Goal: Task Accomplishment & Management: Manage account settings

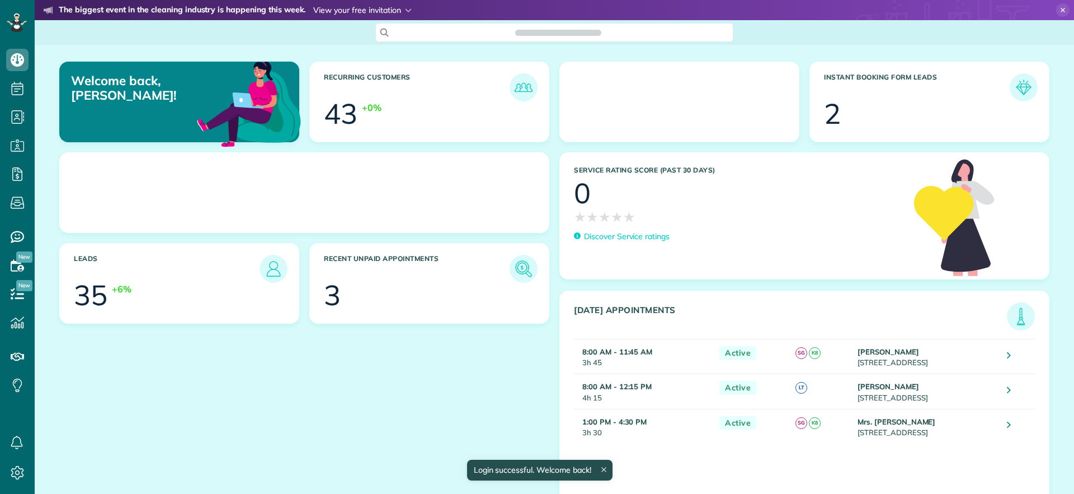
scroll to position [5, 5]
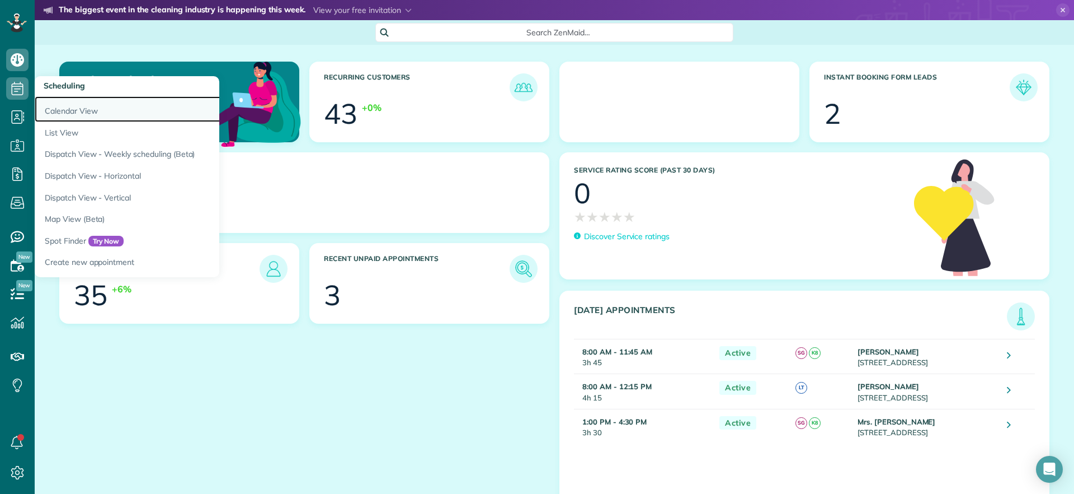
click at [46, 107] on link "Calendar View" at bounding box center [175, 109] width 280 height 26
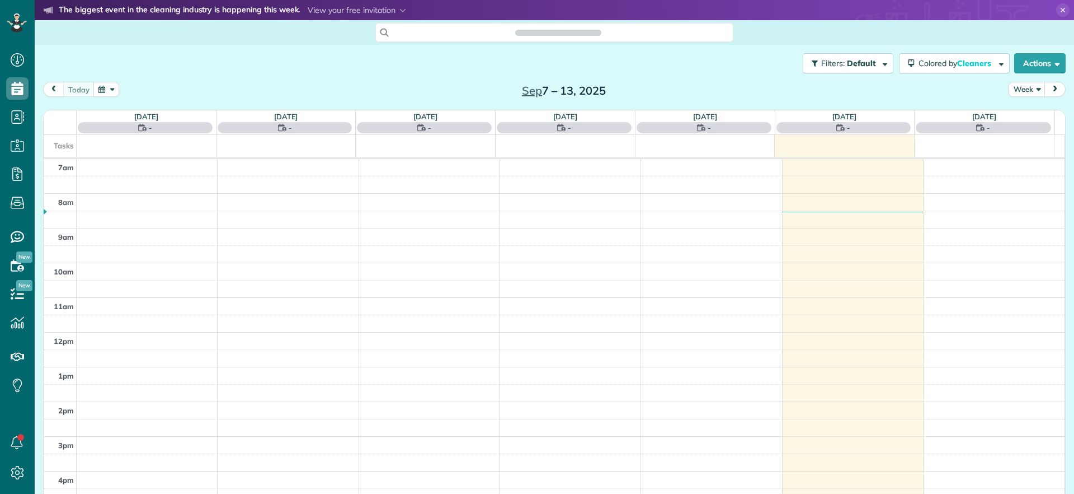
scroll to position [5, 5]
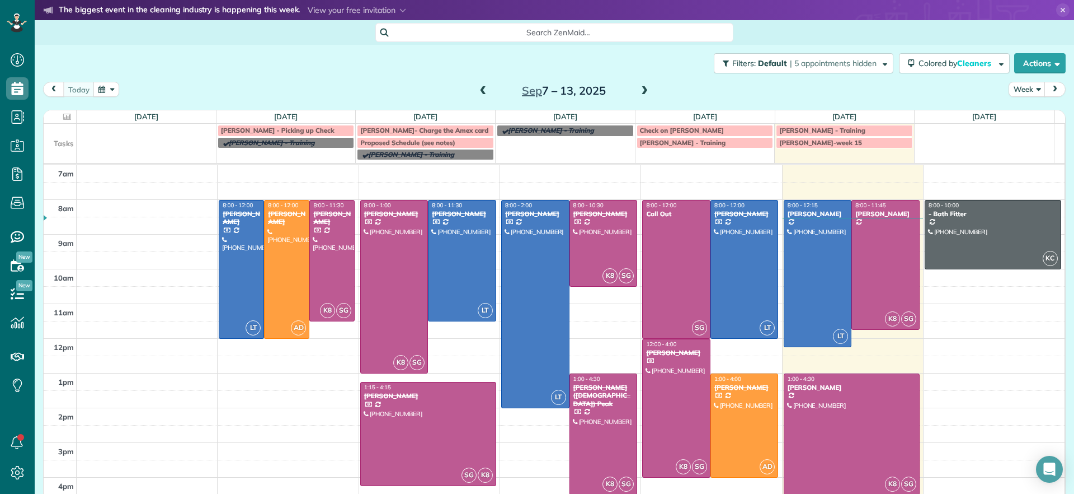
click at [639, 93] on span at bounding box center [645, 91] width 12 height 10
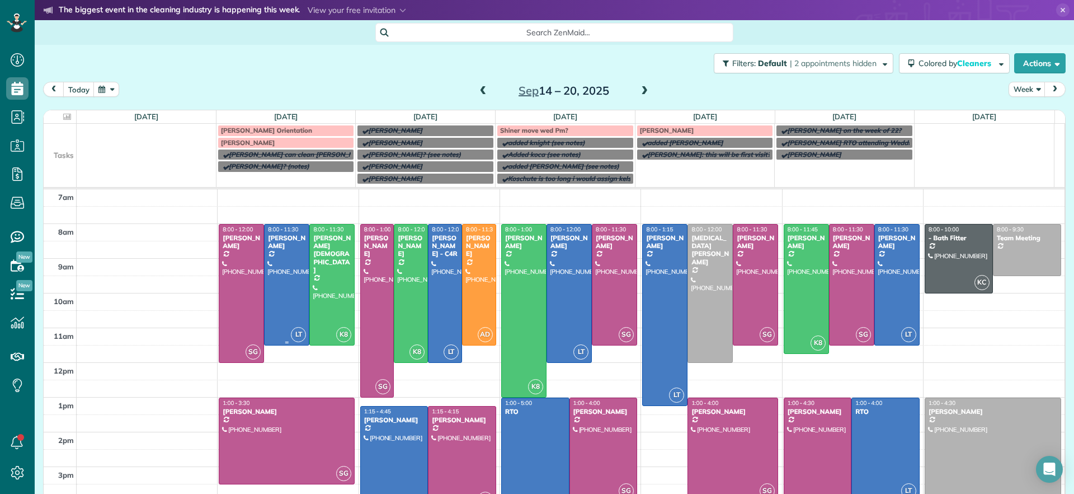
click at [275, 294] on div at bounding box center [287, 284] width 44 height 120
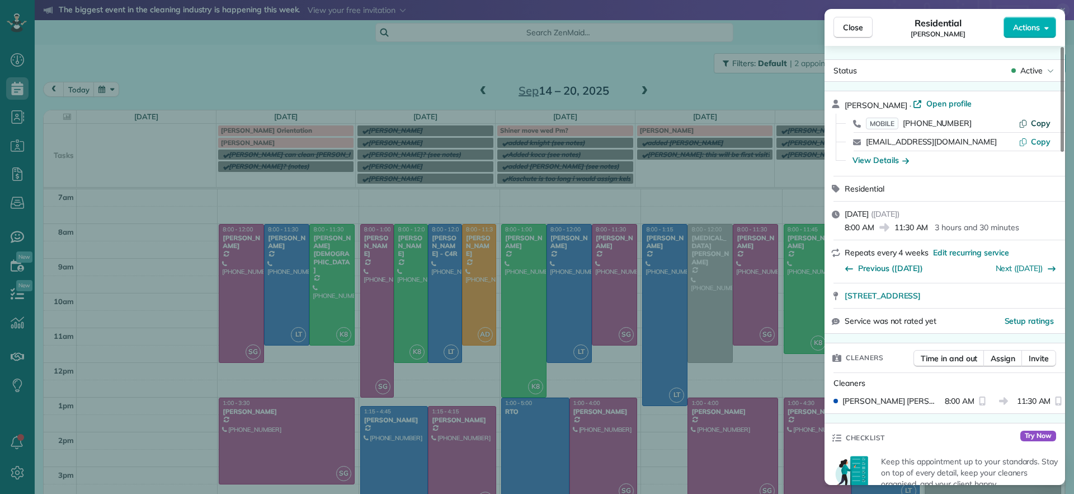
click at [1035, 121] on span "Copy" at bounding box center [1041, 123] width 20 height 10
click at [1044, 123] on span "Copy" at bounding box center [1041, 123] width 20 height 10
click at [1039, 126] on span "Copy" at bounding box center [1041, 123] width 20 height 10
click at [848, 26] on span "Close" at bounding box center [853, 27] width 20 height 11
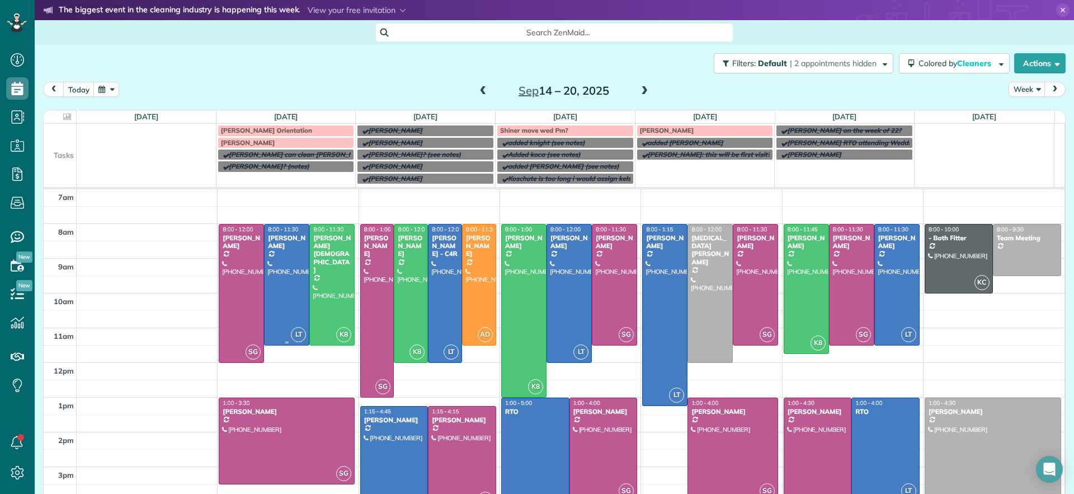
click at [283, 295] on div at bounding box center [287, 284] width 44 height 120
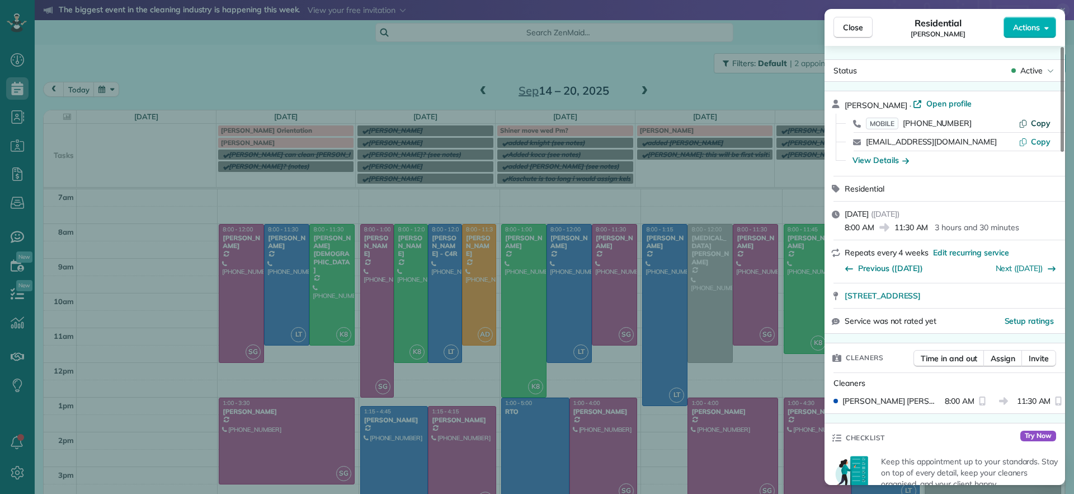
click at [1035, 123] on span "Copy" at bounding box center [1041, 123] width 20 height 10
click at [1040, 124] on span "Copy" at bounding box center [1041, 123] width 20 height 10
click at [372, 72] on div "Close Residential Galia Moran Actions Status Active Galia Moran · Open profile …" at bounding box center [537, 247] width 1074 height 494
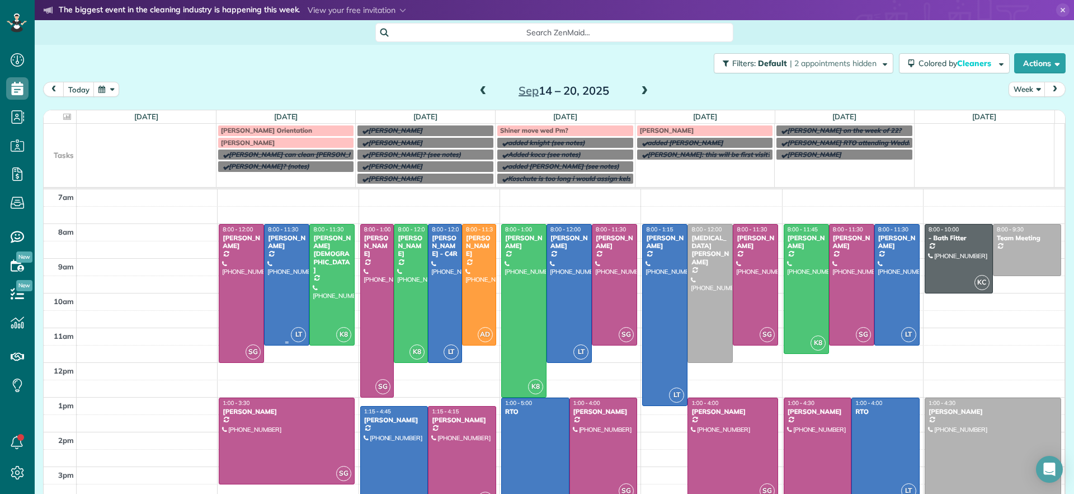
click at [280, 284] on div at bounding box center [287, 284] width 44 height 120
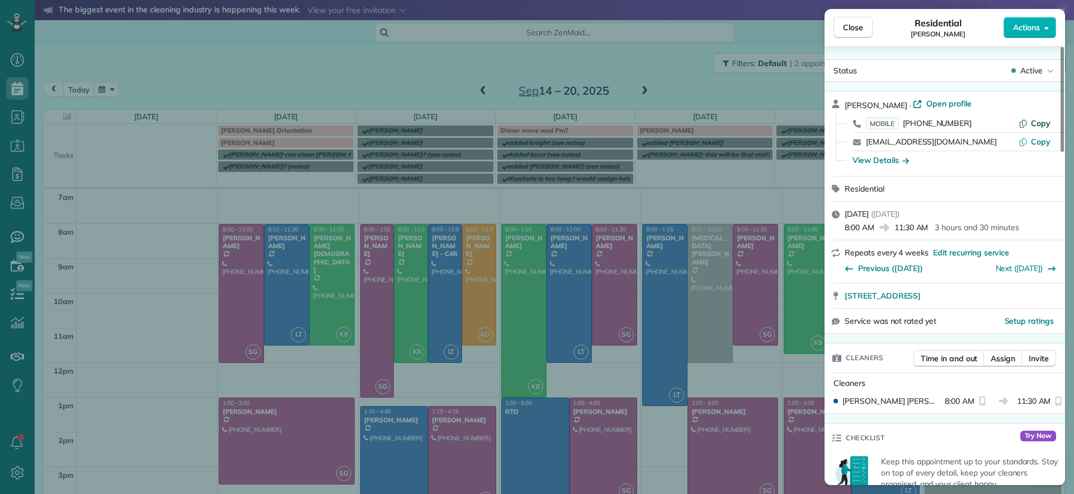
click at [1029, 127] on button "Copy" at bounding box center [1035, 123] width 32 height 11
click at [1041, 121] on span "Copy" at bounding box center [1041, 123] width 20 height 10
click at [299, 262] on div "Close Residential Galia Moran Actions Status Active Galia Moran · Open profile …" at bounding box center [537, 247] width 1074 height 494
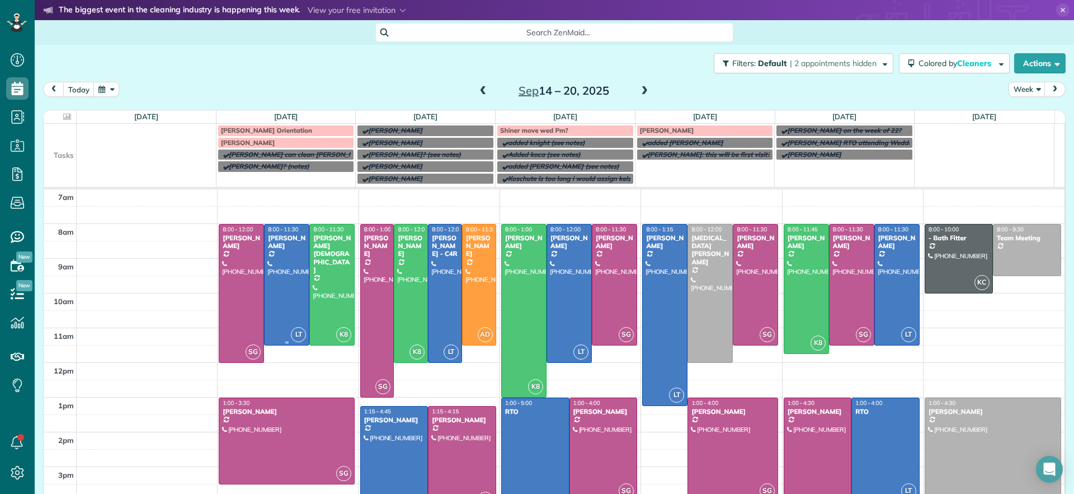
click at [296, 262] on div at bounding box center [287, 284] width 44 height 120
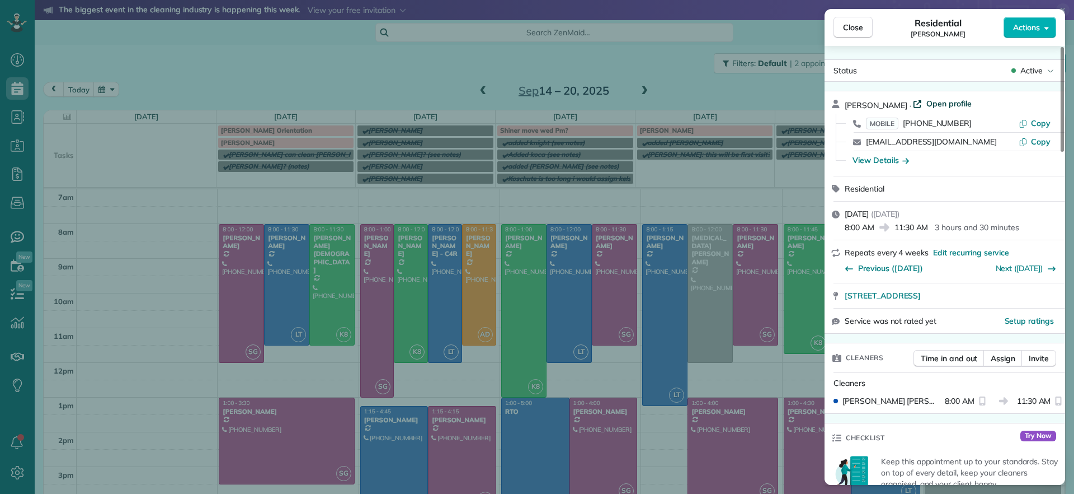
click at [933, 103] on span "Open profile" at bounding box center [949, 103] width 45 height 11
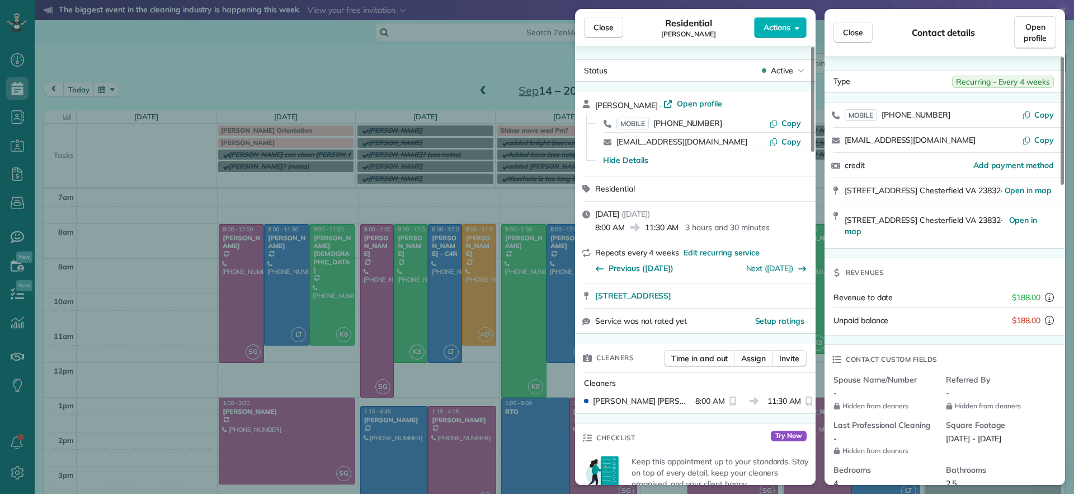
click at [172, 265] on div "Close Residential Galia Moran Actions Status Active Galia Moran · Open profile …" at bounding box center [537, 247] width 1074 height 494
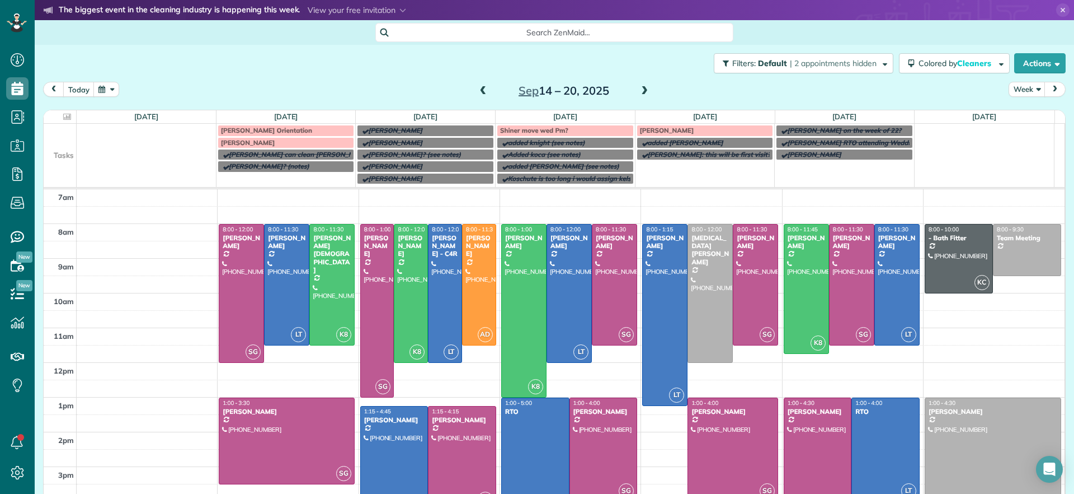
click at [939, 25] on div "Search ZenMaid…" at bounding box center [555, 32] width 1040 height 19
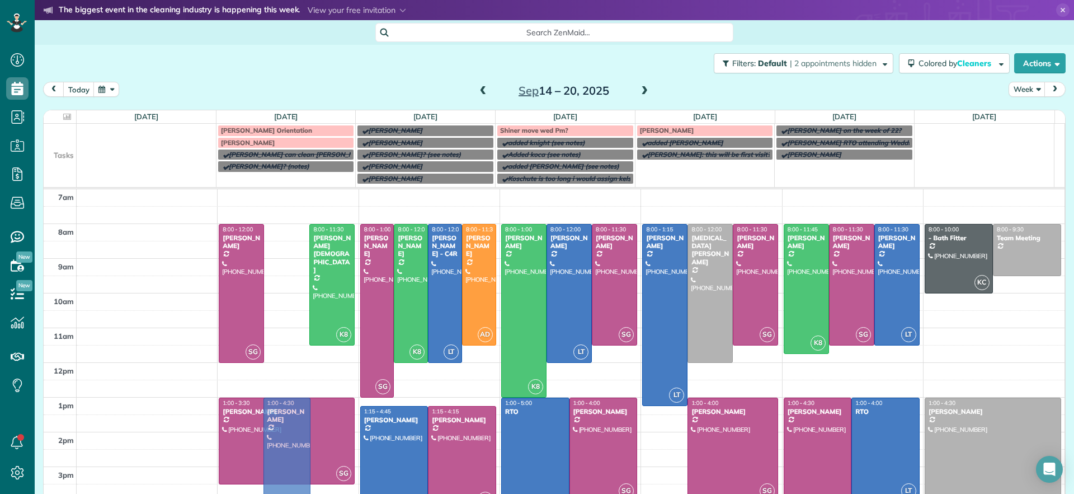
drag, startPoint x: 274, startPoint y: 245, endPoint x: 236, endPoint y: 410, distance: 169.8
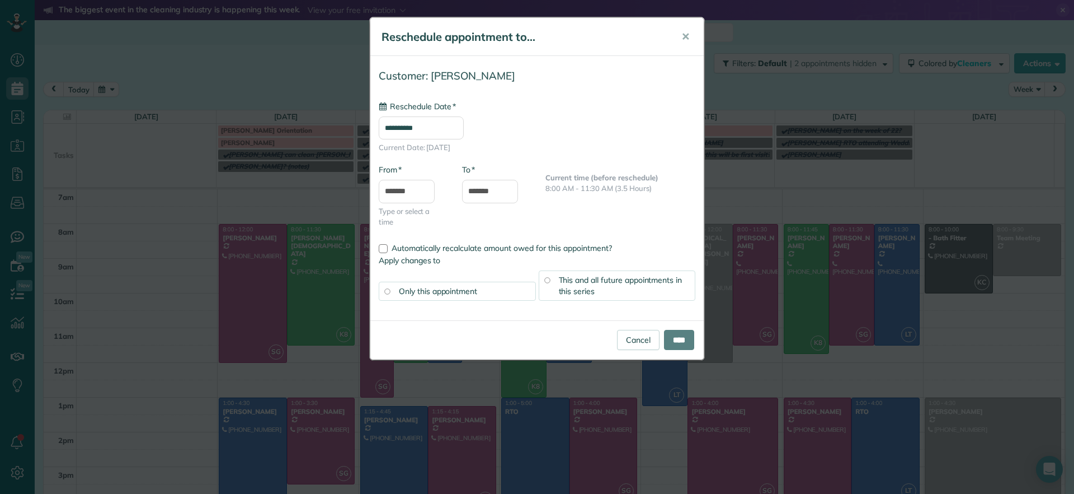
type input "**********"
click at [693, 341] on input "****" at bounding box center [679, 340] width 30 height 20
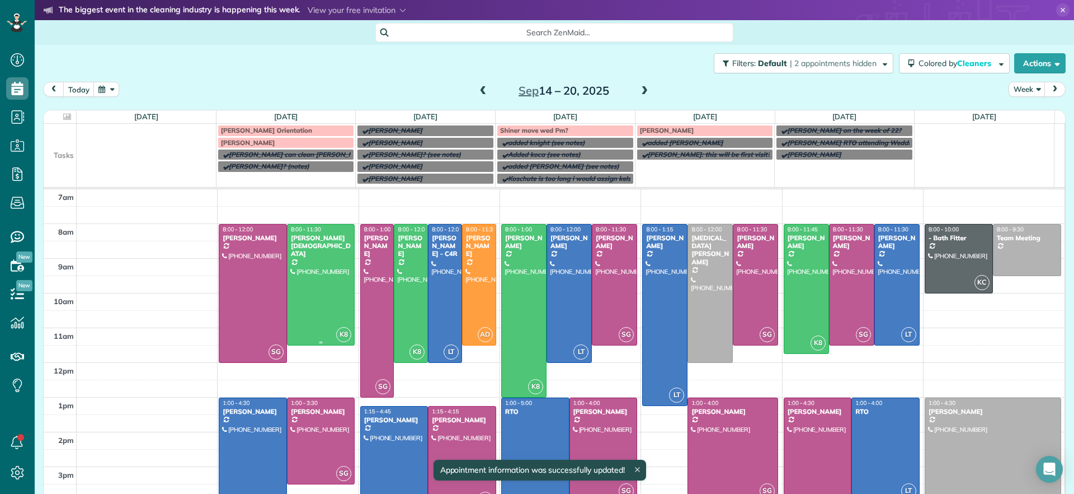
click at [327, 294] on div at bounding box center [321, 284] width 67 height 120
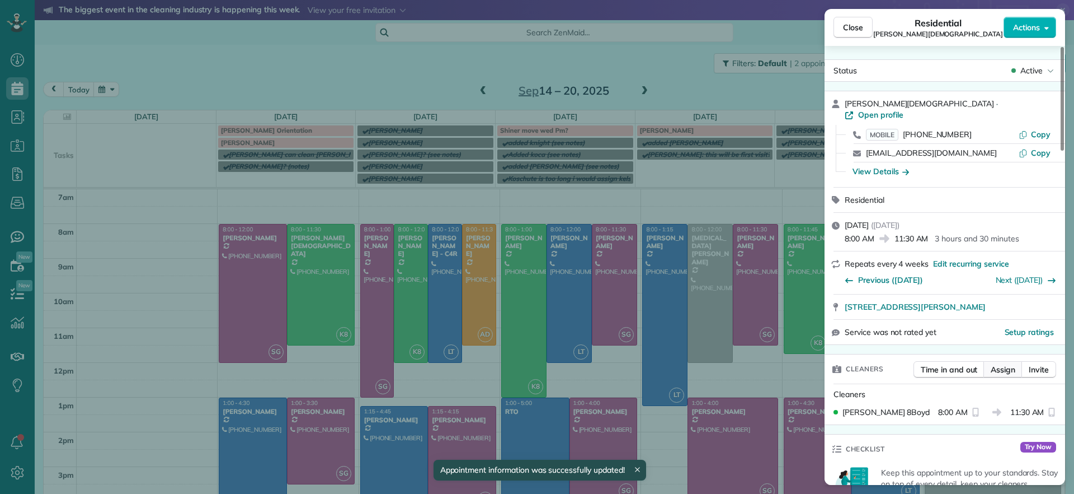
click at [995, 364] on span "Assign" at bounding box center [1003, 369] width 25 height 11
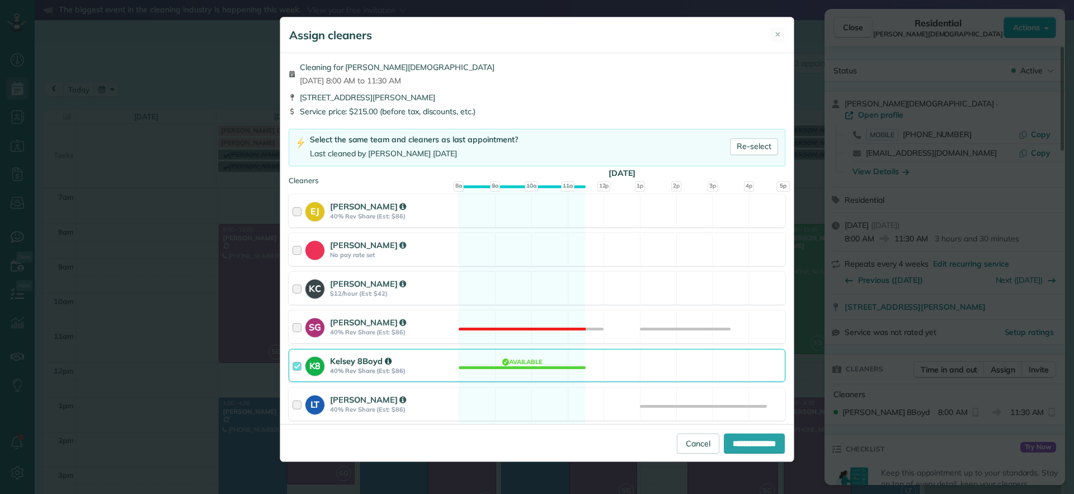
click at [509, 366] on div "K8 Kelsey 8Boyd 40% Rev Share (Est: $86) Available" at bounding box center [537, 365] width 497 height 33
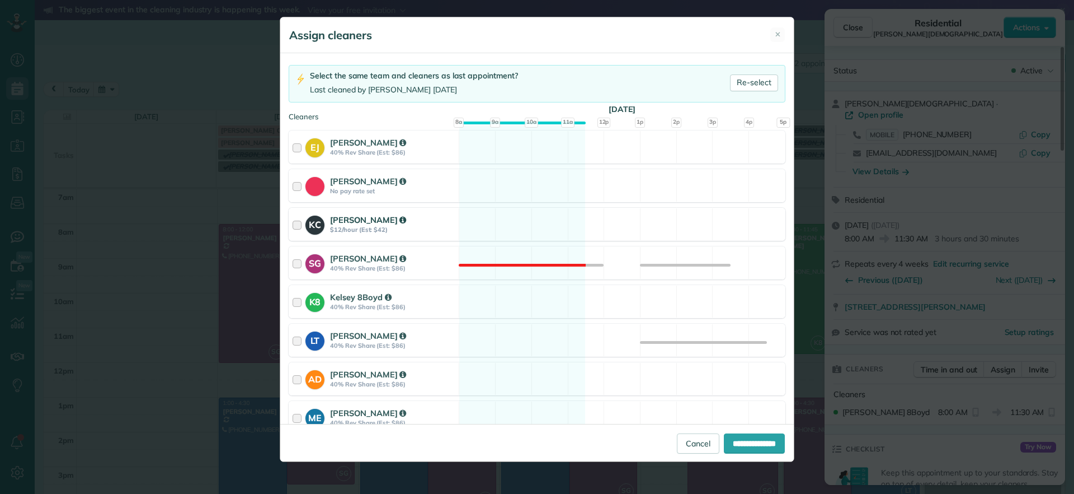
scroll to position [140, 0]
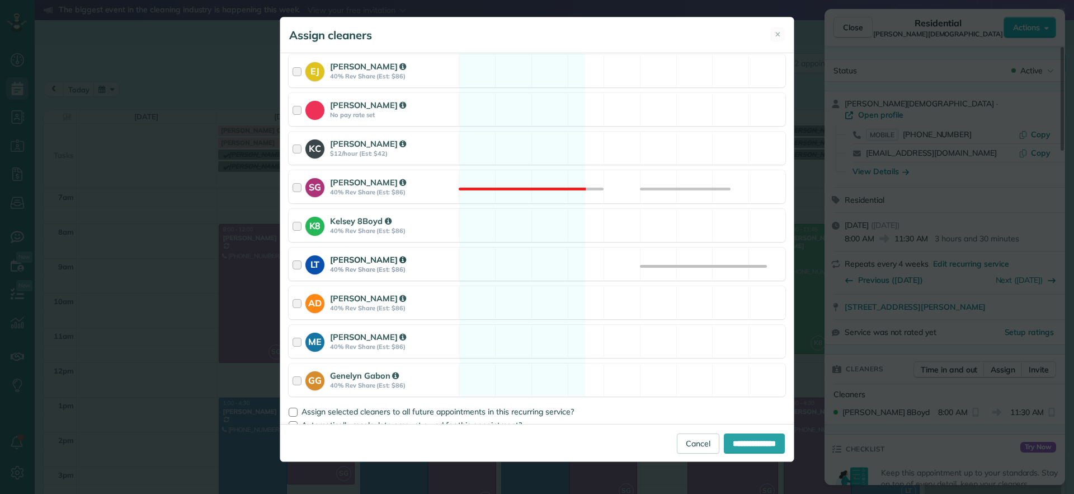
click at [490, 258] on div "LT Laura Thaller 40% Rev Share (Est: $86) Available" at bounding box center [537, 263] width 497 height 33
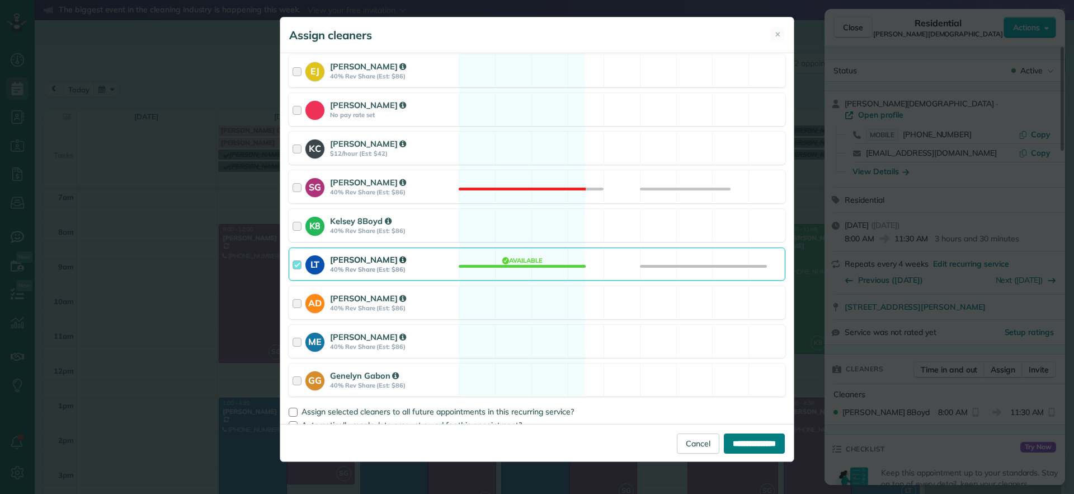
click at [729, 443] on input "**********" at bounding box center [754, 443] width 61 height 20
type input "**********"
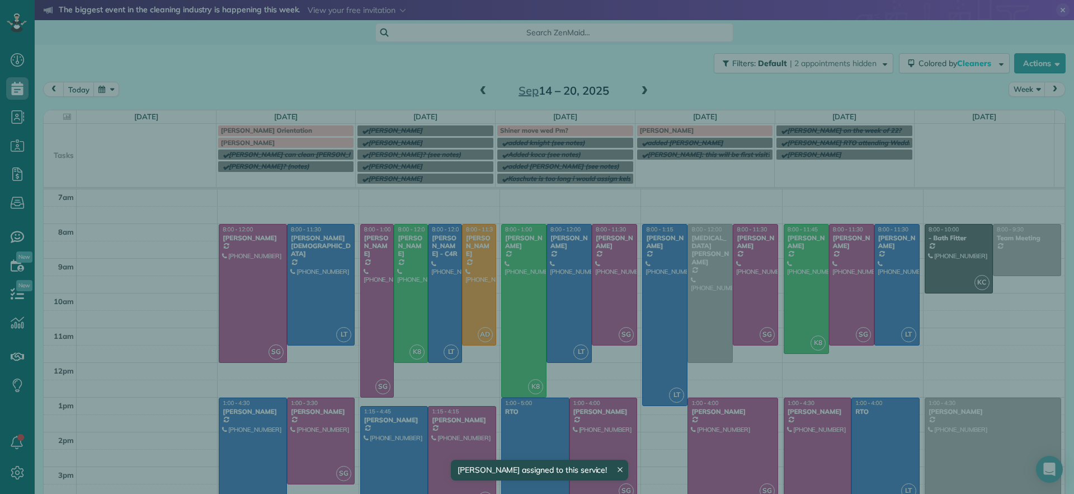
click at [265, 437] on div "Close Residential Tom Gay Actions Status Active Tom Gay · Open profile MOBILE (…" at bounding box center [537, 247] width 1074 height 494
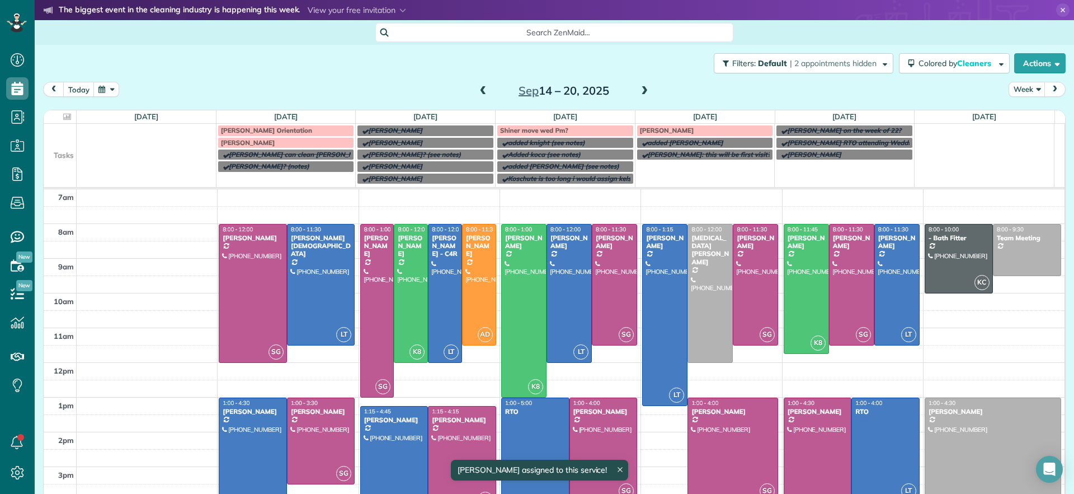
click at [264, 438] on div at bounding box center [252, 458] width 67 height 120
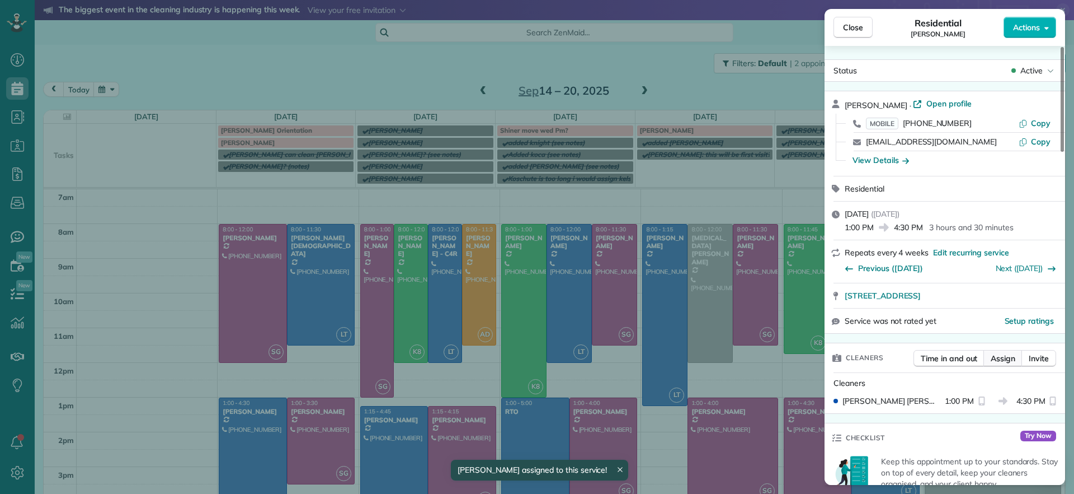
click at [1001, 355] on span "Assign" at bounding box center [1003, 358] width 25 height 11
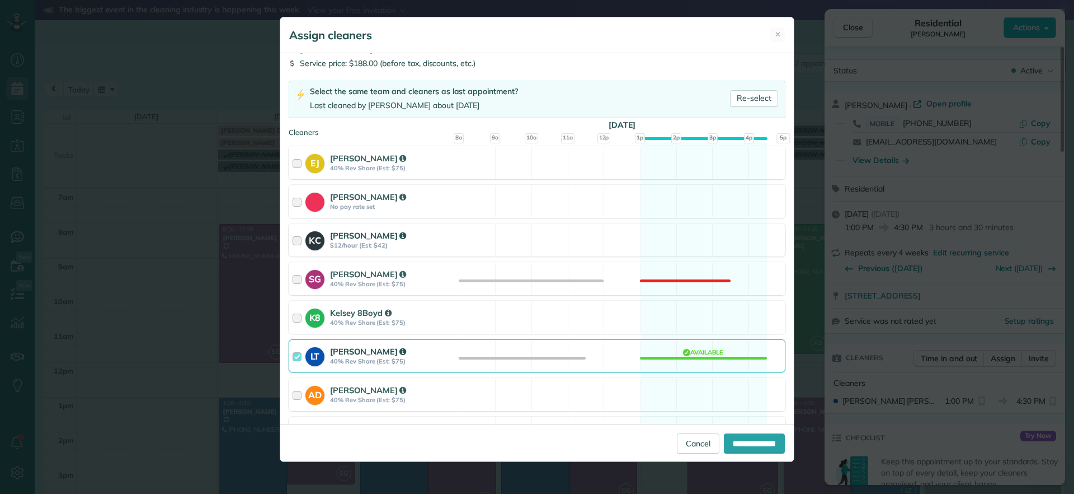
scroll to position [70, 0]
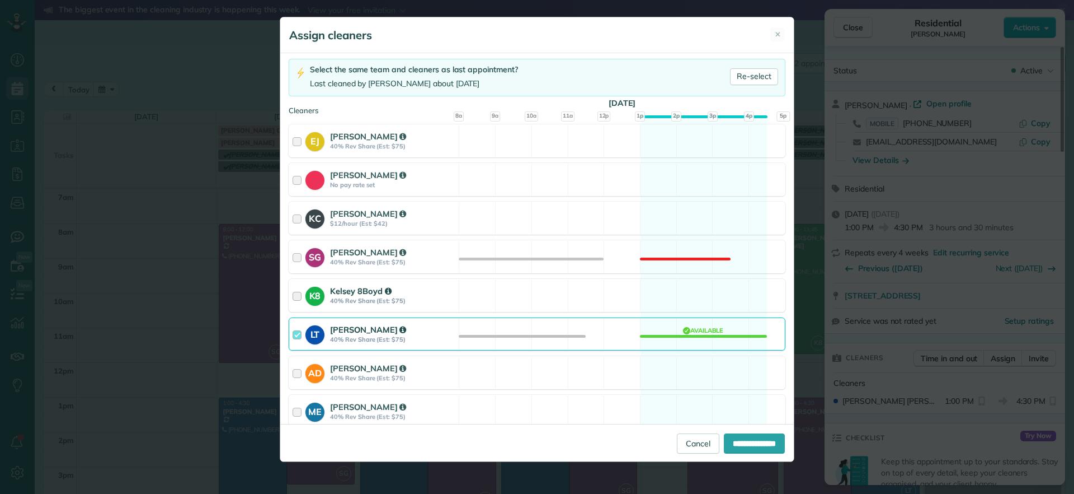
click at [694, 300] on div "K8 Kelsey 8Boyd 40% Rev Share (Est: $75) Available" at bounding box center [537, 295] width 497 height 33
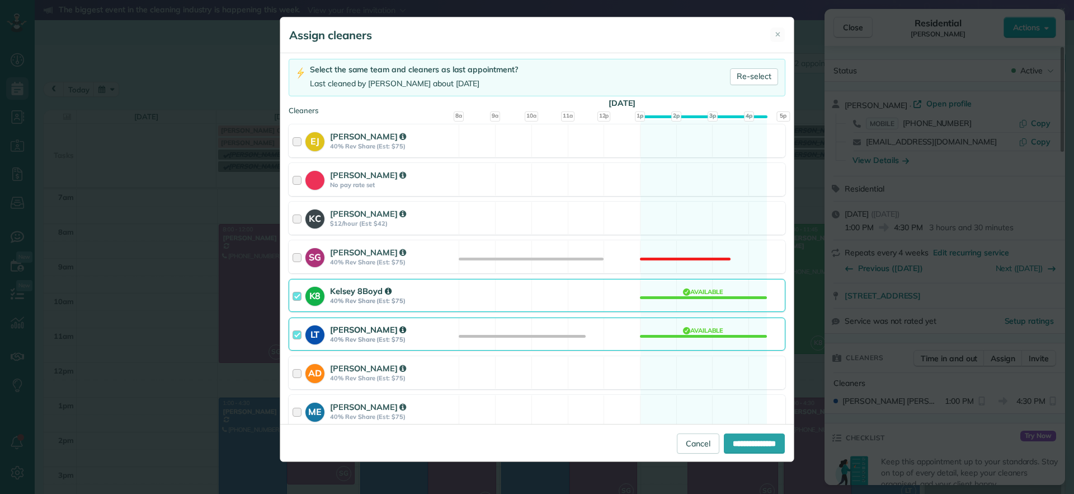
drag, startPoint x: 682, startPoint y: 331, endPoint x: 699, endPoint y: 348, distance: 23.8
click at [687, 336] on div "LT Laura Thaller 40% Rev Share (Est: $75) Available" at bounding box center [537, 333] width 497 height 33
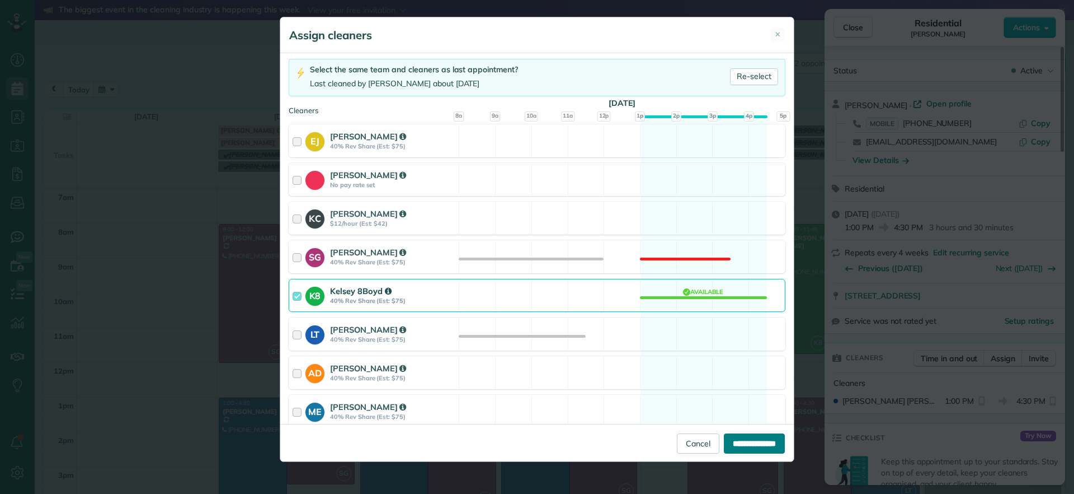
click at [746, 434] on input "**********" at bounding box center [754, 443] width 61 height 20
type input "**********"
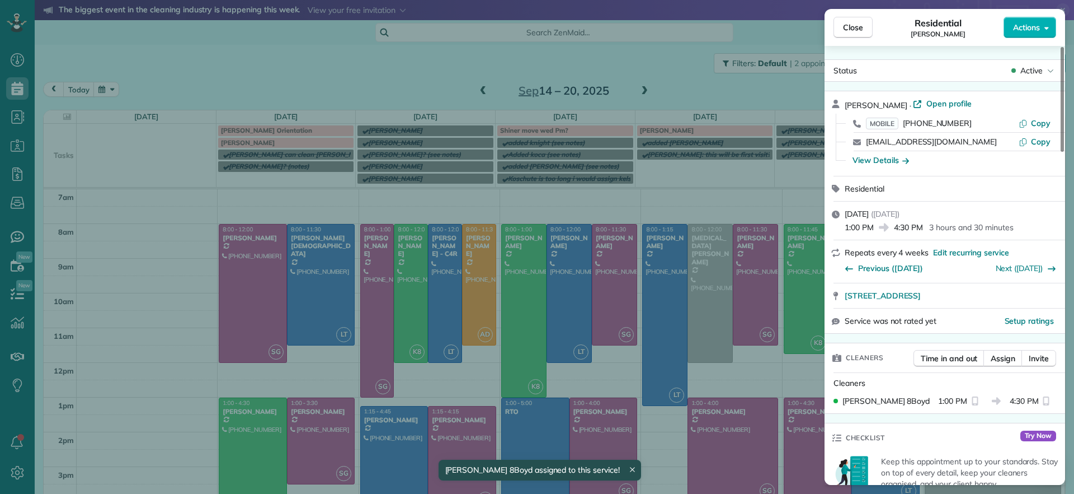
click at [651, 59] on div "Close Residential Galia Moran Actions Status Active Galia Moran · Open profile …" at bounding box center [537, 247] width 1074 height 494
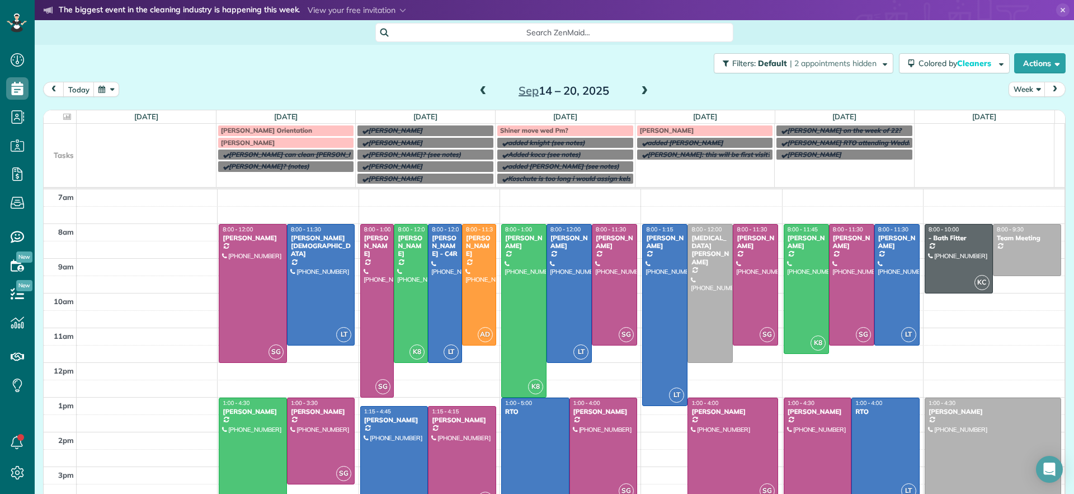
click at [595, 435] on div at bounding box center [603, 449] width 67 height 103
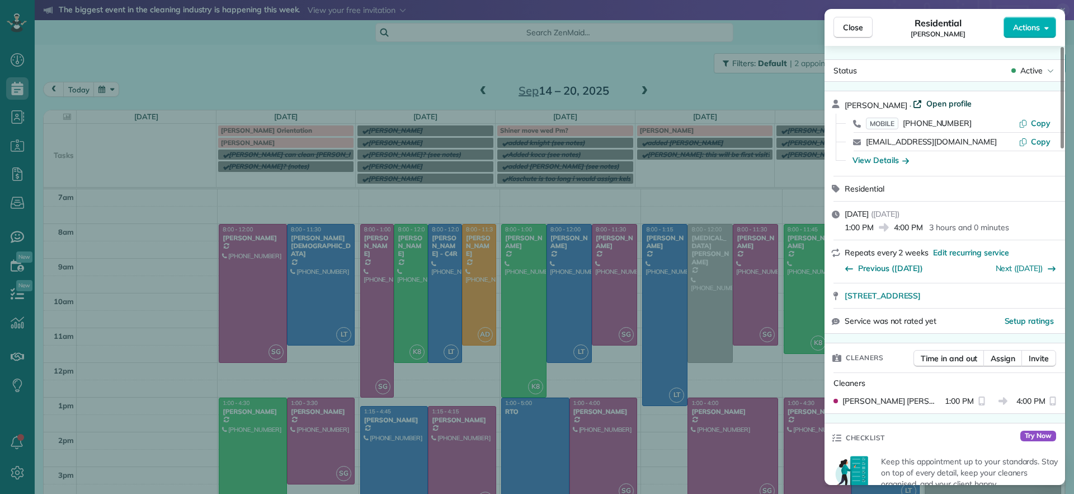
click at [927, 100] on span "Open profile" at bounding box center [949, 103] width 45 height 11
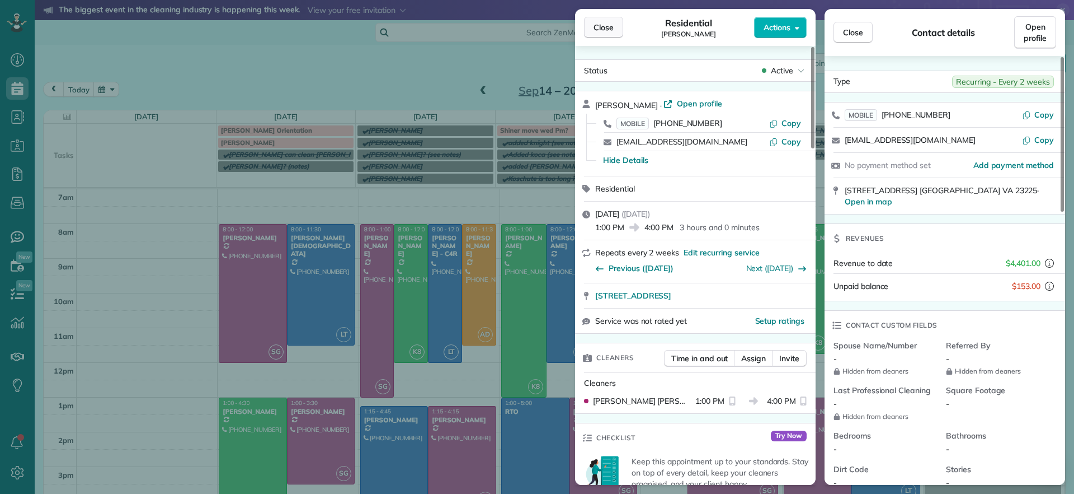
click at [591, 33] on button "Close" at bounding box center [603, 27] width 39 height 21
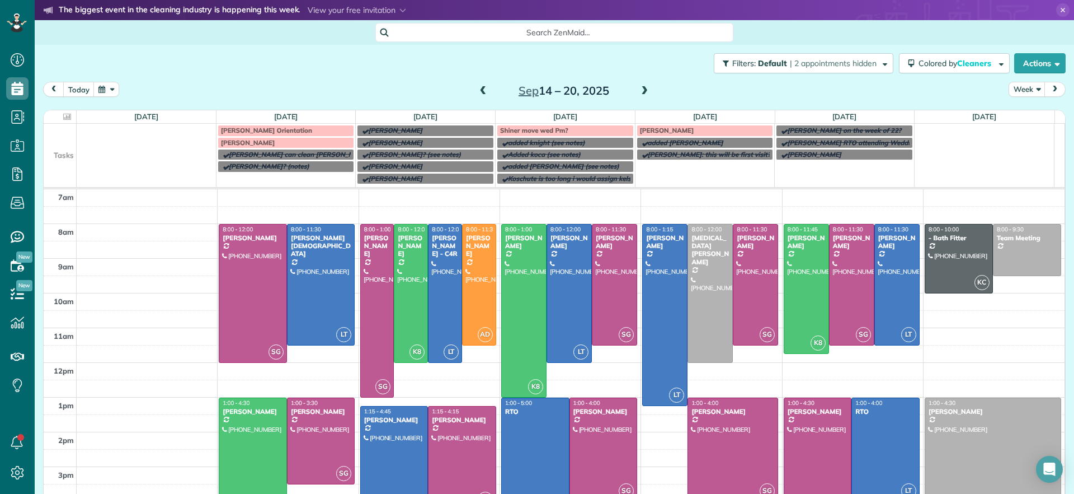
click at [609, 441] on div at bounding box center [603, 449] width 67 height 103
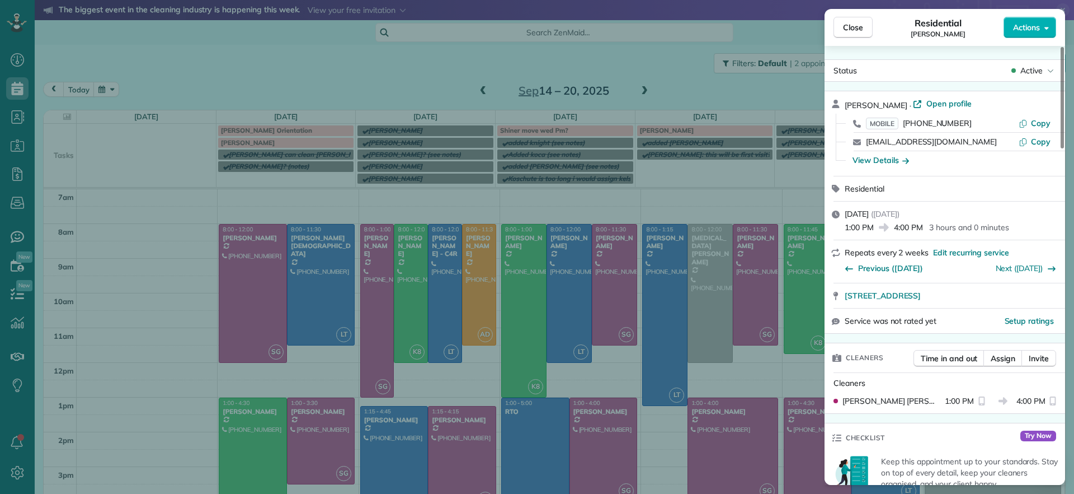
click at [609, 441] on div "Close Residential Karen Shiner Actions Status Active Karen Shiner · Open profil…" at bounding box center [537, 247] width 1074 height 494
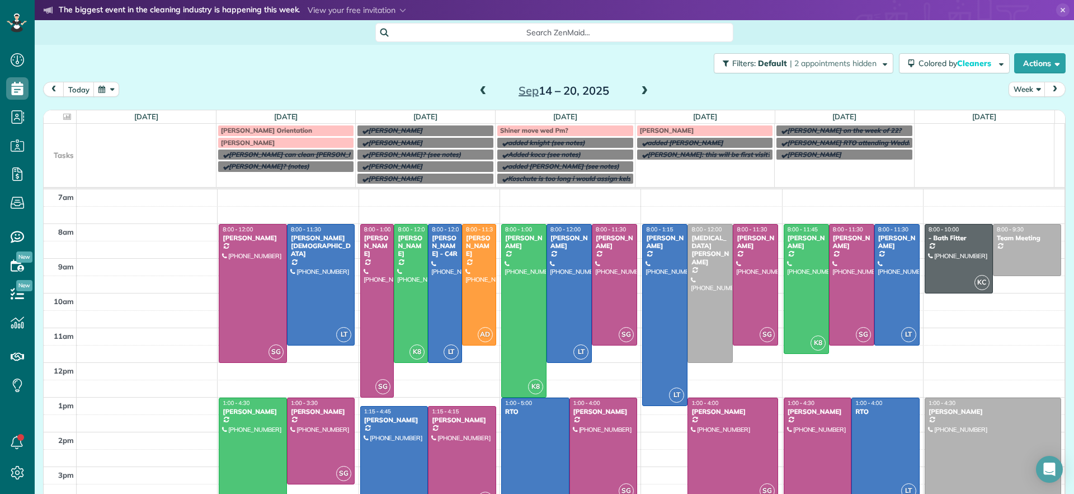
click at [574, 455] on div at bounding box center [603, 449] width 67 height 103
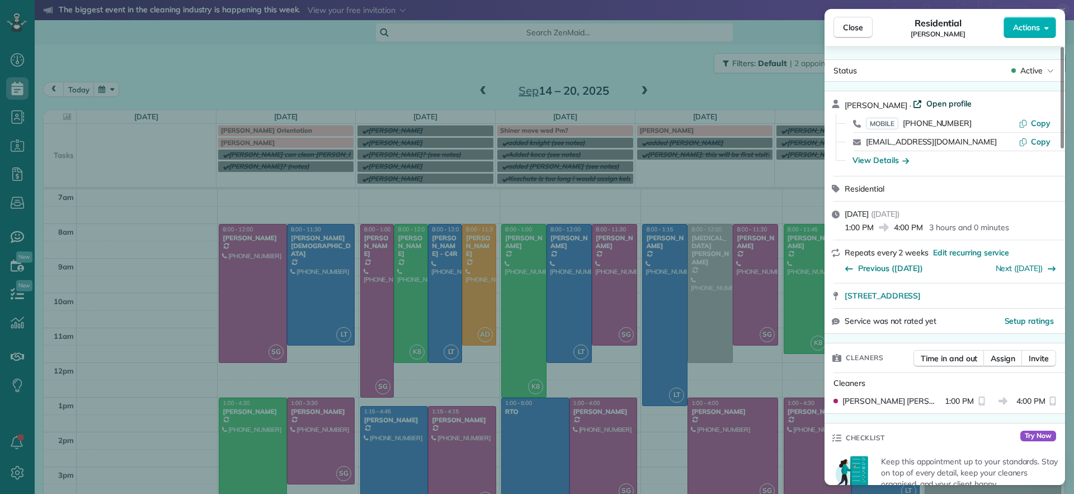
click at [933, 106] on span "Open profile" at bounding box center [949, 103] width 45 height 11
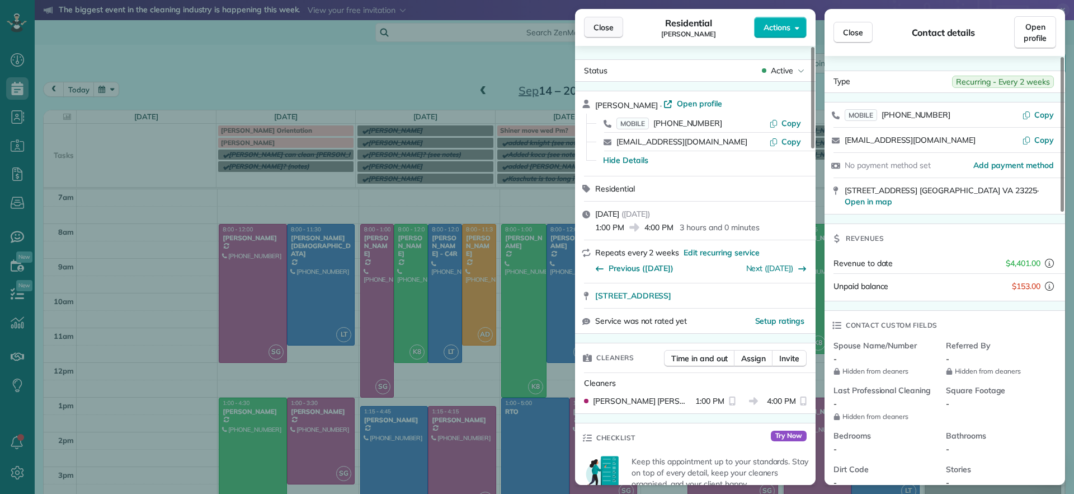
click at [598, 31] on span "Close" at bounding box center [604, 27] width 20 height 11
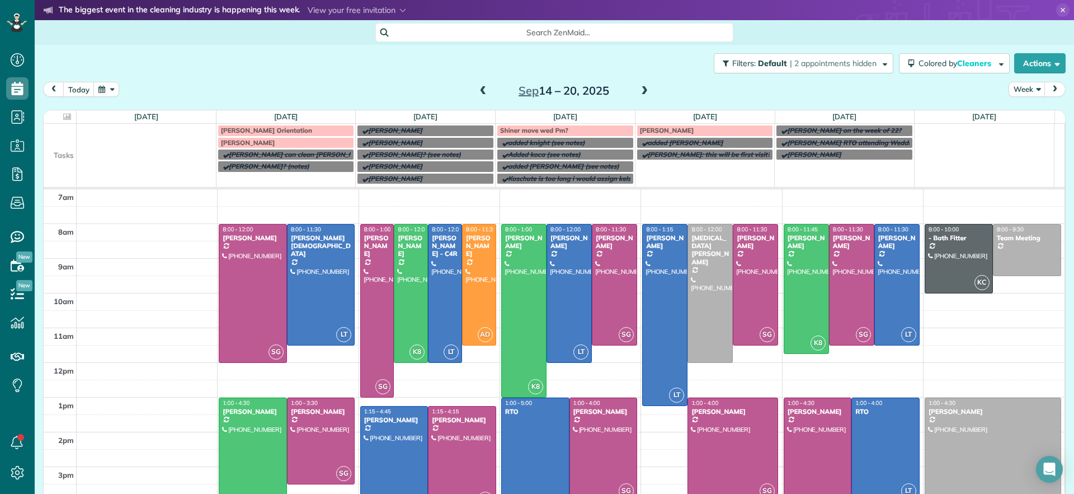
click at [731, 431] on div at bounding box center [733, 449] width 90 height 103
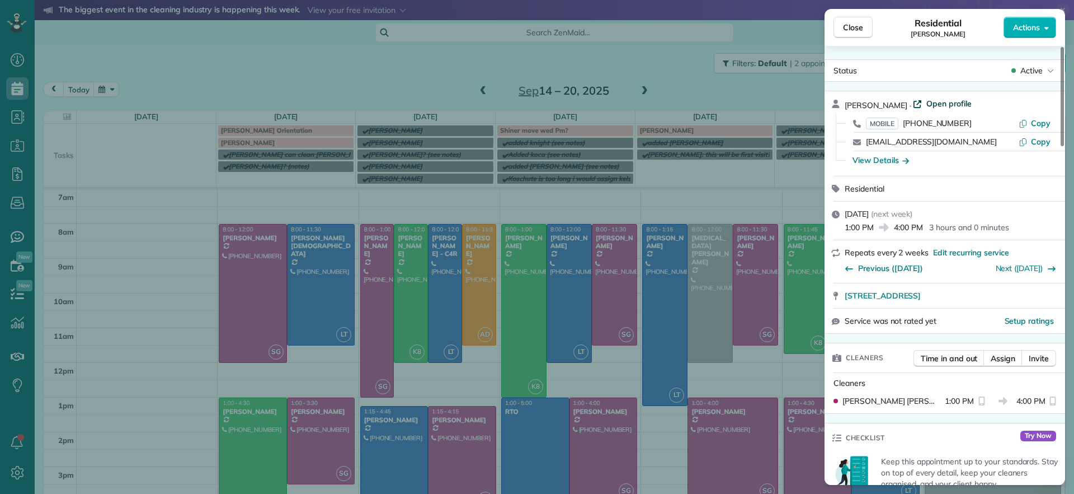
click at [954, 103] on span "Open profile" at bounding box center [949, 103] width 45 height 11
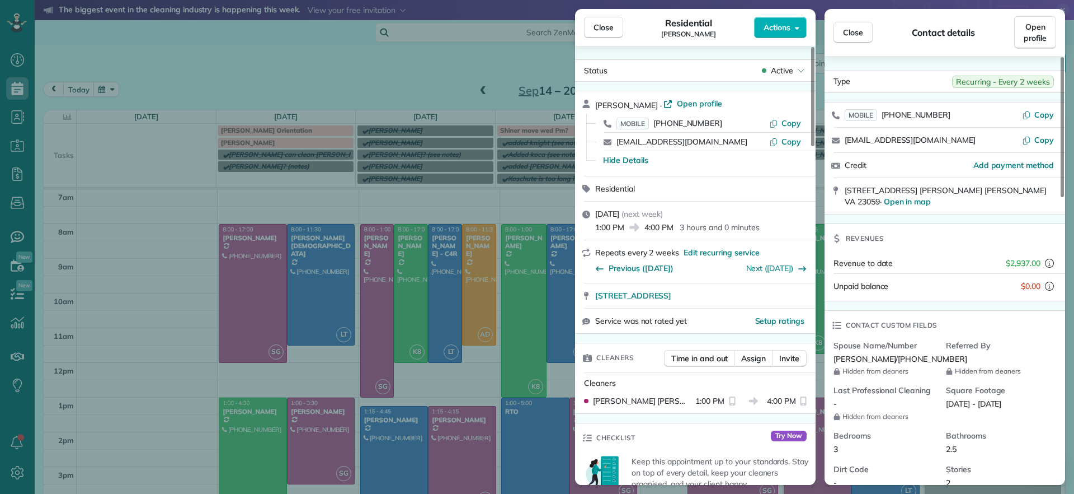
click at [203, 222] on div "Close Residential Hilary Begleiter Actions Status Active Hilary Begleiter · Ope…" at bounding box center [537, 247] width 1074 height 494
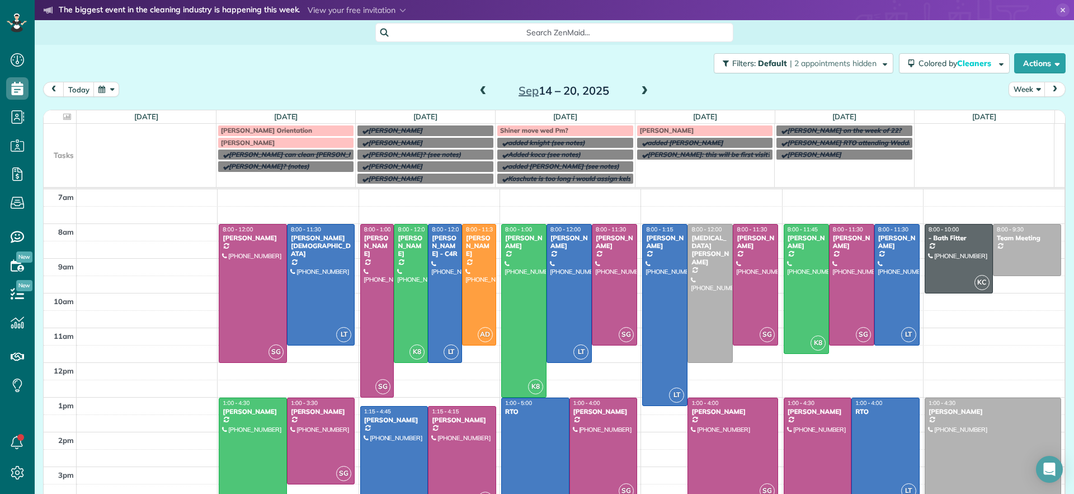
click at [477, 91] on span at bounding box center [483, 91] width 12 height 10
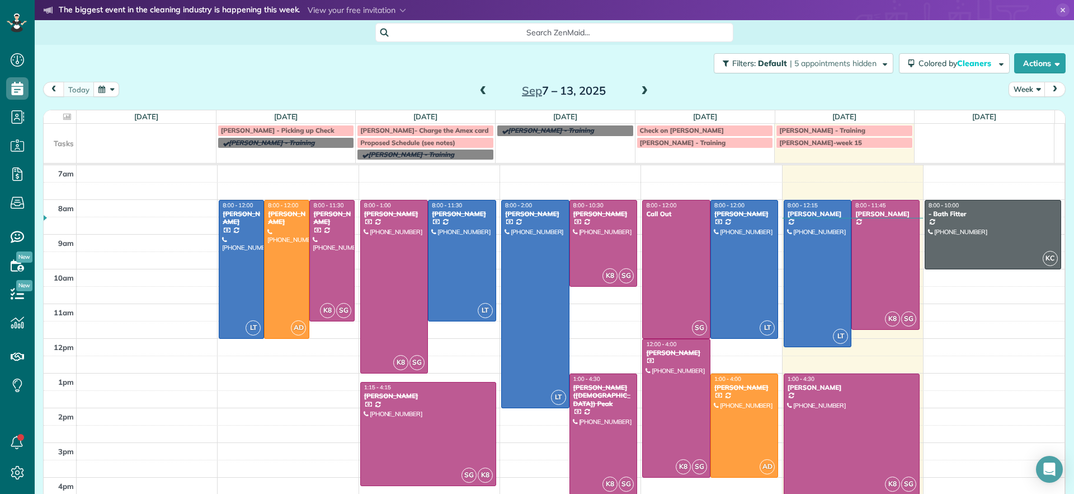
click at [642, 88] on span at bounding box center [645, 91] width 12 height 10
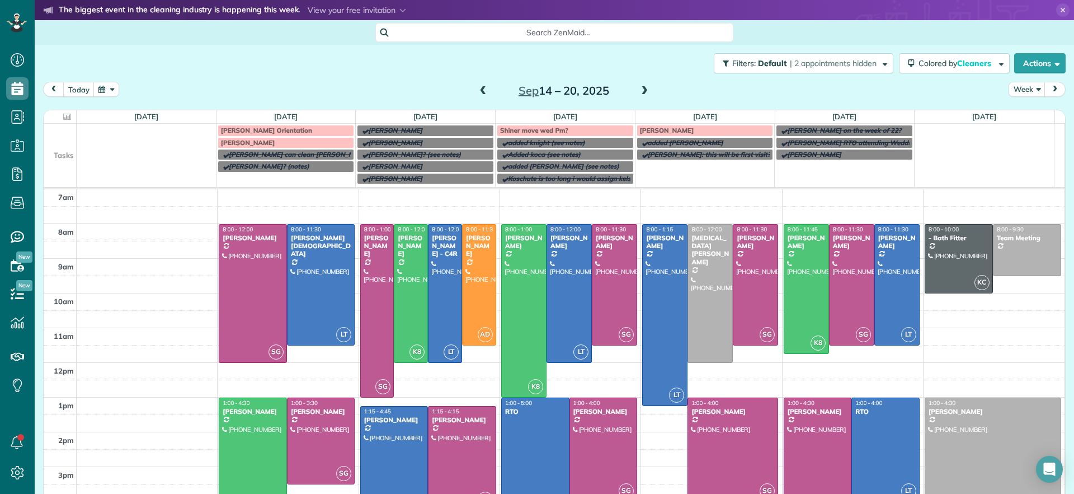
click at [645, 88] on span at bounding box center [645, 91] width 12 height 10
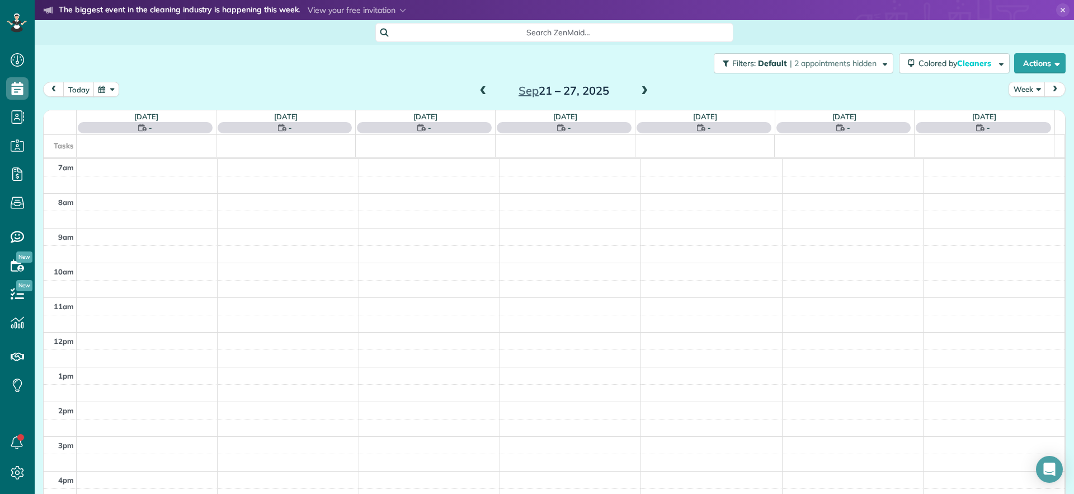
click at [644, 89] on span at bounding box center [645, 91] width 12 height 10
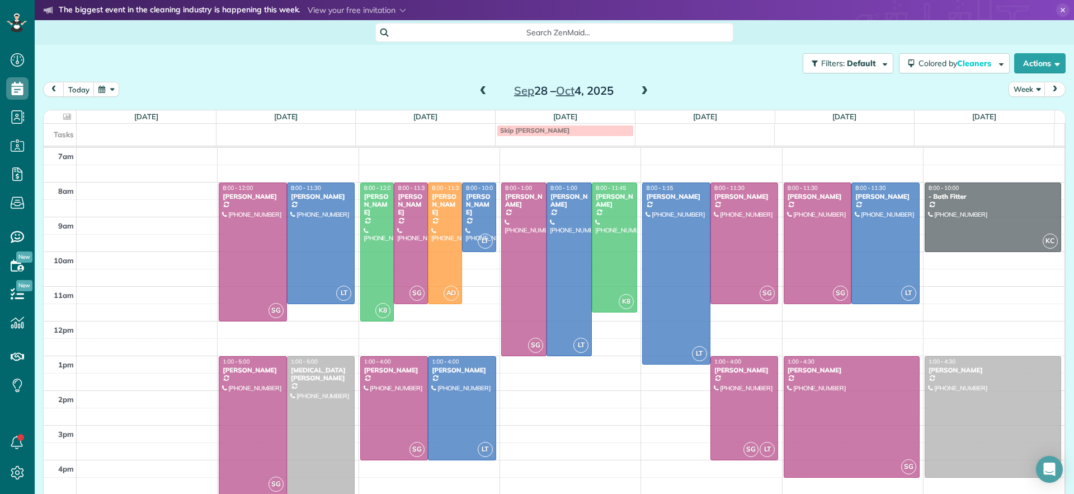
click at [644, 90] on span at bounding box center [645, 91] width 12 height 10
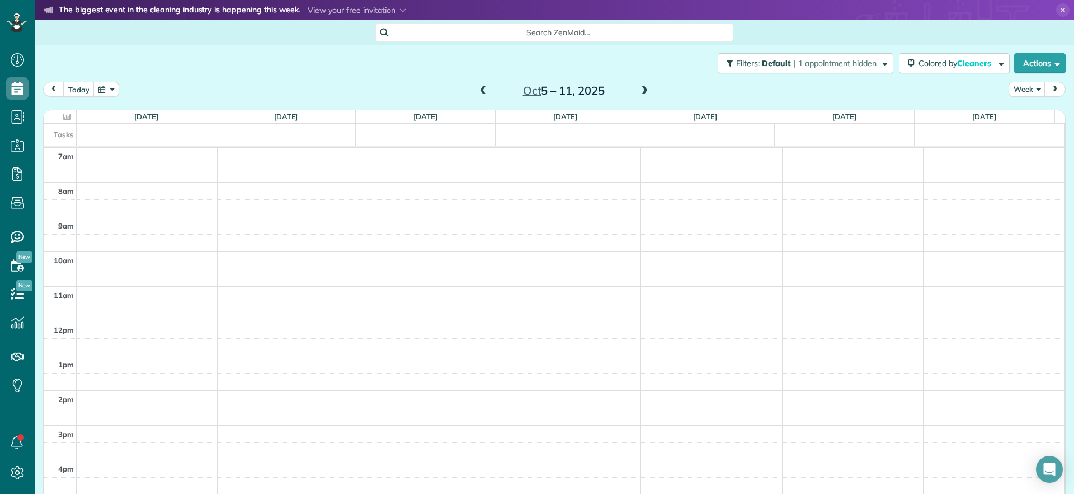
click at [644, 90] on span at bounding box center [645, 91] width 12 height 10
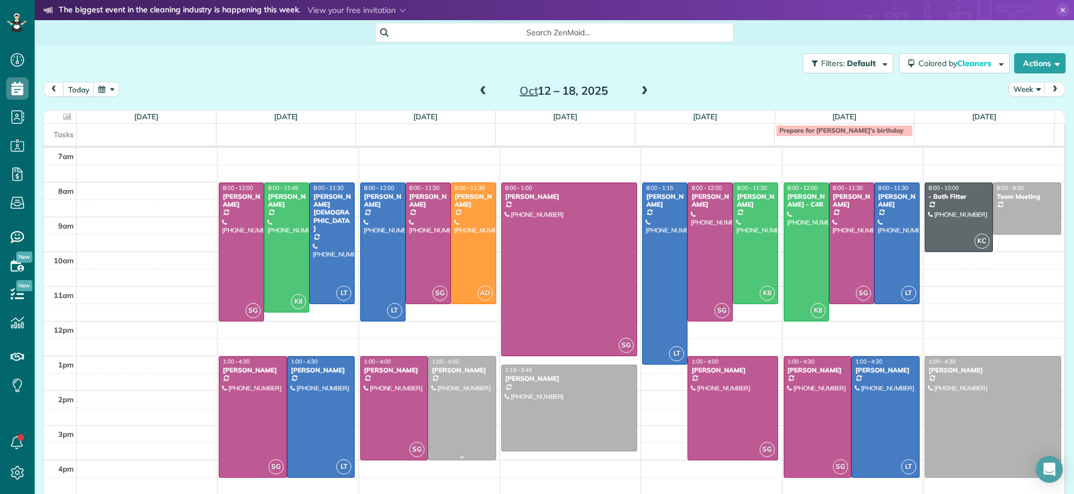
click at [460, 410] on div at bounding box center [462, 407] width 67 height 103
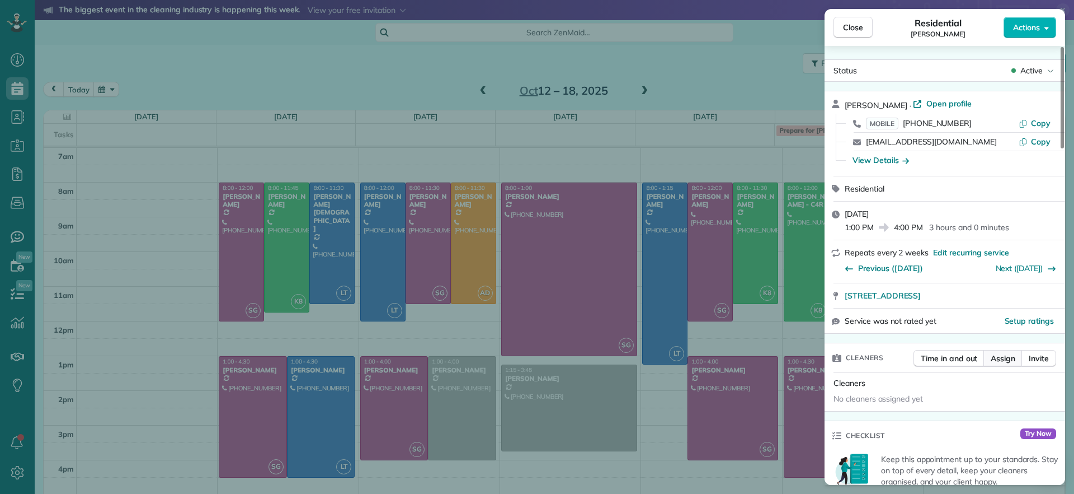
click at [1004, 353] on span "Assign" at bounding box center [1003, 358] width 25 height 11
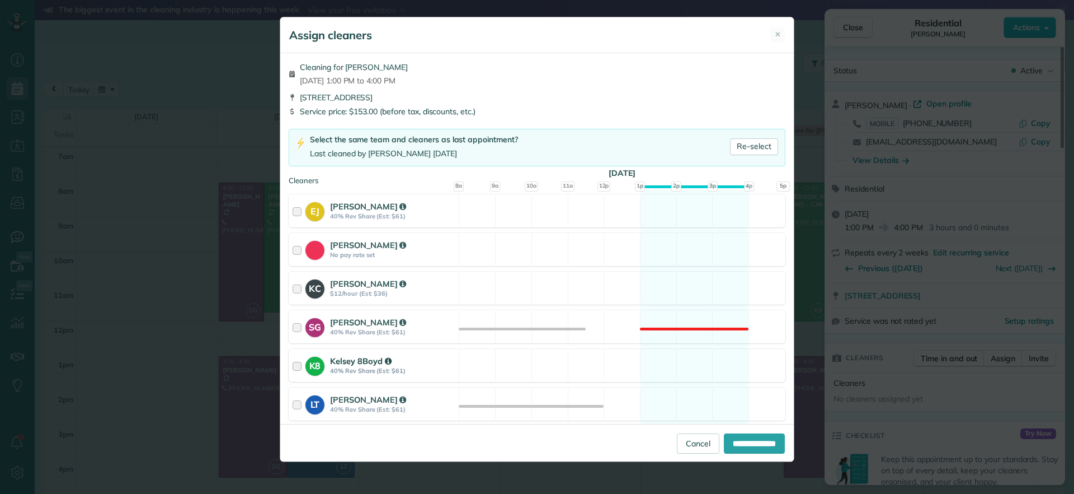
click at [689, 358] on div "K8 Kelsey 8Boyd 40% Rev Share (Est: $61) Available" at bounding box center [537, 365] width 497 height 33
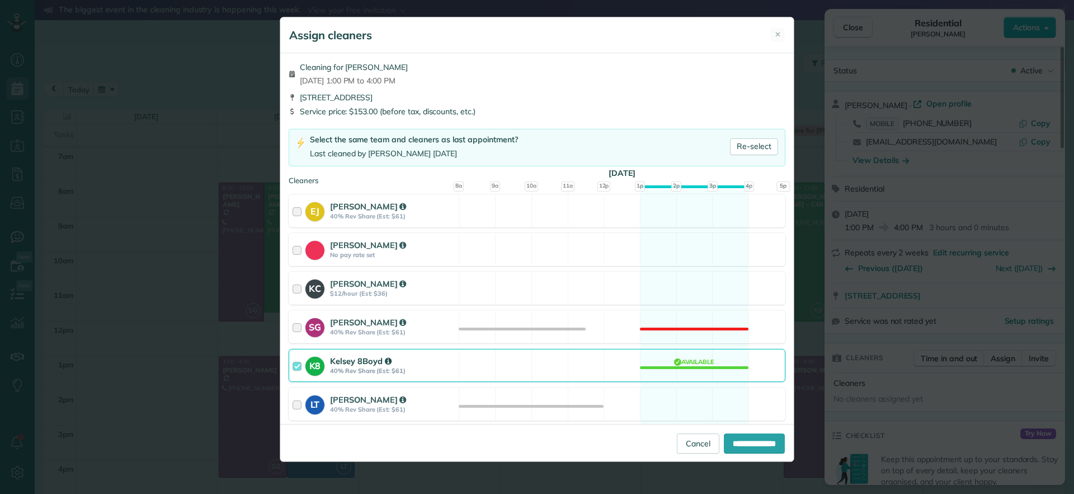
click at [693, 357] on div "K8 Kelsey 8Boyd 40% Rev Share (Est: $61) Available" at bounding box center [537, 365] width 497 height 33
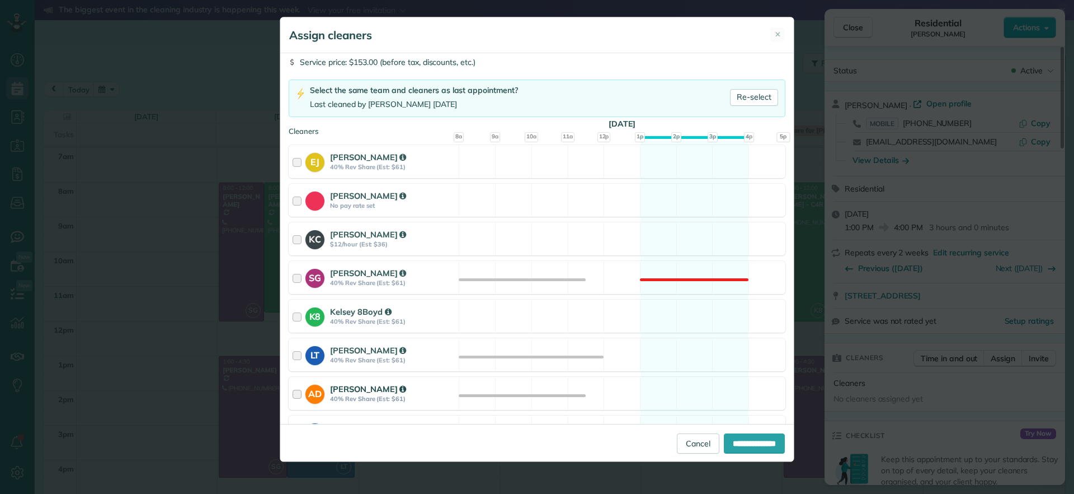
scroll to position [70, 0]
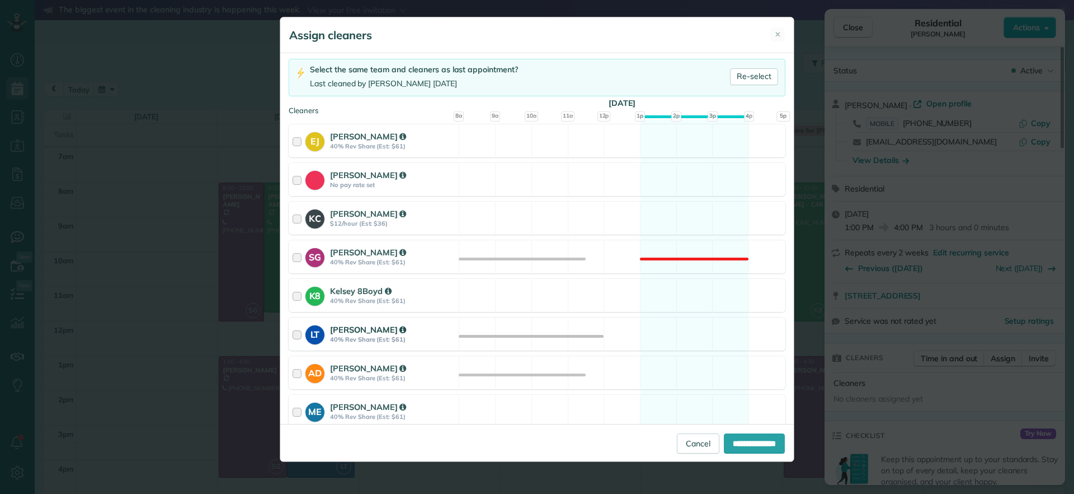
click at [670, 328] on div "LT Laura Thaller 40% Rev Share (Est: $61) Available" at bounding box center [537, 333] width 497 height 33
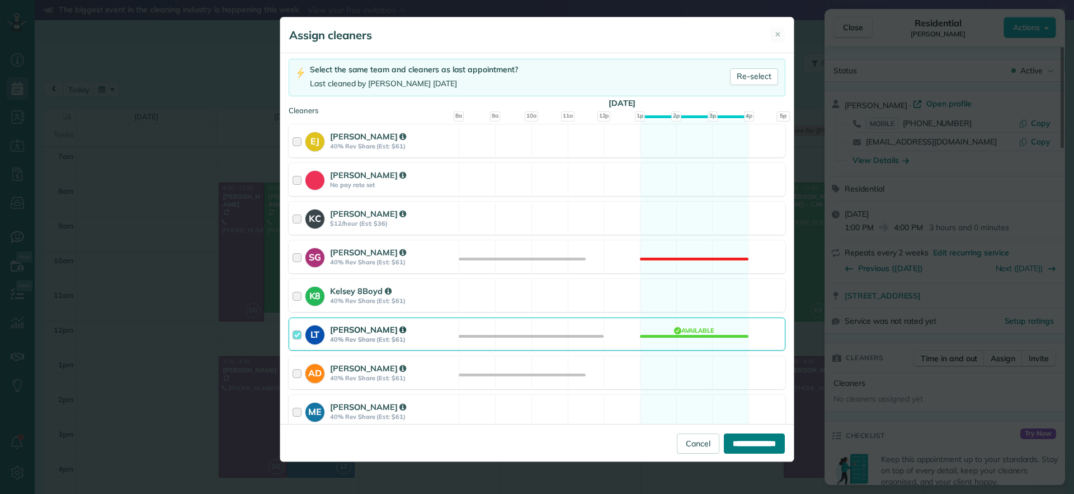
drag, startPoint x: 730, startPoint y: 437, endPoint x: 734, endPoint y: 442, distance: 6.7
click at [731, 440] on input "**********" at bounding box center [754, 443] width 61 height 20
type input "**********"
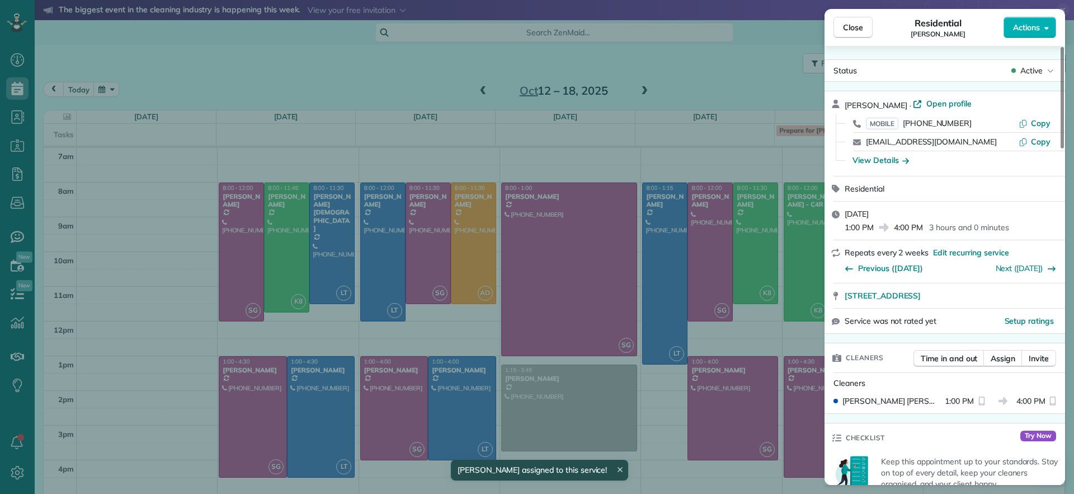
click at [451, 130] on div "Close Residential Karen Shiner Actions Status Active Karen Shiner · Open profil…" at bounding box center [537, 247] width 1074 height 494
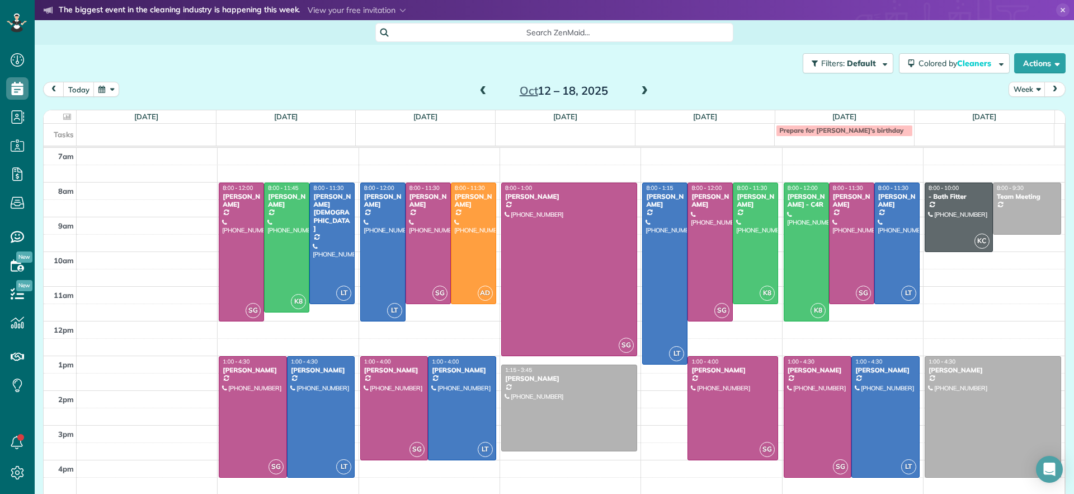
click at [639, 87] on span at bounding box center [645, 91] width 12 height 10
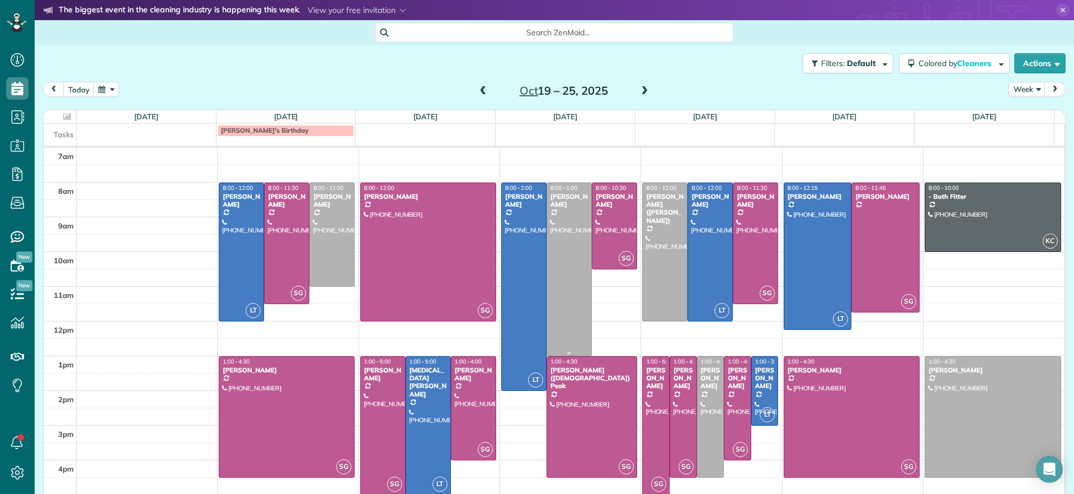
click at [567, 283] on div at bounding box center [569, 269] width 44 height 172
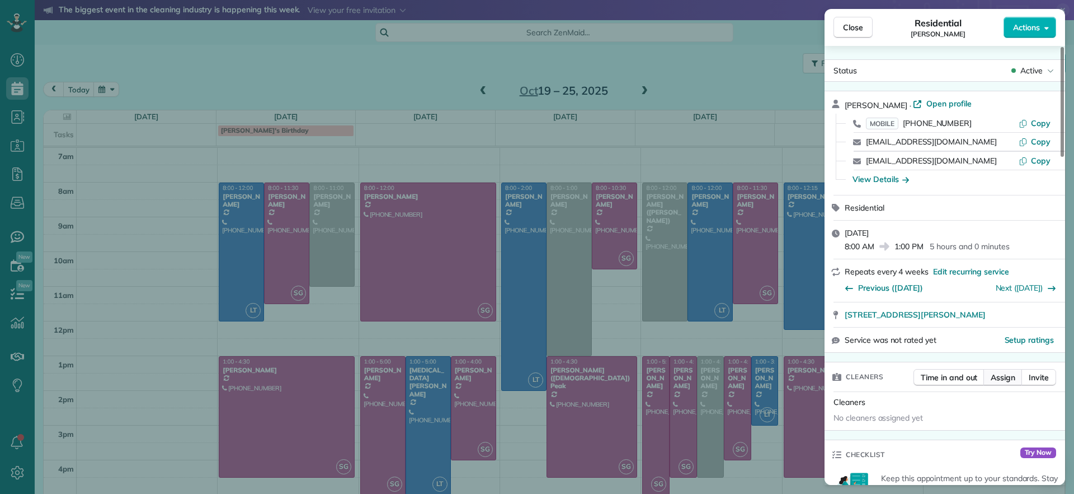
click at [995, 379] on span "Assign" at bounding box center [1003, 377] width 25 height 11
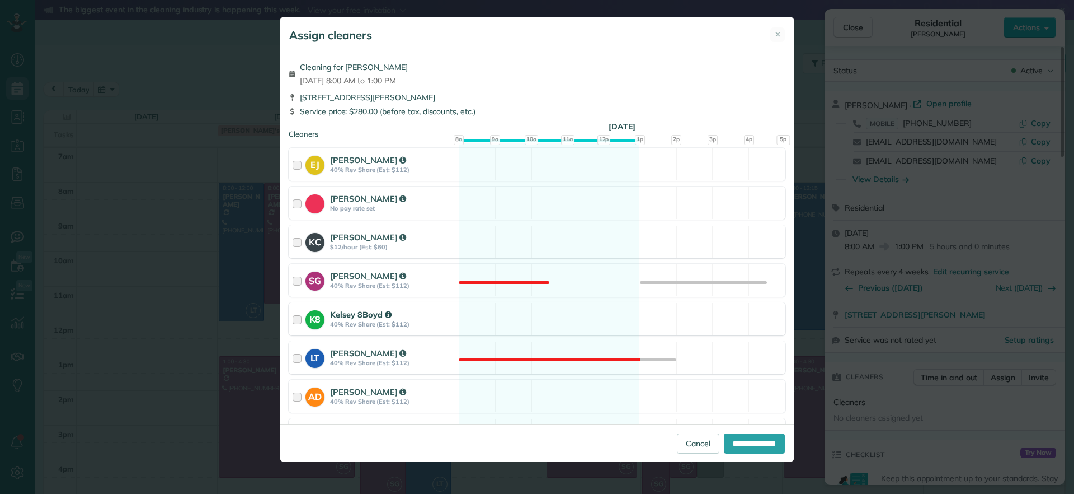
click at [579, 330] on div "K8 Kelsey 8Boyd 40% Rev Share (Est: $112) Available" at bounding box center [537, 318] width 497 height 33
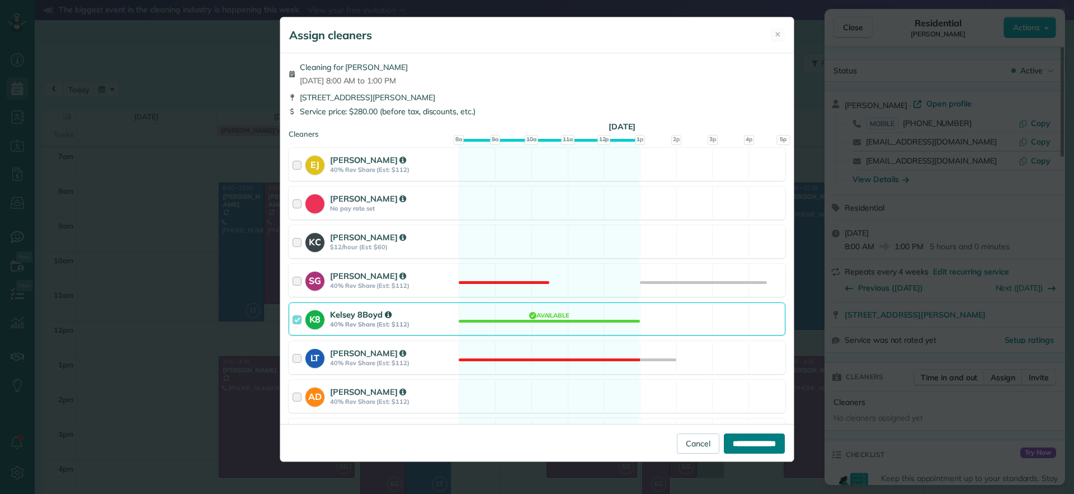
click at [768, 446] on input "**********" at bounding box center [754, 443] width 61 height 20
type input "**********"
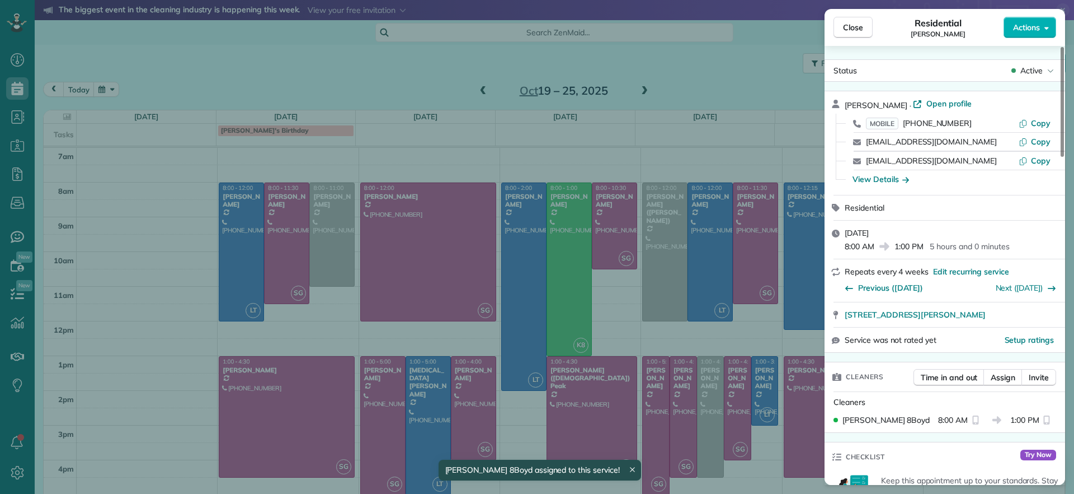
click at [712, 96] on div "Close Residential Elizabeth Outka Actions Status Active Elizabeth Outka · Open …" at bounding box center [537, 247] width 1074 height 494
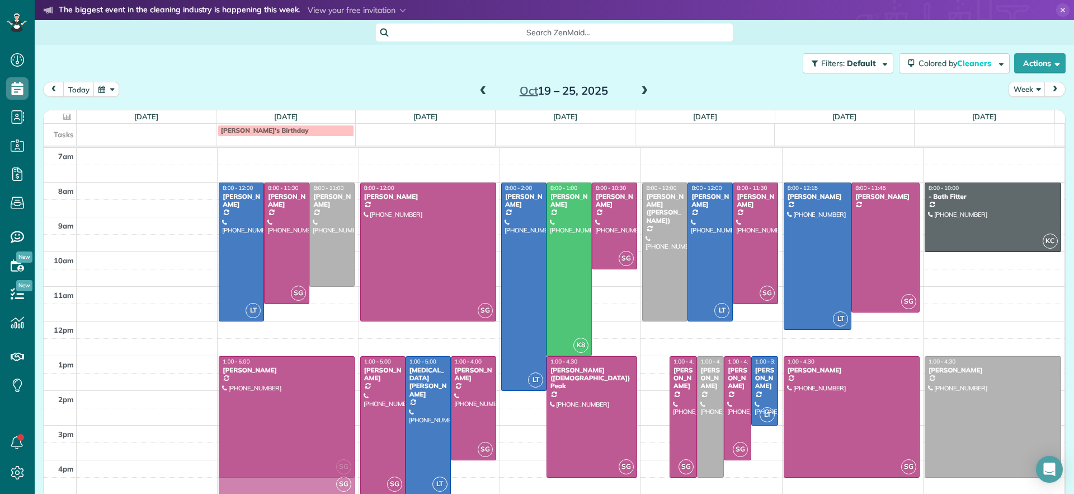
drag, startPoint x: 645, startPoint y: 402, endPoint x: 299, endPoint y: 398, distance: 345.9
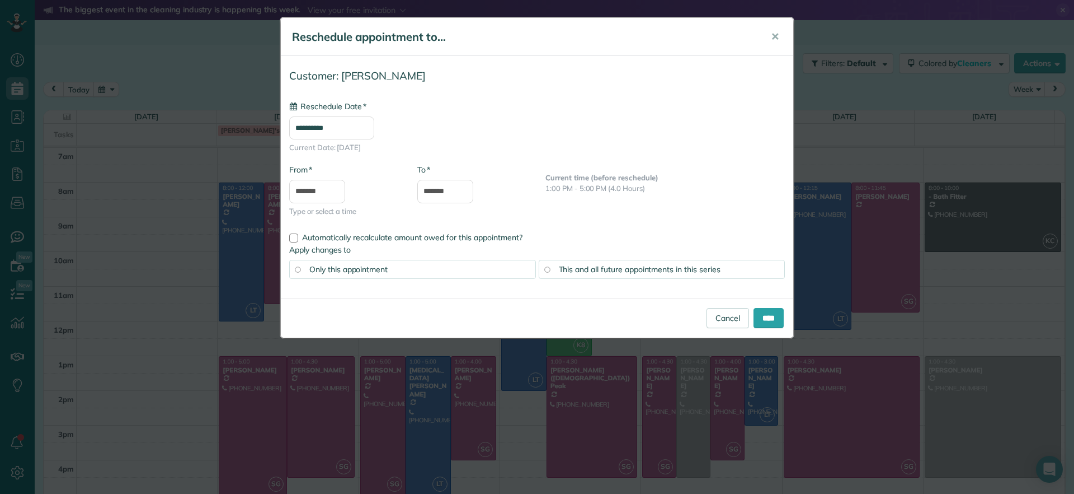
type input "**********"
click at [776, 315] on input "****" at bounding box center [769, 318] width 30 height 20
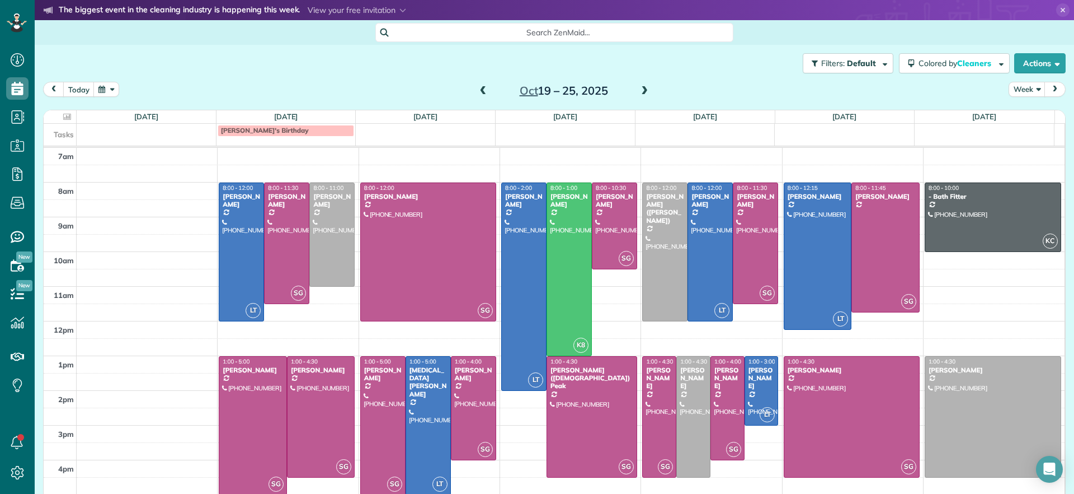
click at [477, 93] on span at bounding box center [483, 91] width 12 height 10
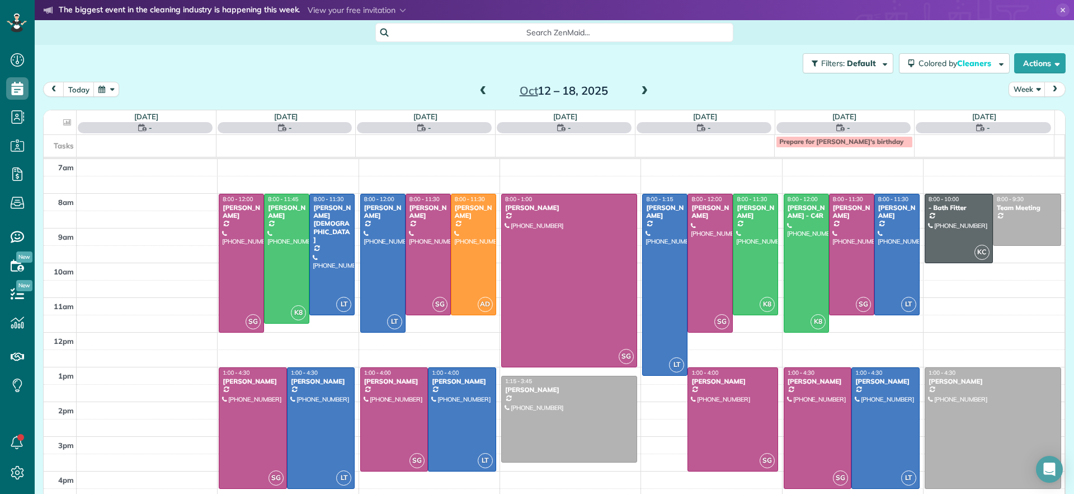
click at [477, 93] on span at bounding box center [483, 91] width 12 height 10
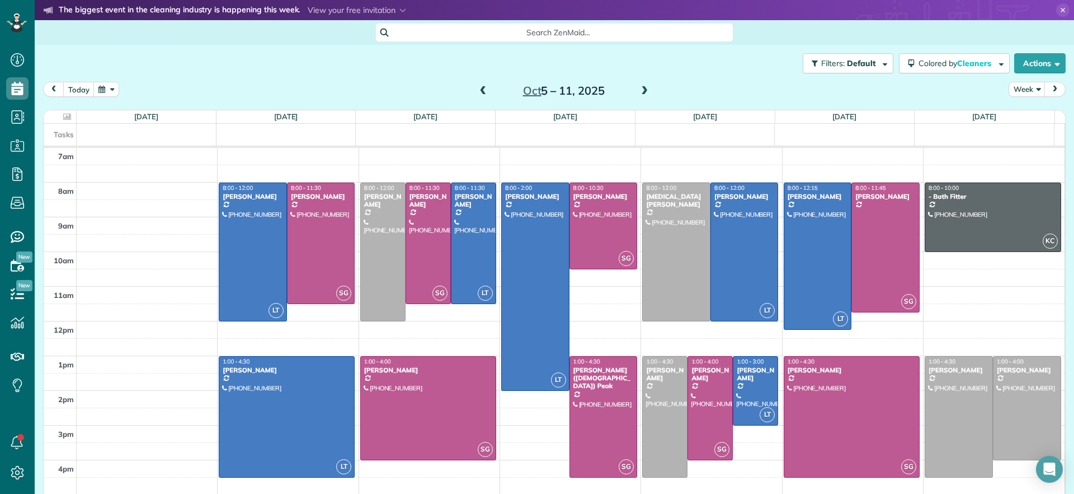
click at [477, 93] on span at bounding box center [483, 91] width 12 height 10
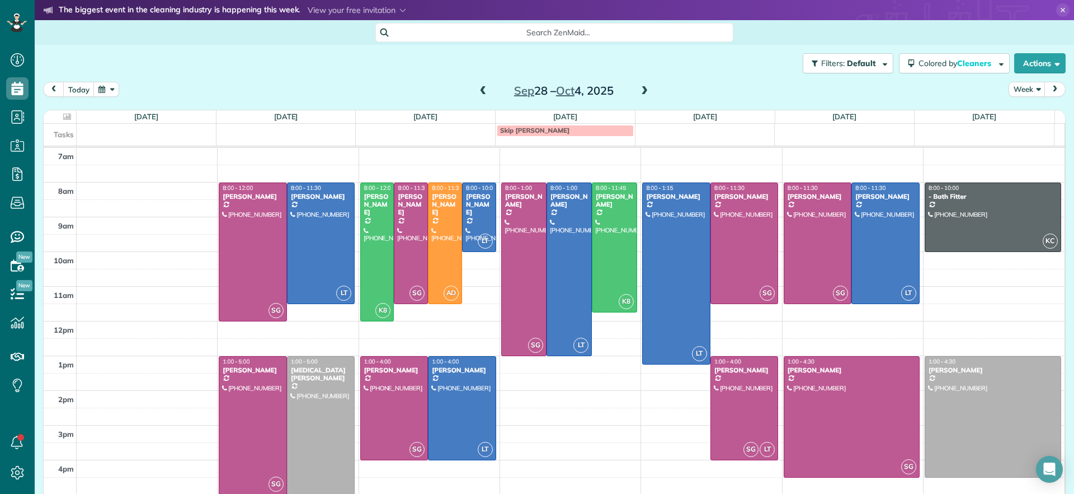
click at [466, 87] on div "today Week Sep 28 – Oct 4, 2025" at bounding box center [554, 92] width 1023 height 21
click at [482, 92] on span at bounding box center [483, 91] width 12 height 10
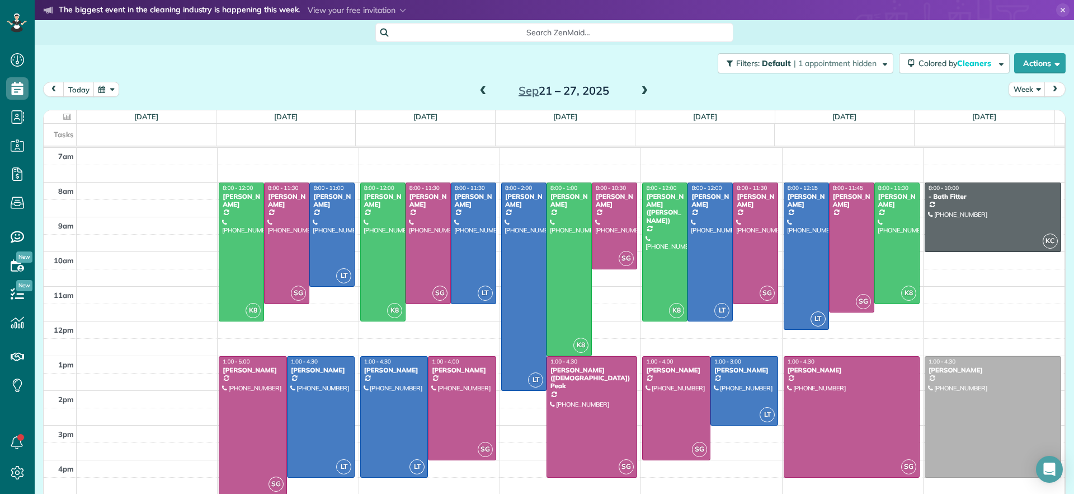
click at [477, 91] on span at bounding box center [483, 91] width 12 height 10
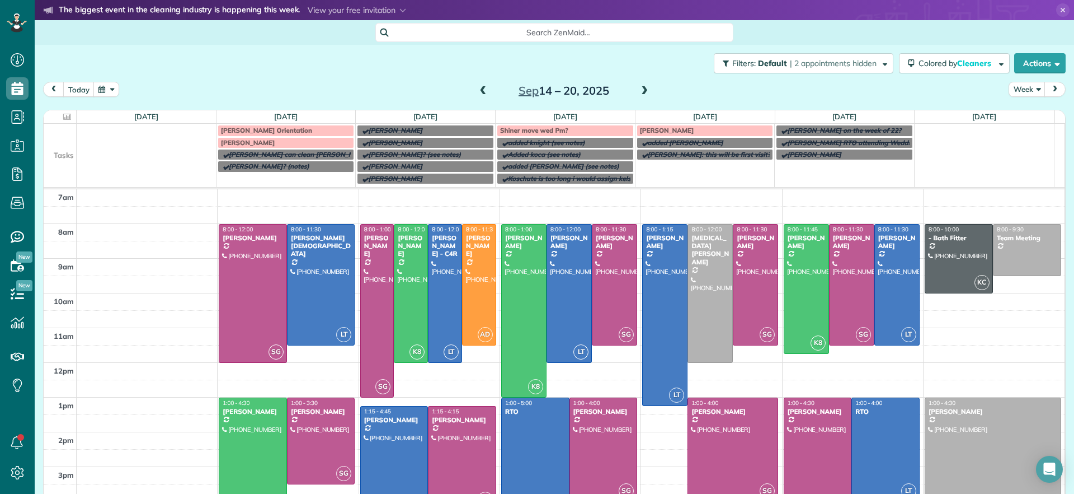
click at [308, 143] on div "Moran" at bounding box center [286, 143] width 130 height 8
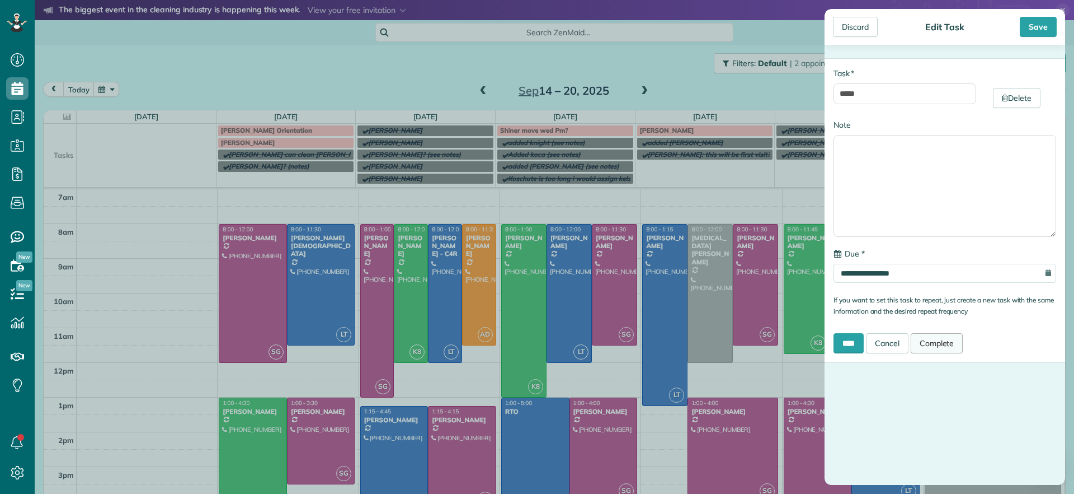
click at [943, 344] on link "Complete" at bounding box center [937, 343] width 53 height 20
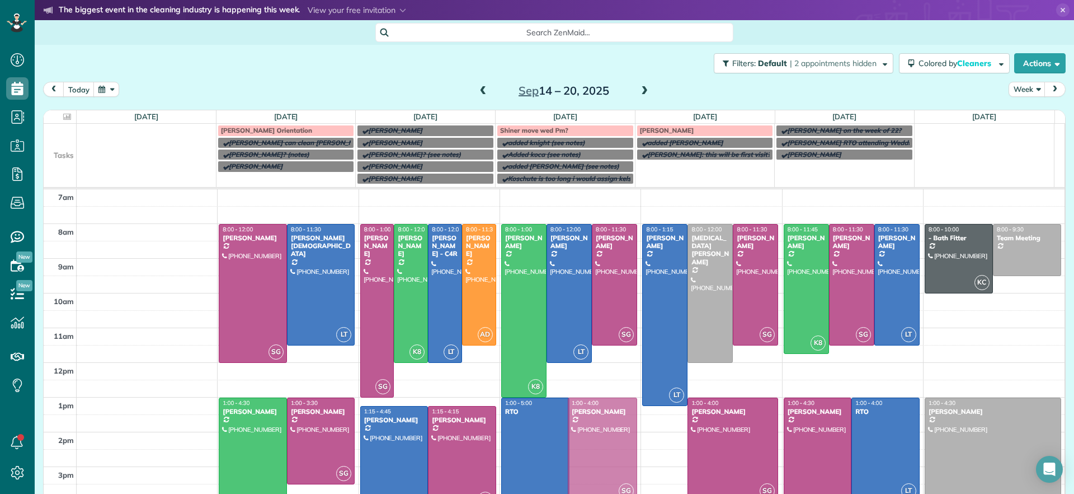
drag, startPoint x: 602, startPoint y: 445, endPoint x: 593, endPoint y: 446, distance: 9.6
click at [641, 87] on span at bounding box center [645, 91] width 12 height 10
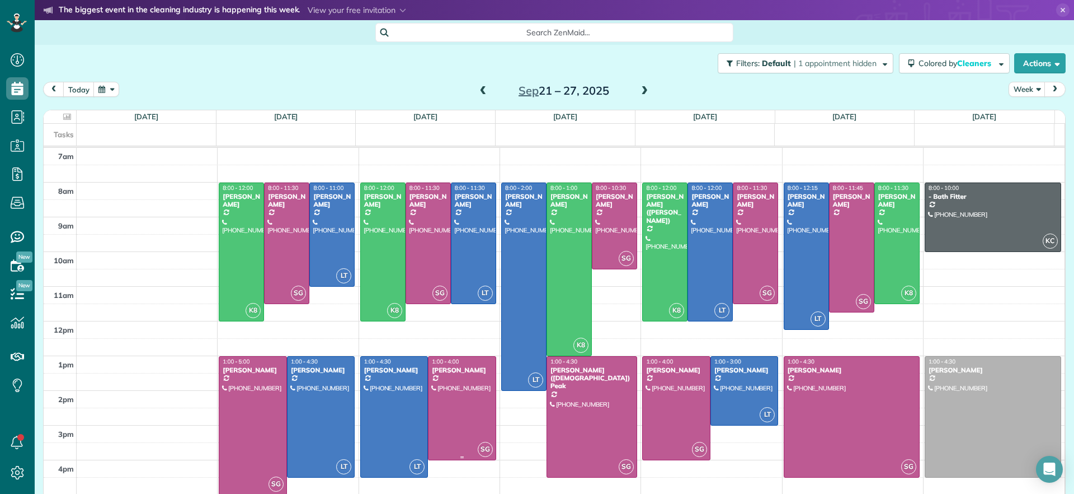
click at [468, 416] on div at bounding box center [462, 407] width 67 height 103
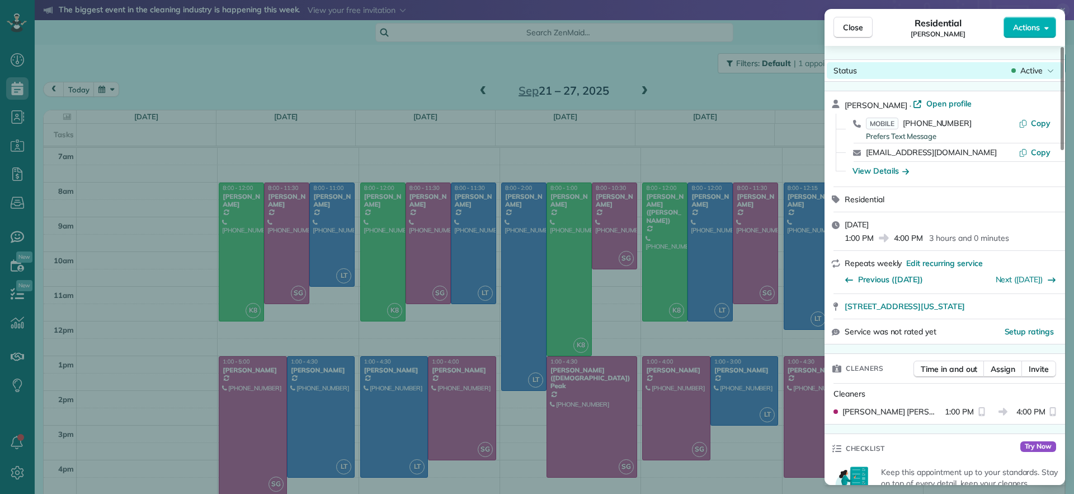
click at [1018, 71] on div "Active" at bounding box center [1033, 70] width 47 height 11
click at [1028, 12] on div "Close Residential Tracy Jones Actions" at bounding box center [945, 27] width 241 height 37
click at [927, 102] on span "Open profile" at bounding box center [949, 103] width 45 height 11
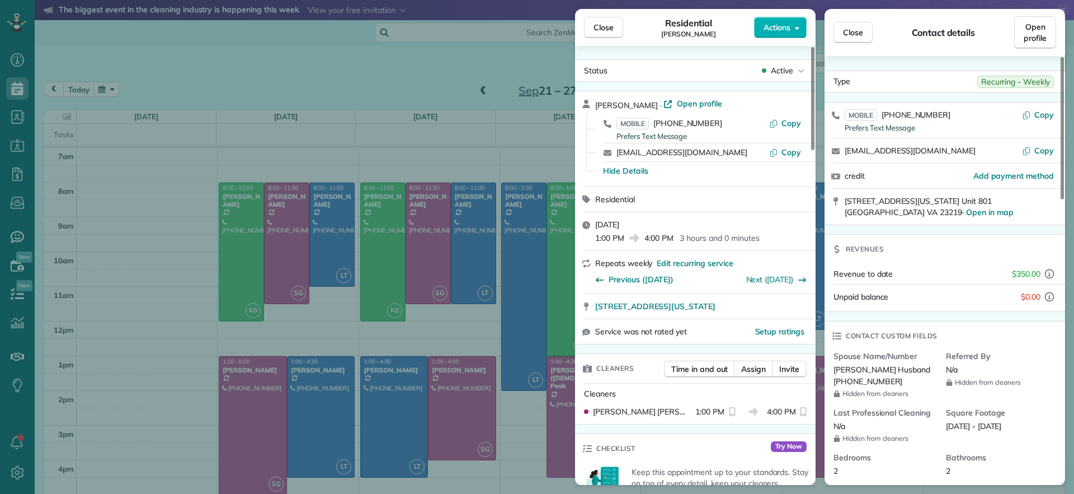
click at [303, 146] on div "Close Residential Tracy Jones Actions Status Active Tracy Jones · Open profile …" at bounding box center [537, 247] width 1074 height 494
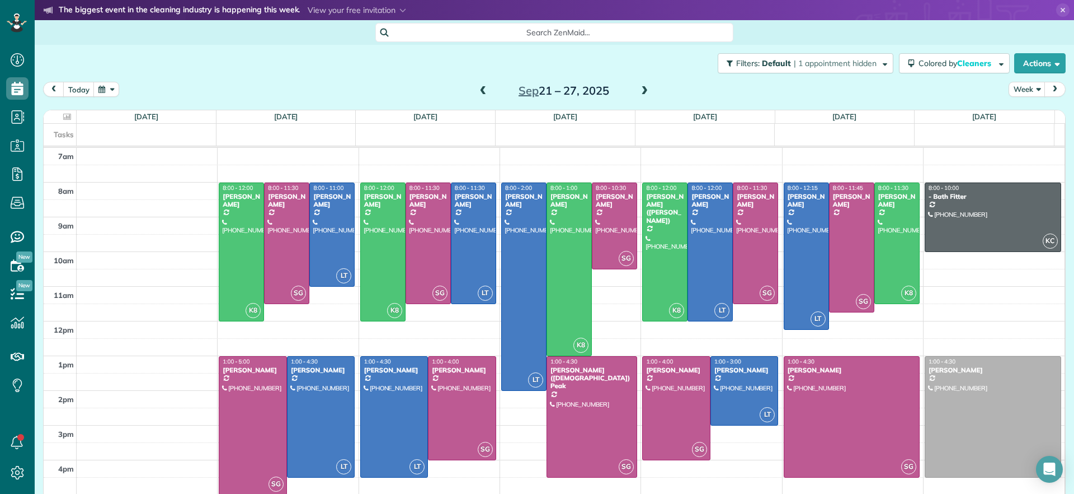
click at [479, 91] on span at bounding box center [483, 91] width 12 height 10
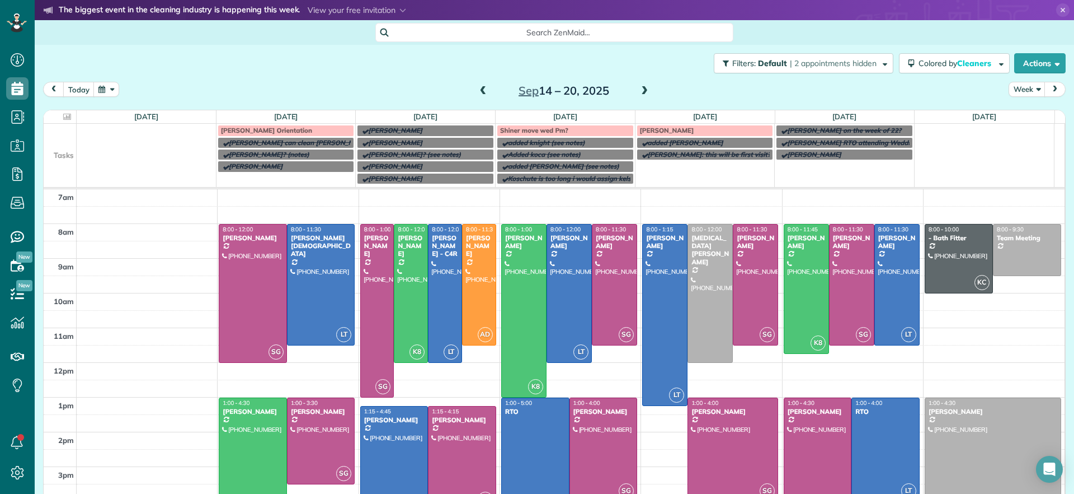
click at [641, 90] on span at bounding box center [645, 91] width 12 height 10
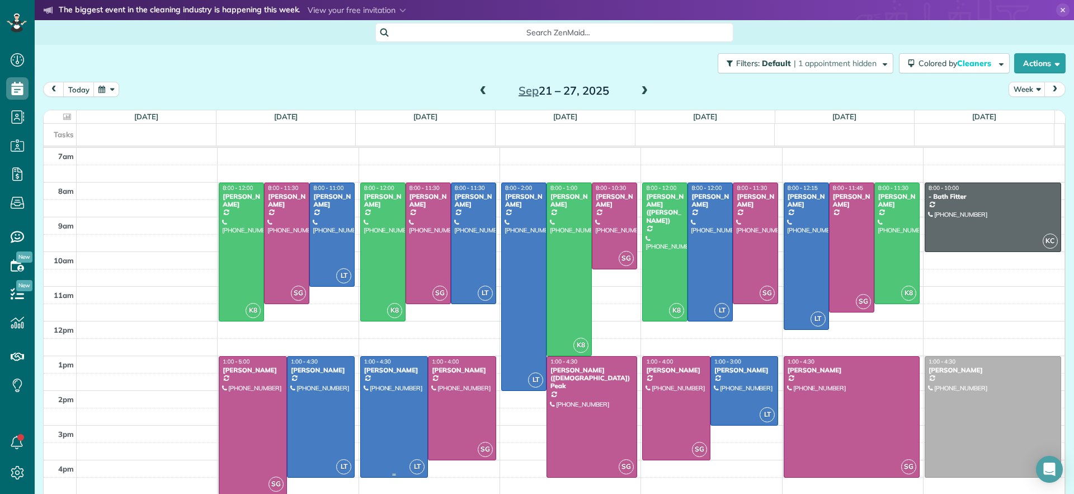
click at [400, 440] on div at bounding box center [394, 416] width 67 height 120
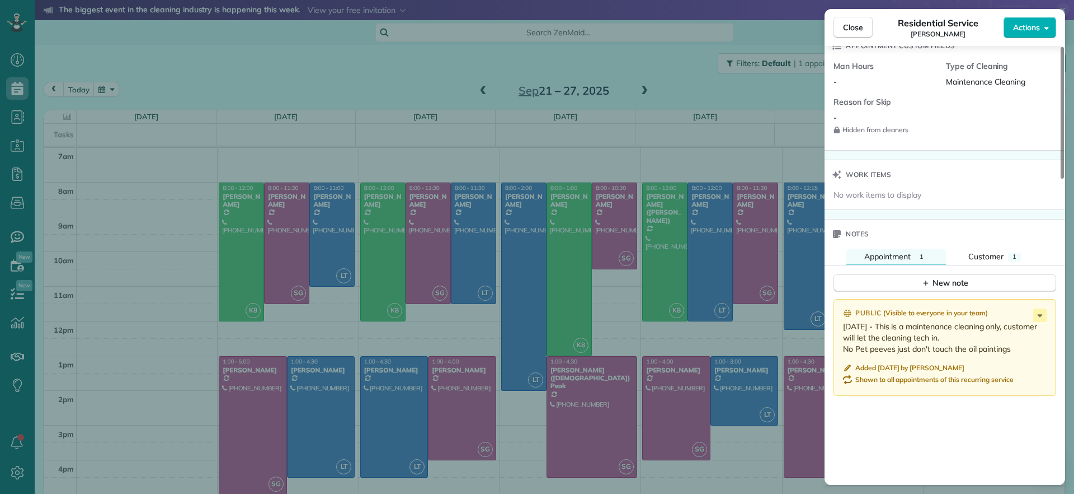
scroll to position [841, 0]
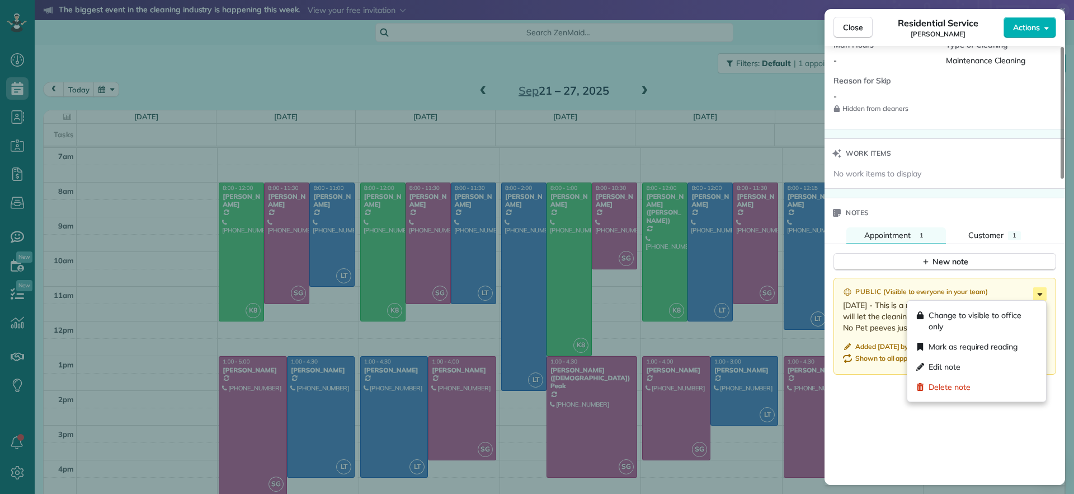
click at [1038, 292] on icon at bounding box center [1040, 293] width 13 height 13
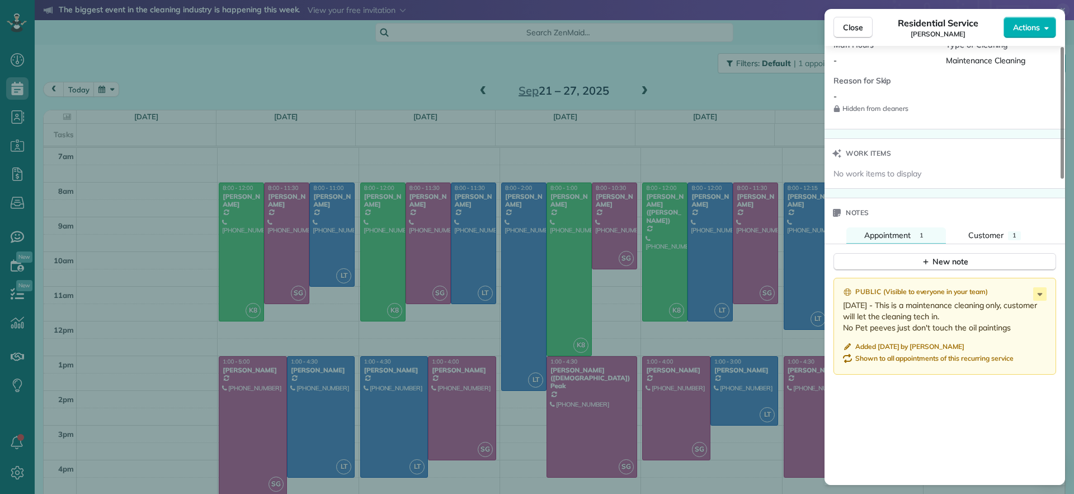
click at [370, 72] on div "Close Residential Service Carla Bowman Actions Status Active Carla Bowman · Ope…" at bounding box center [537, 247] width 1074 height 494
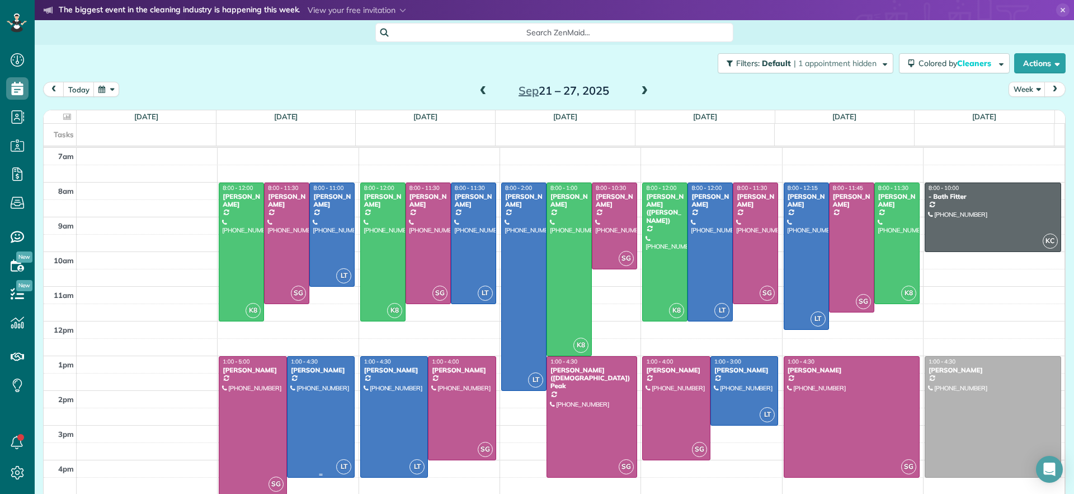
click at [307, 406] on div at bounding box center [321, 416] width 67 height 120
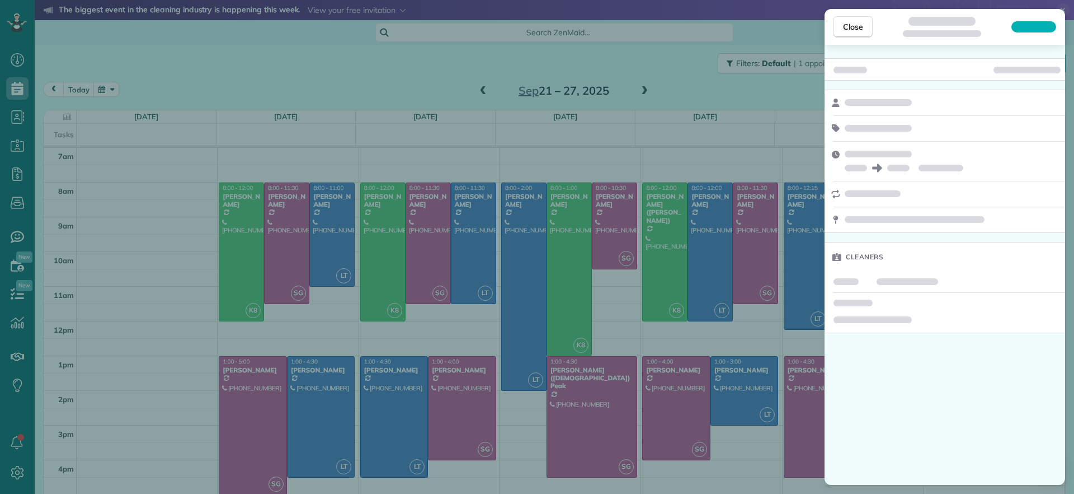
click at [651, 124] on div "Close Cleaners" at bounding box center [537, 247] width 1074 height 494
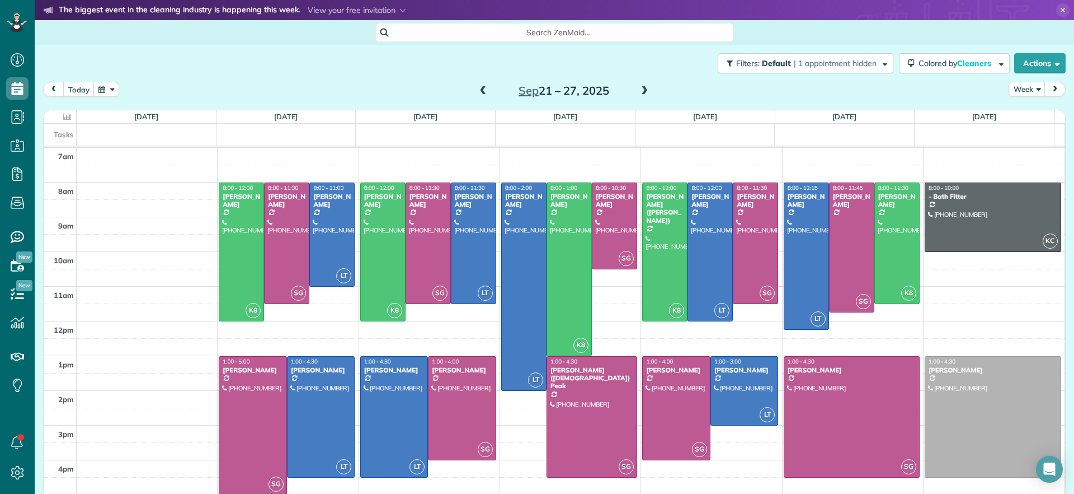
click at [481, 91] on span at bounding box center [483, 91] width 12 height 10
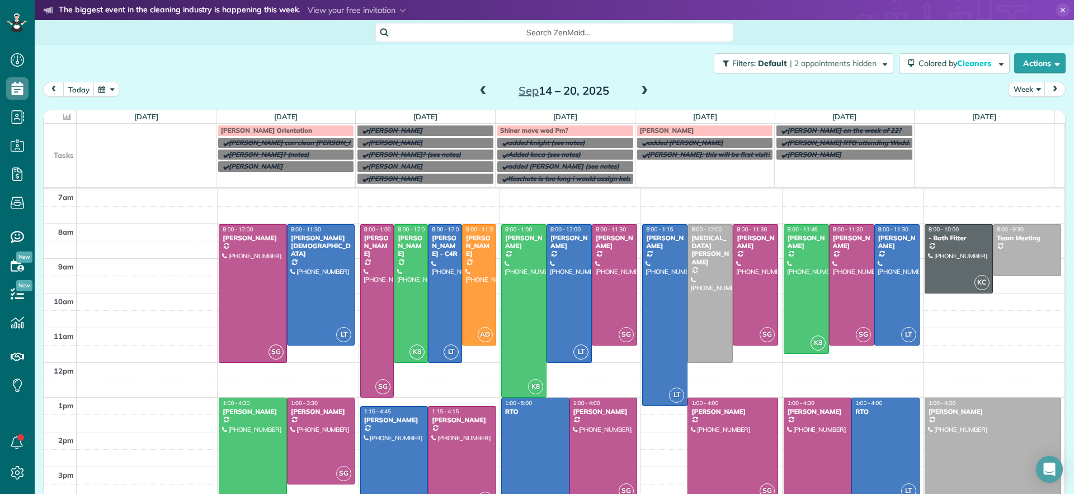
click at [639, 87] on span at bounding box center [645, 91] width 12 height 10
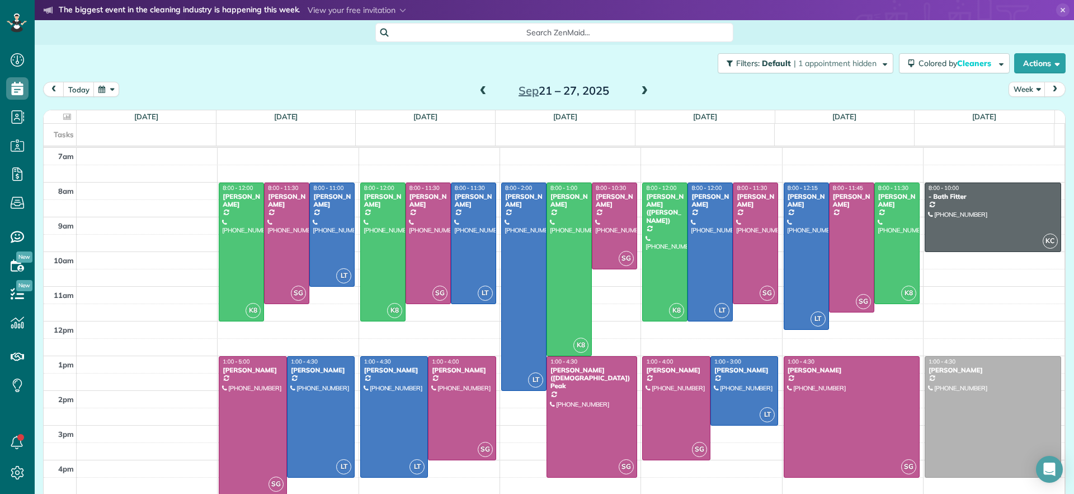
click at [477, 91] on span at bounding box center [483, 91] width 12 height 10
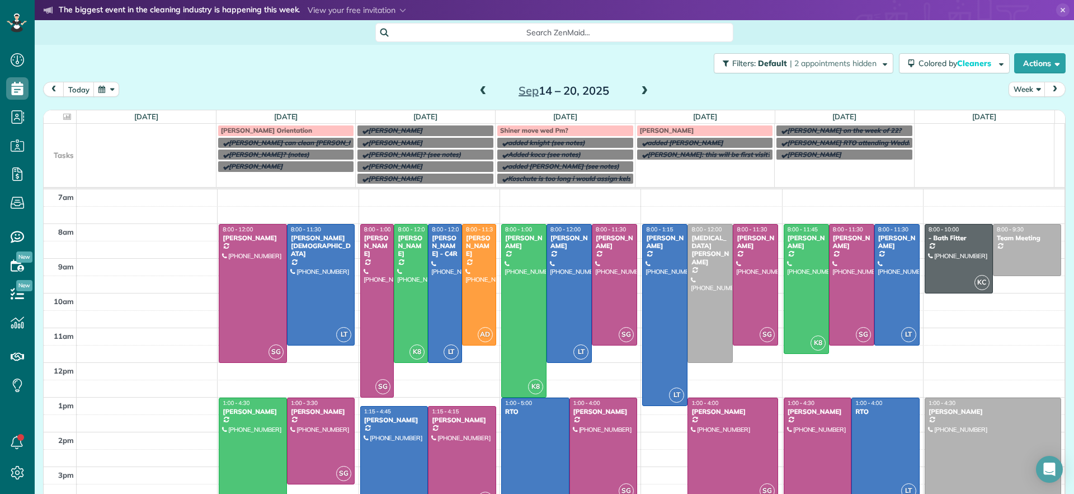
click at [644, 89] on span at bounding box center [645, 91] width 12 height 10
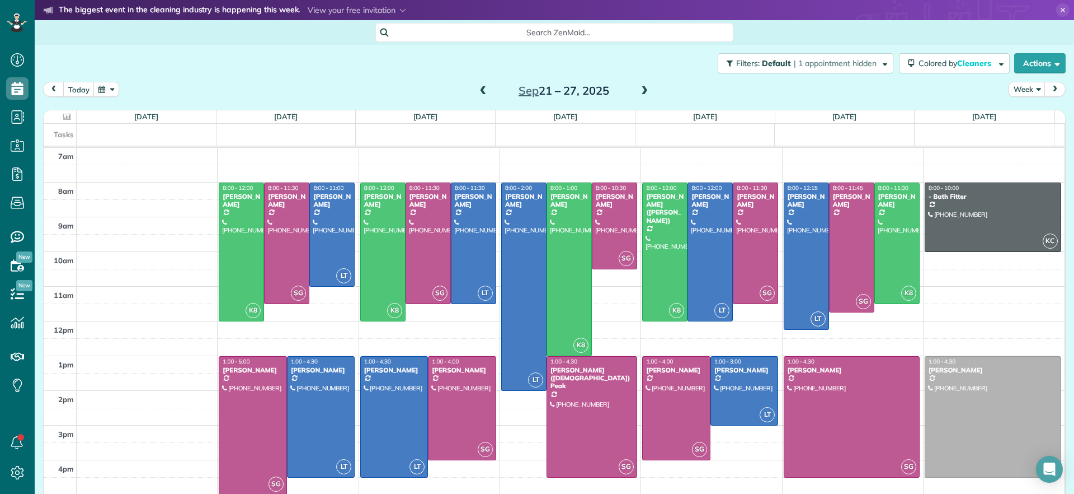
click at [478, 88] on span at bounding box center [483, 91] width 12 height 10
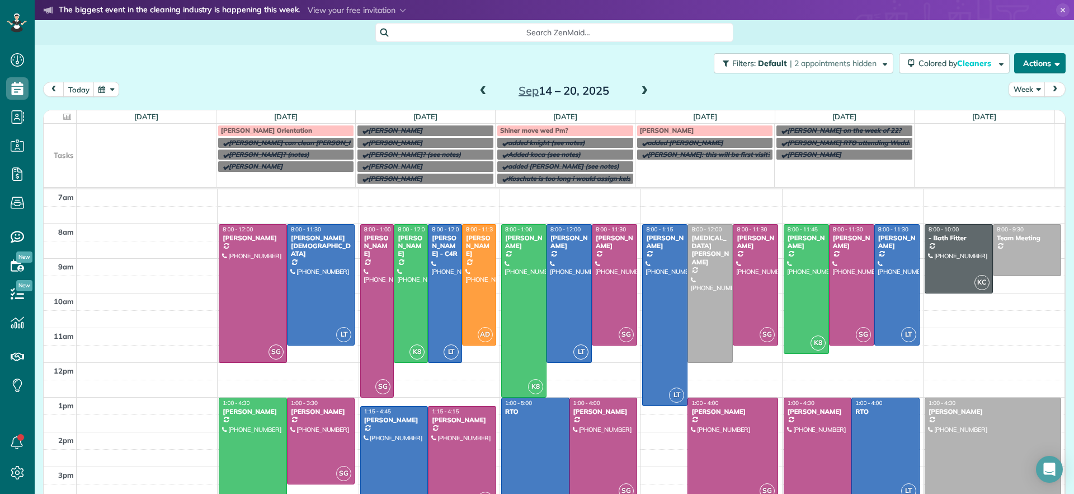
click at [1015, 68] on button "Actions" at bounding box center [1040, 63] width 51 height 20
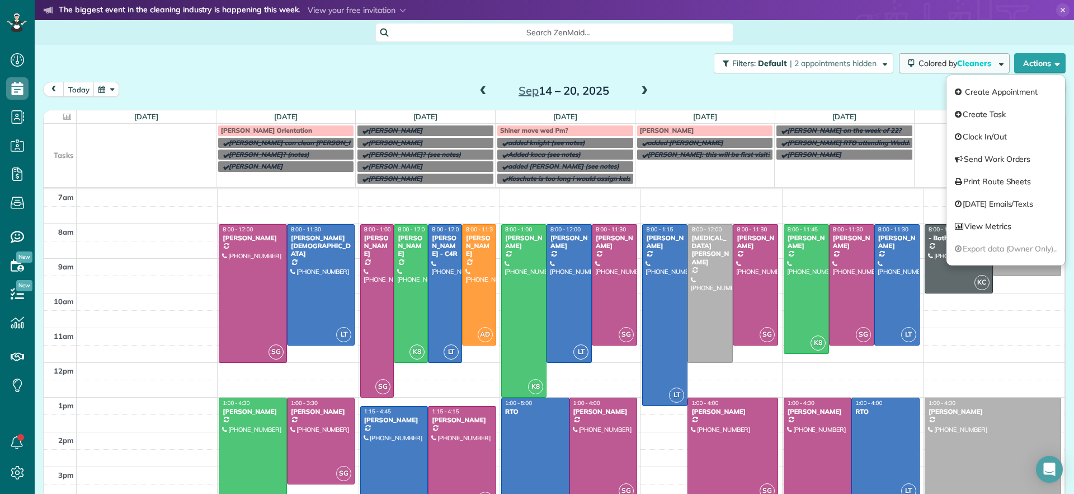
click at [949, 68] on button "Colored by Cleaners" at bounding box center [954, 63] width 111 height 20
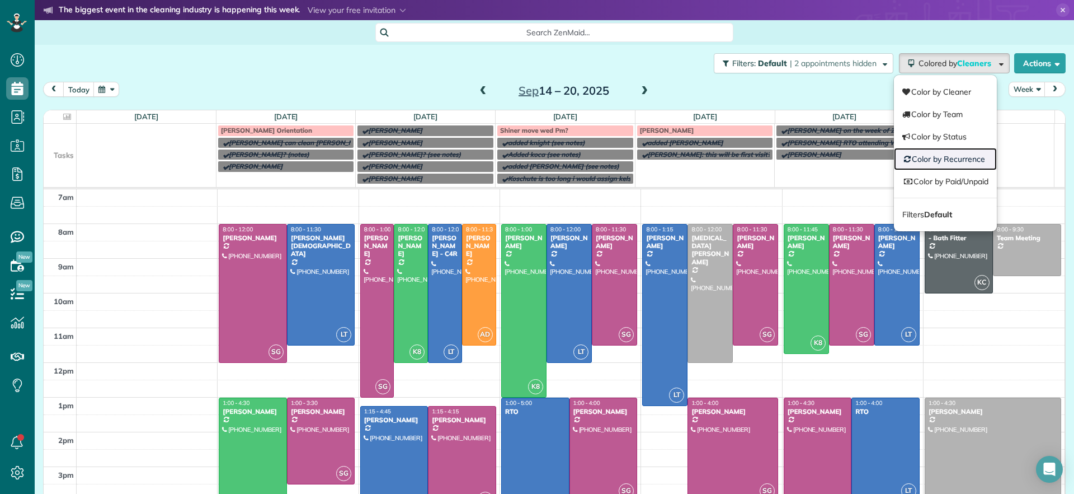
click at [946, 157] on link "Color by Recurrence" at bounding box center [945, 159] width 103 height 22
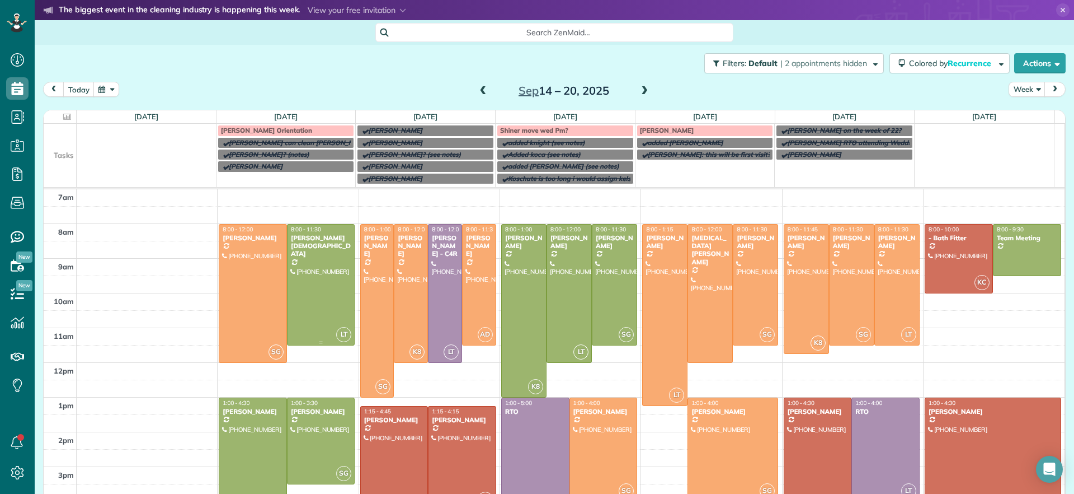
click at [321, 291] on div at bounding box center [321, 284] width 67 height 120
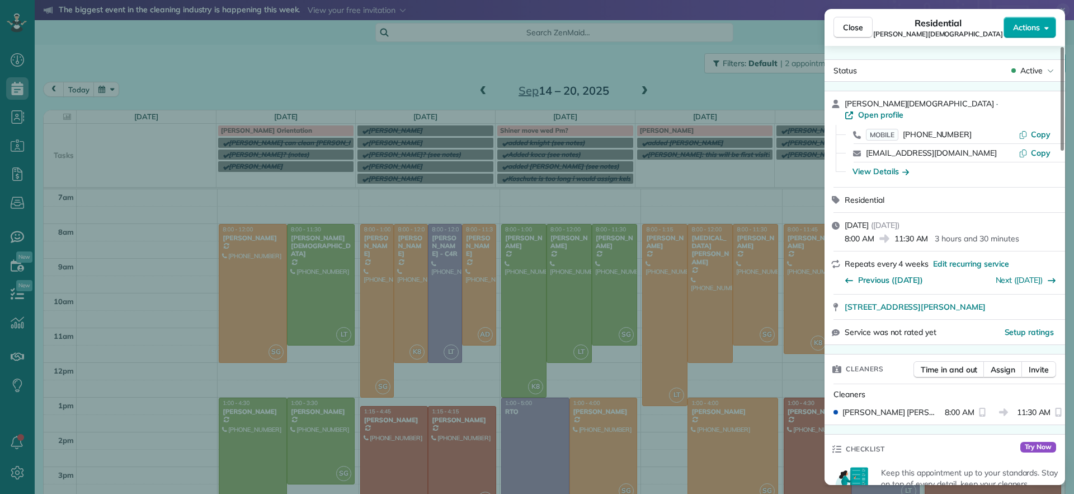
click at [1045, 27] on icon "button" at bounding box center [1047, 28] width 4 height 3
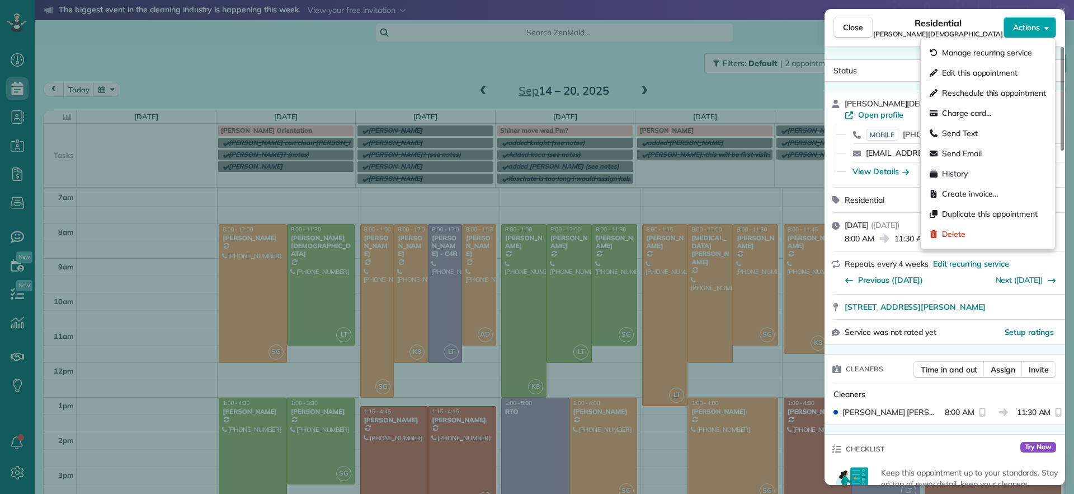
click at [1045, 27] on icon "button" at bounding box center [1047, 28] width 4 height 3
click at [1030, 36] on button "Actions" at bounding box center [1030, 27] width 53 height 21
click at [970, 149] on span "Send Email" at bounding box center [962, 153] width 40 height 11
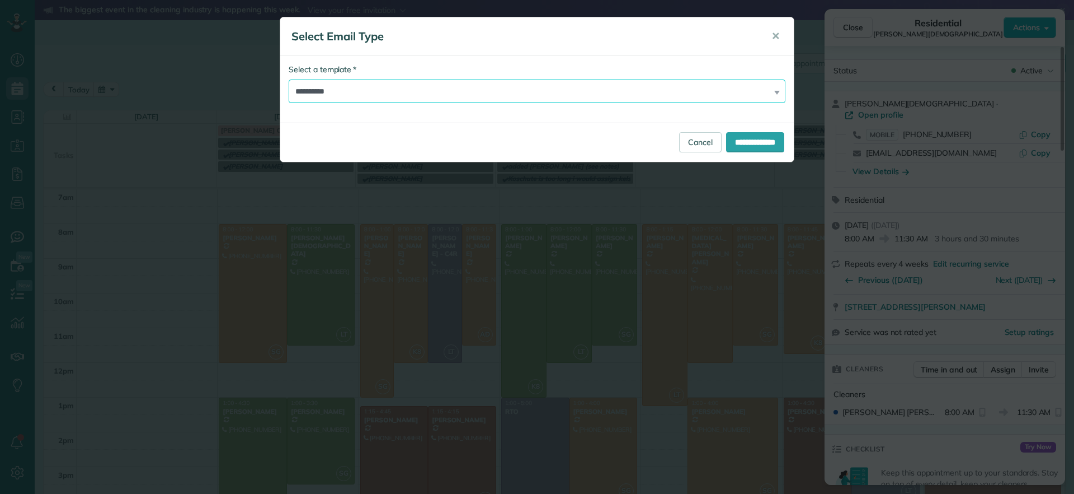
click at [517, 100] on select "**********" at bounding box center [537, 91] width 497 height 24
select select "****"
click at [289, 79] on select "**********" at bounding box center [537, 91] width 497 height 24
click at [762, 139] on input "**********" at bounding box center [755, 142] width 58 height 20
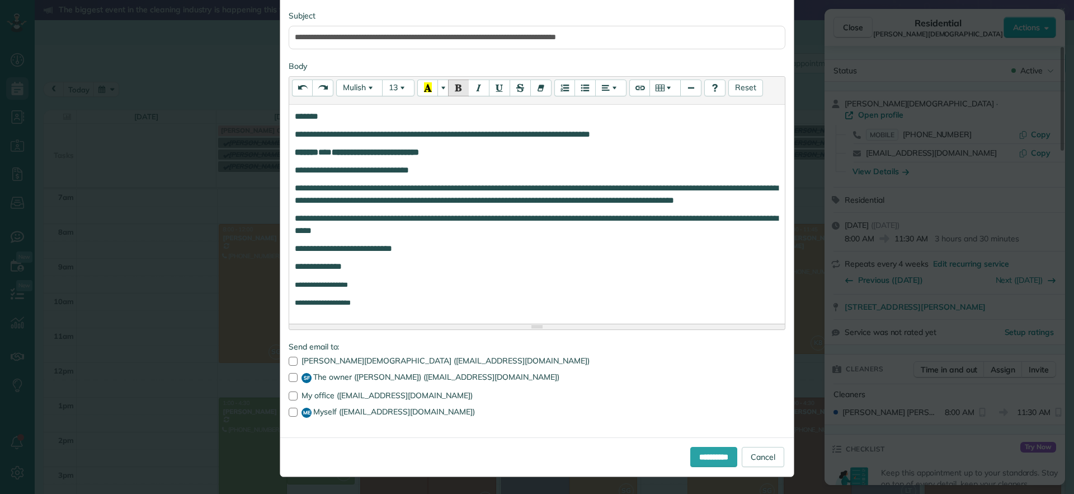
scroll to position [118, 0]
click at [289, 379] on div at bounding box center [293, 377] width 9 height 9
click at [289, 417] on label "ME Myself (maeenriquez1994@gmail.com)" at bounding box center [537, 412] width 497 height 10
click at [698, 458] on input "**********" at bounding box center [714, 457] width 47 height 20
click at [698, 458] on div "**********" at bounding box center [537, 194] width 515 height 565
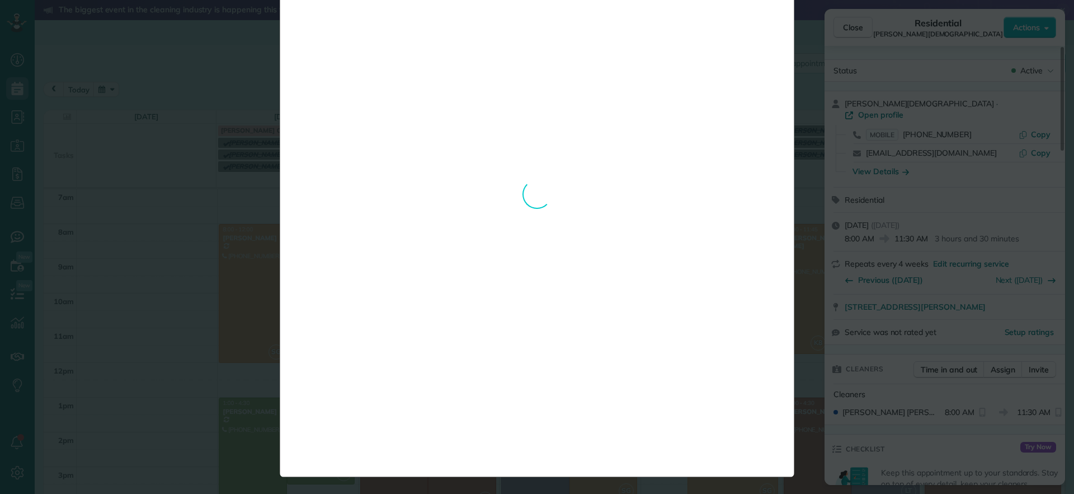
scroll to position [0, 0]
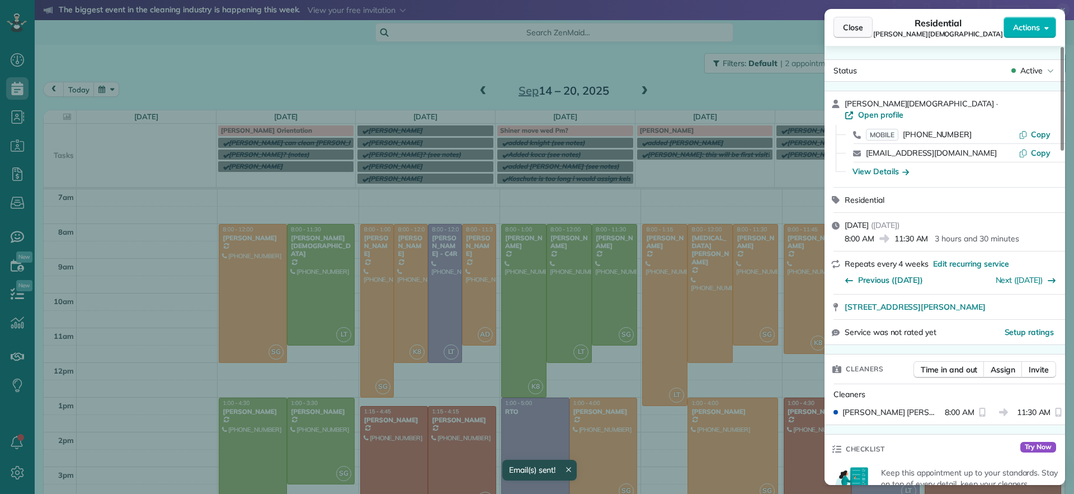
click at [855, 30] on span "Close" at bounding box center [853, 27] width 20 height 11
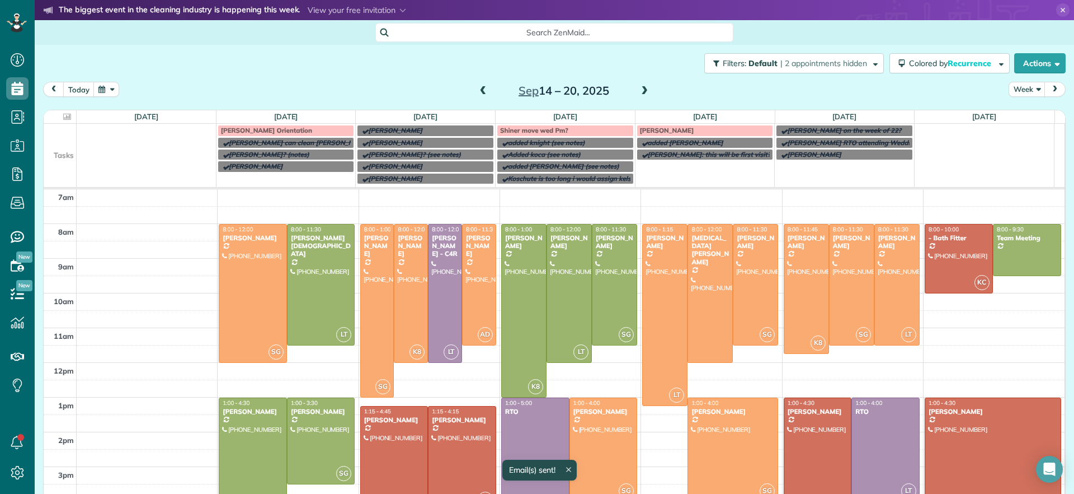
click at [250, 444] on div at bounding box center [252, 458] width 67 height 120
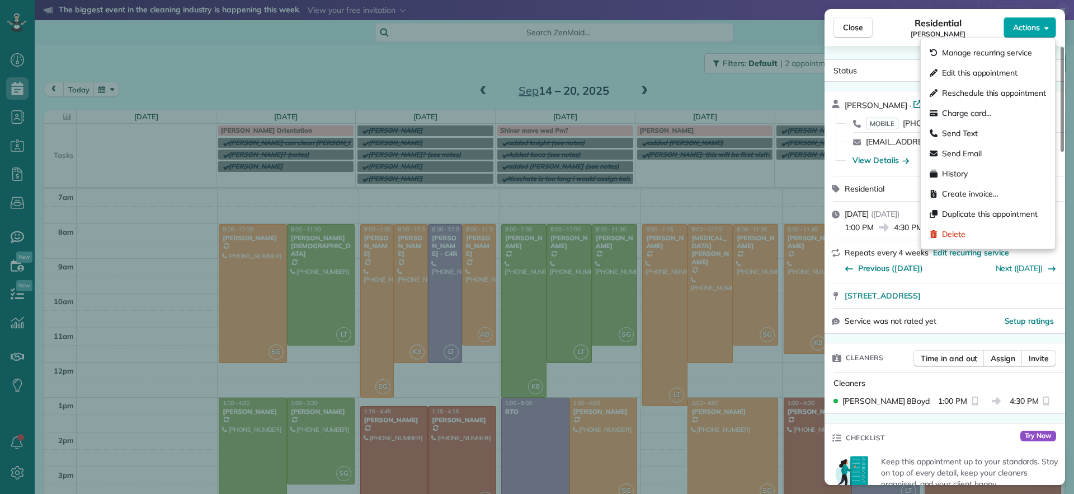
click at [1012, 33] on button "Actions" at bounding box center [1030, 27] width 53 height 21
click at [953, 149] on span "Send Email" at bounding box center [962, 153] width 40 height 11
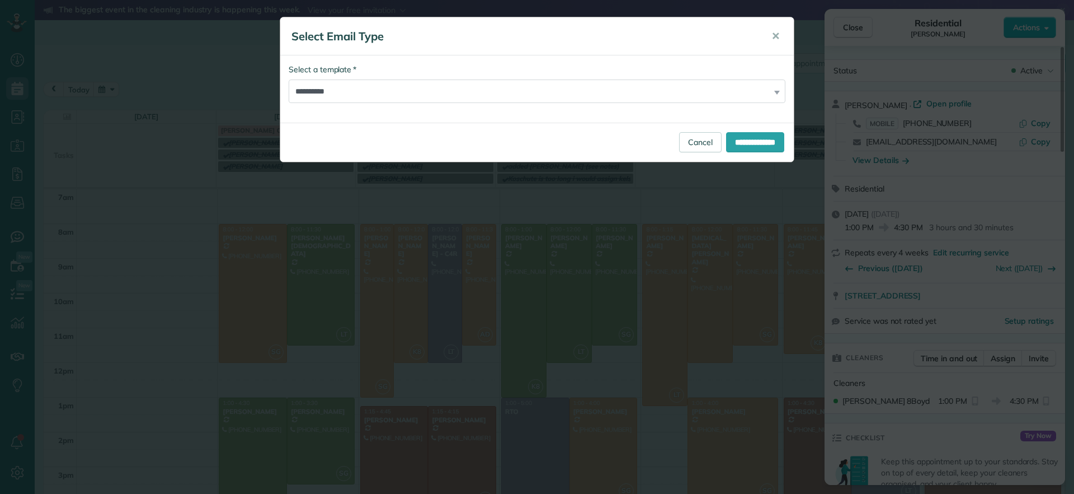
click at [673, 76] on div "**********" at bounding box center [537, 83] width 497 height 39
click at [681, 86] on select "**********" at bounding box center [537, 91] width 497 height 24
select select "****"
click at [289, 79] on select "**********" at bounding box center [537, 91] width 497 height 24
click at [739, 147] on input "**********" at bounding box center [755, 142] width 58 height 20
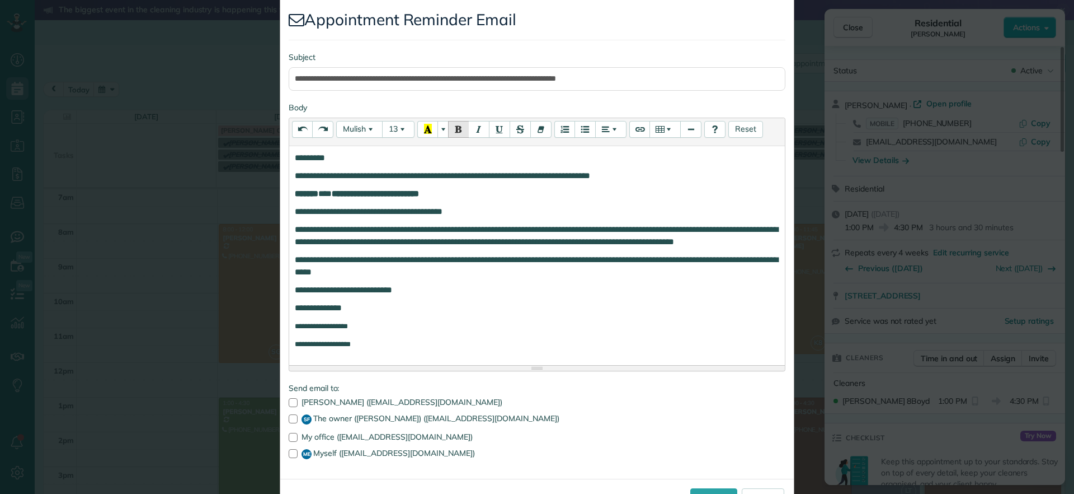
scroll to position [118, 0]
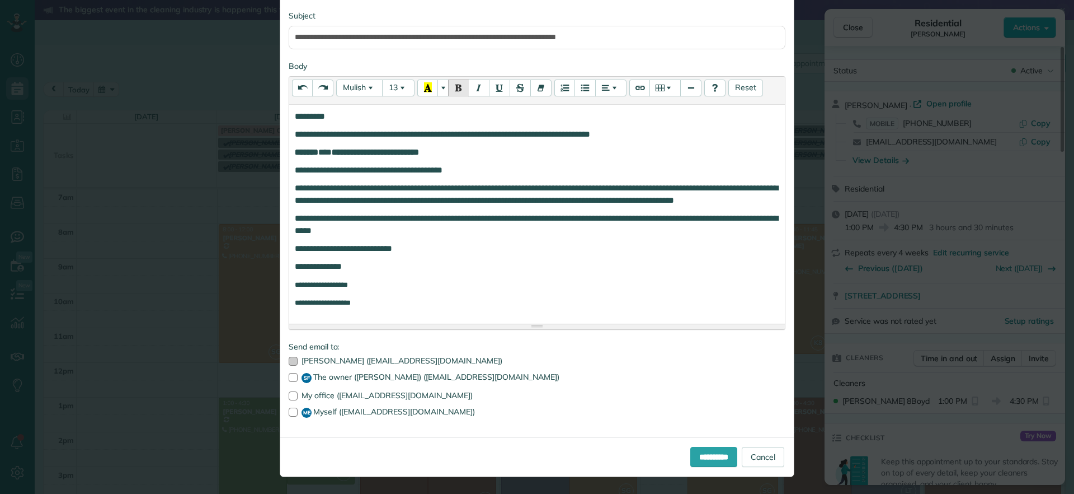
click at [289, 362] on div at bounding box center [293, 360] width 9 height 9
click at [289, 364] on div at bounding box center [293, 360] width 9 height 9
drag, startPoint x: 288, startPoint y: 373, endPoint x: 283, endPoint y: 398, distance: 25.7
click at [289, 376] on div at bounding box center [293, 377] width 9 height 9
click at [289, 410] on div at bounding box center [293, 411] width 9 height 9
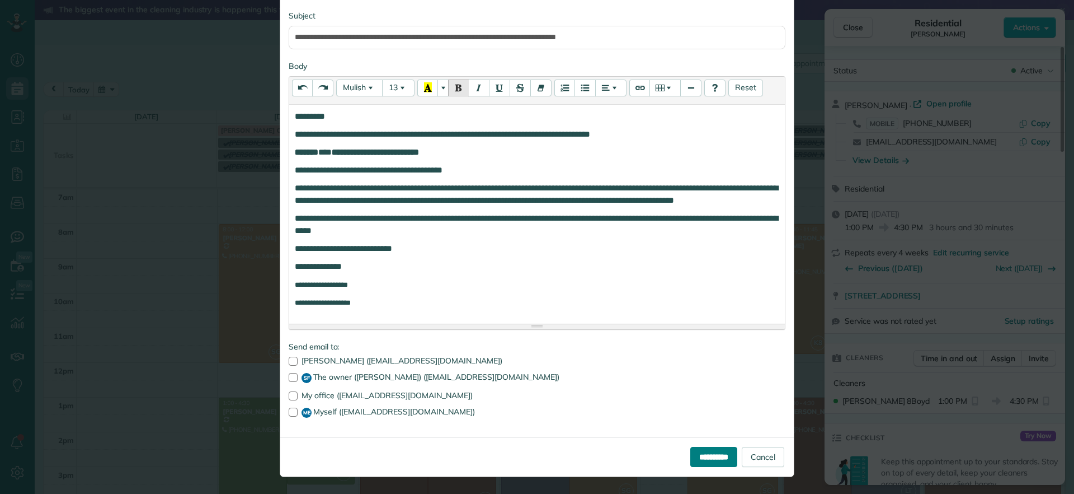
click at [689, 467] on div "**********" at bounding box center [537, 456] width 514 height 39
click at [691, 462] on input "**********" at bounding box center [714, 457] width 47 height 20
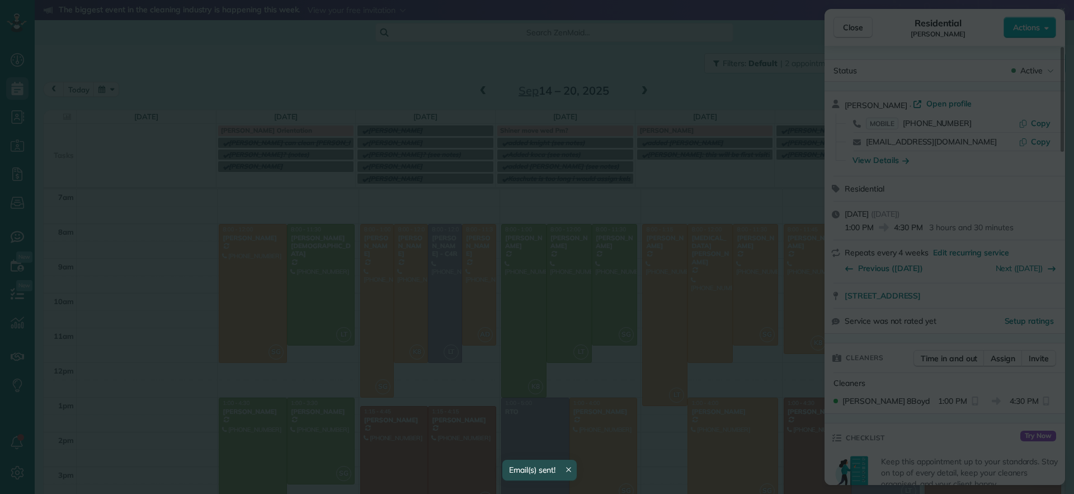
scroll to position [0, 0]
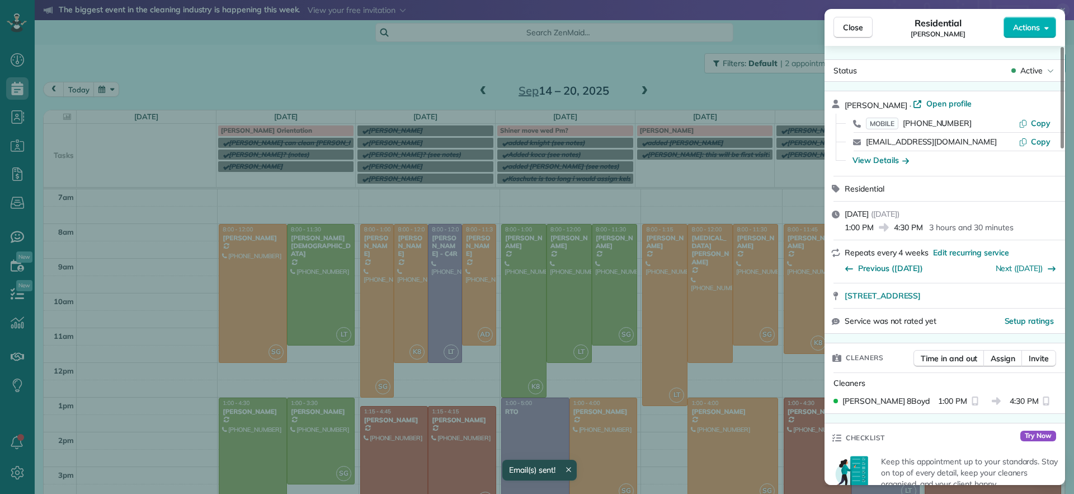
click at [332, 443] on div "Close Residential Galia Moran Actions Status Active Galia Moran · Open profile …" at bounding box center [537, 247] width 1074 height 494
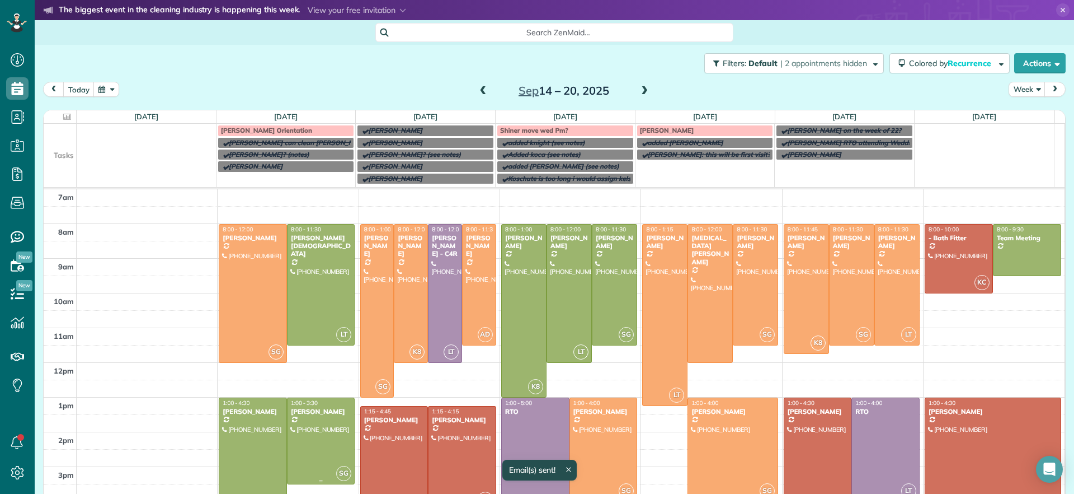
click at [332, 443] on div at bounding box center [321, 441] width 67 height 86
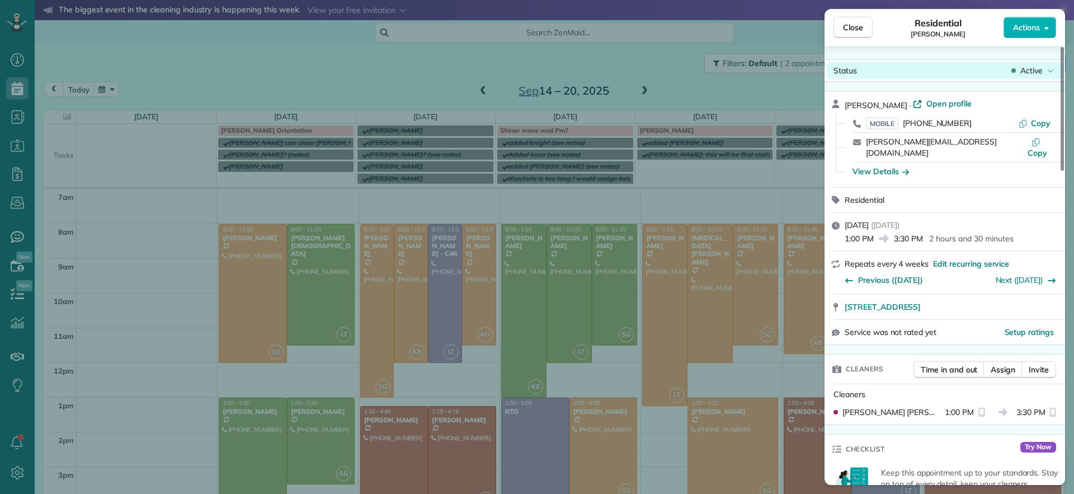
click at [1026, 69] on span "Active" at bounding box center [1032, 70] width 22 height 11
click at [1025, 69] on span "Active" at bounding box center [1032, 70] width 22 height 11
click at [1021, 32] on span "Actions" at bounding box center [1026, 27] width 27 height 11
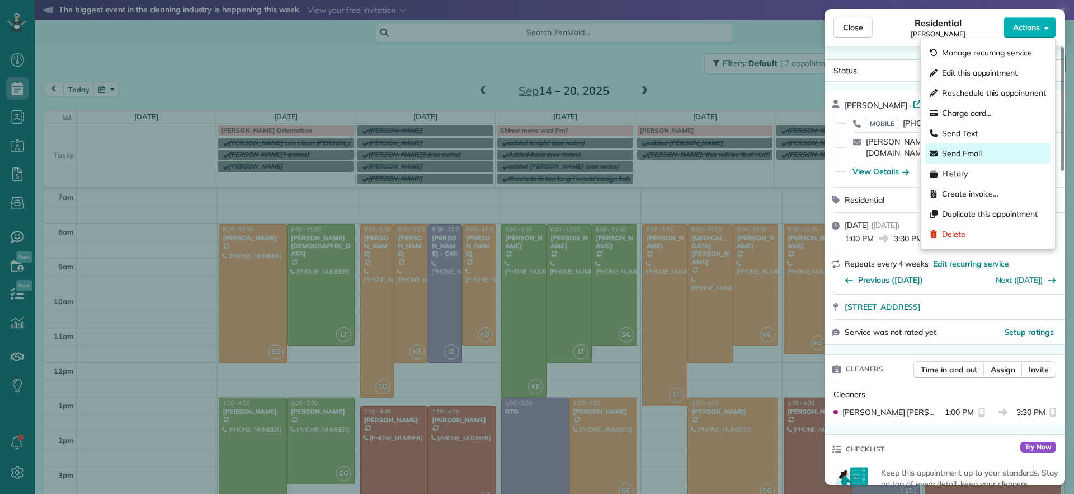
click at [955, 149] on span "Send Email" at bounding box center [962, 153] width 40 height 11
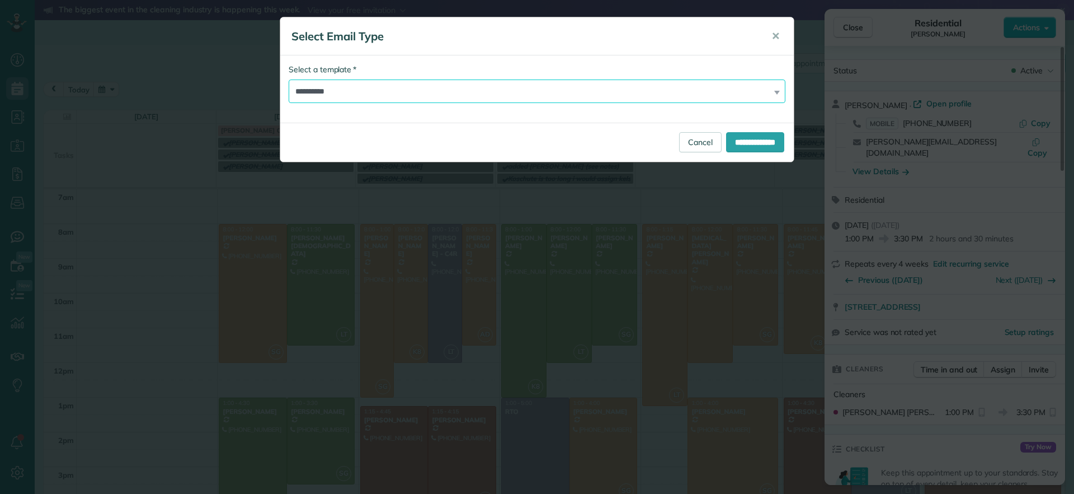
click at [662, 93] on select "**********" at bounding box center [537, 91] width 497 height 24
select select "****"
click at [289, 79] on select "**********" at bounding box center [537, 91] width 497 height 24
click at [726, 137] on input "**********" at bounding box center [755, 142] width 58 height 20
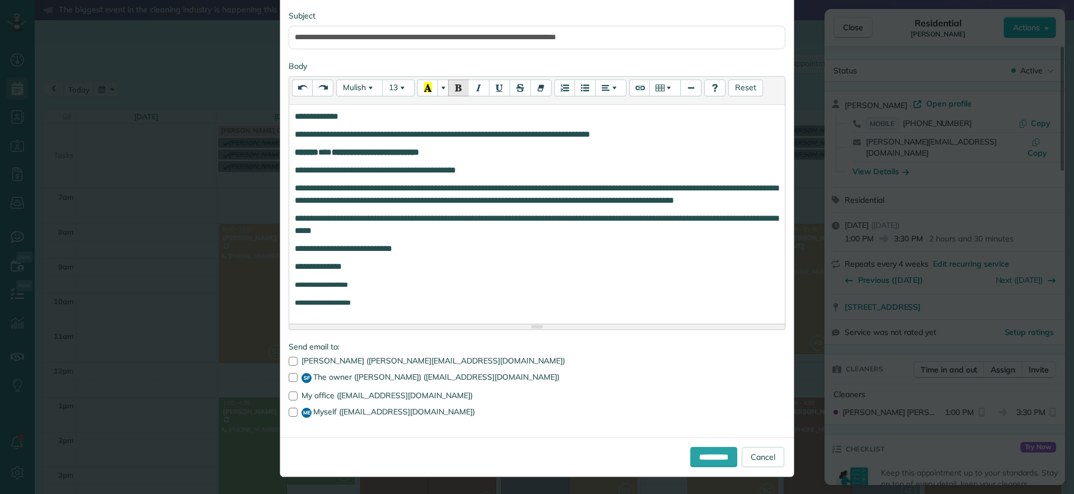
scroll to position [118, 0]
click at [289, 376] on div at bounding box center [293, 377] width 9 height 9
click at [289, 377] on div at bounding box center [293, 377] width 9 height 9
click at [289, 379] on div at bounding box center [293, 377] width 9 height 9
click at [289, 412] on div at bounding box center [293, 411] width 9 height 9
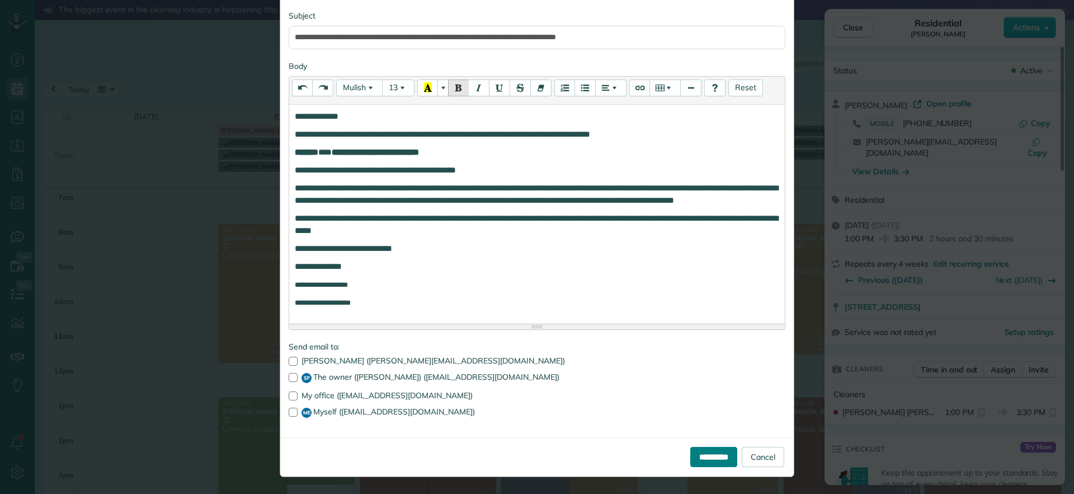
click at [691, 461] on input "**********" at bounding box center [714, 457] width 47 height 20
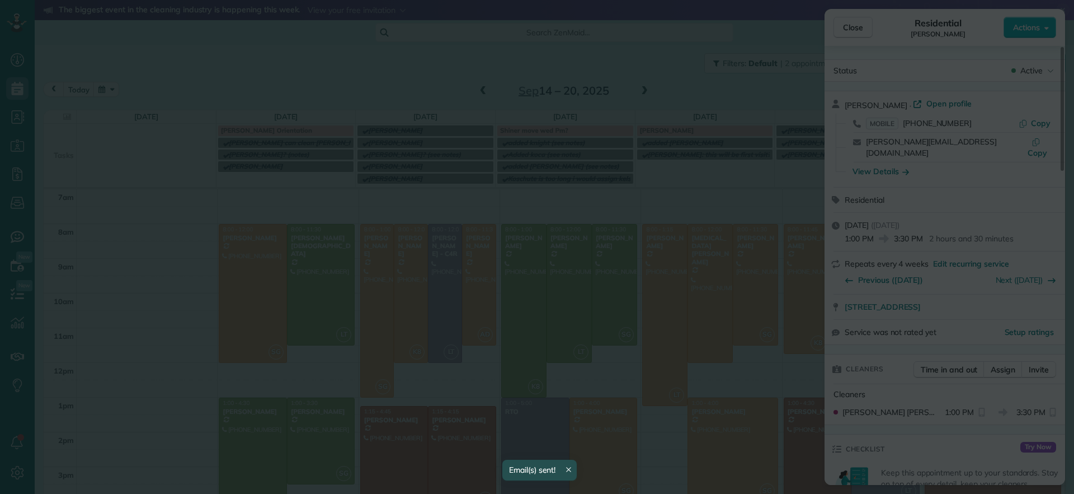
scroll to position [0, 0]
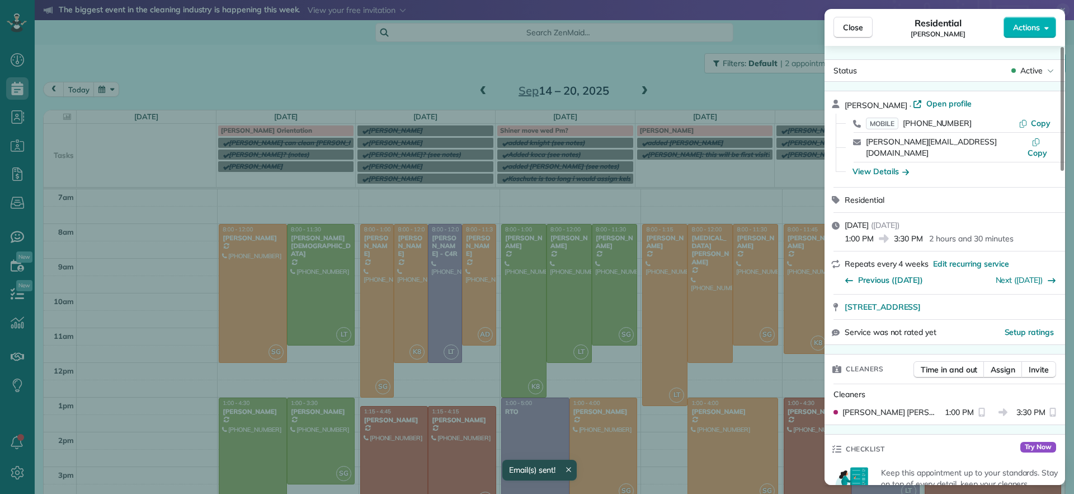
click at [586, 381] on div "Close Residential Genevieve Malandra Actions Status Active Genevieve Malandra ·…" at bounding box center [537, 247] width 1074 height 494
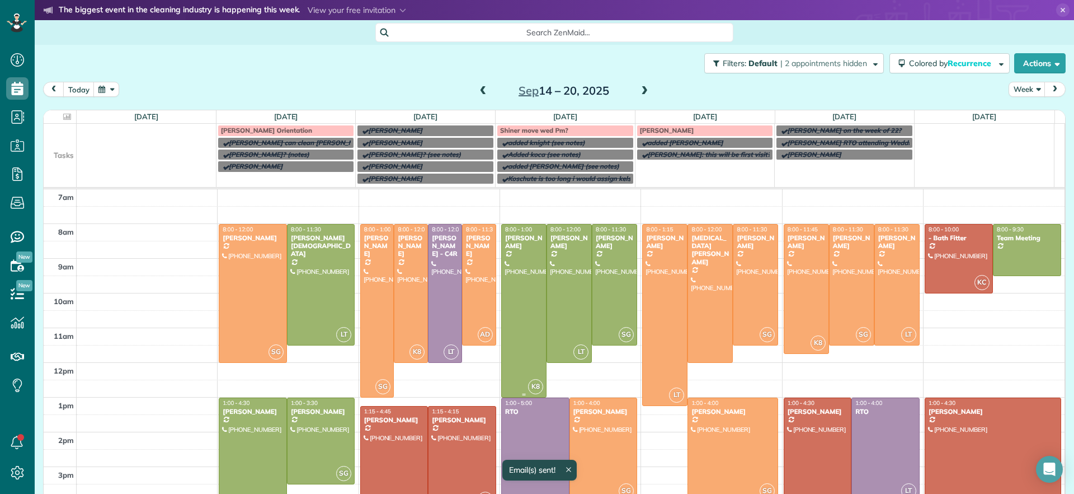
click at [511, 228] on span "8:00 - 1:00" at bounding box center [518, 229] width 27 height 7
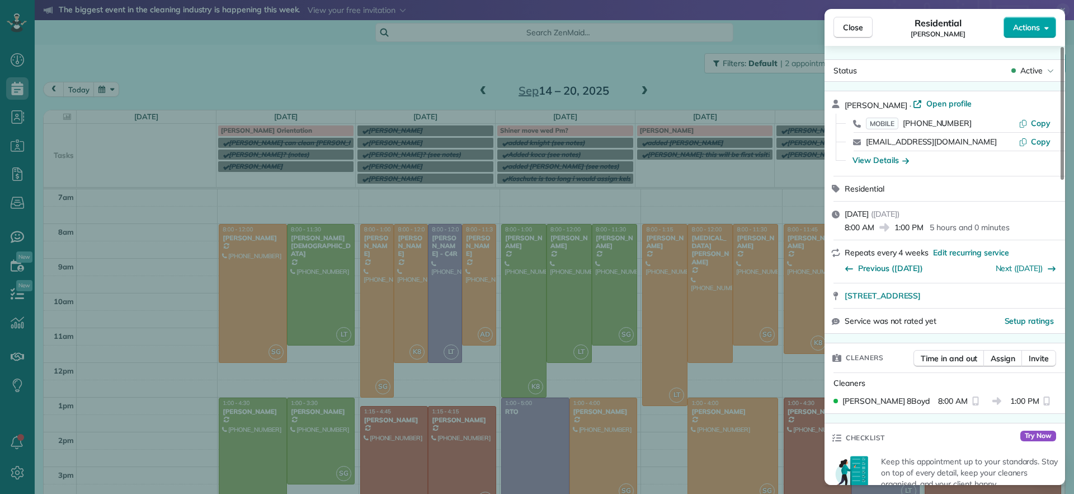
click at [1046, 27] on icon "button" at bounding box center [1047, 28] width 4 height 3
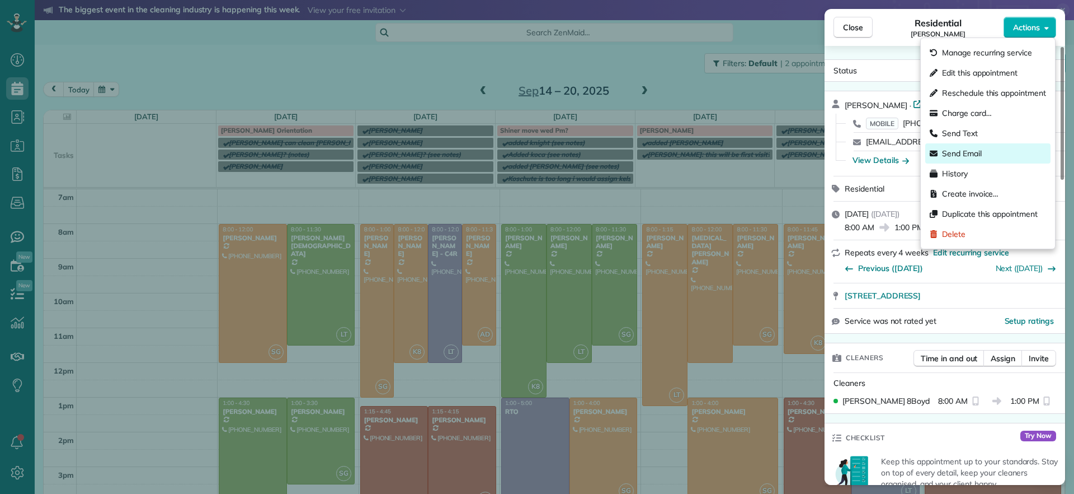
click at [967, 152] on span "Send Email" at bounding box center [962, 153] width 40 height 11
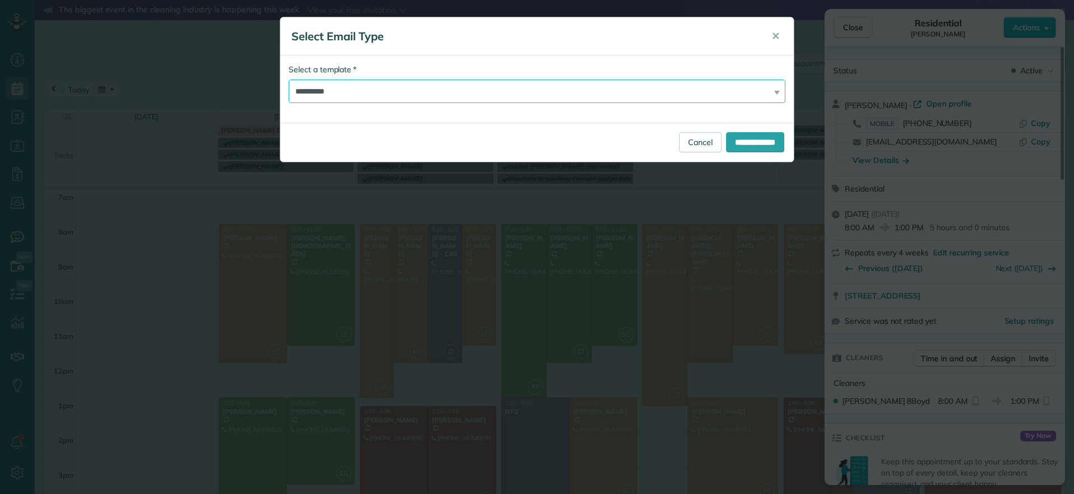
click at [577, 87] on select "**********" at bounding box center [537, 91] width 497 height 24
select select "****"
click at [289, 79] on select "**********" at bounding box center [537, 91] width 497 height 24
click at [742, 134] on input "**********" at bounding box center [755, 142] width 58 height 20
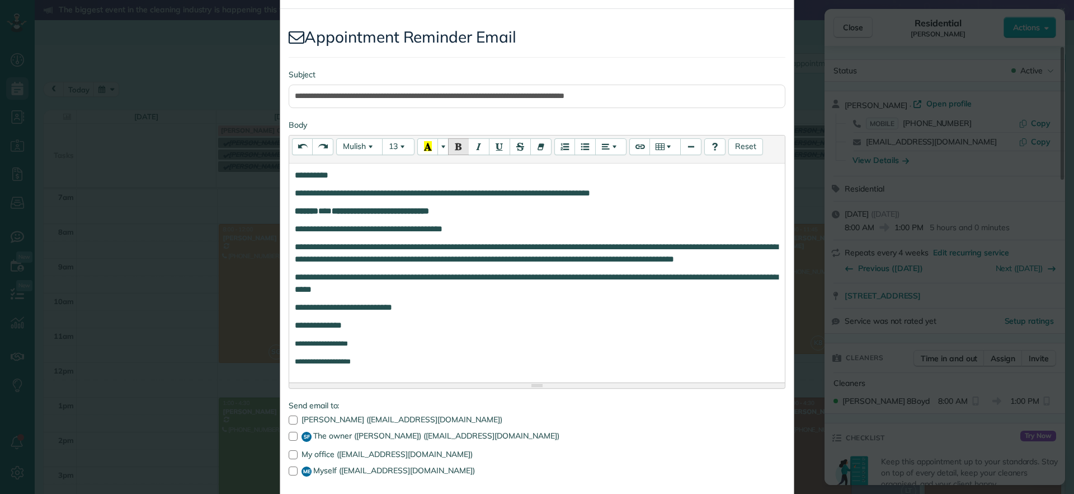
scroll to position [118, 0]
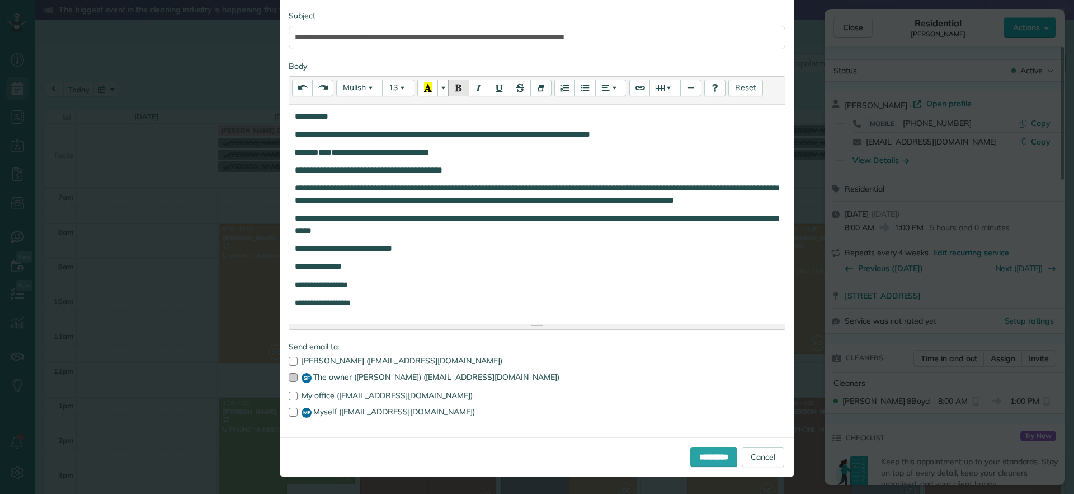
click at [289, 376] on div at bounding box center [293, 377] width 9 height 9
click at [289, 408] on div at bounding box center [293, 411] width 9 height 9
click at [710, 469] on div "**********" at bounding box center [537, 456] width 514 height 39
click at [705, 460] on input "**********" at bounding box center [714, 457] width 47 height 20
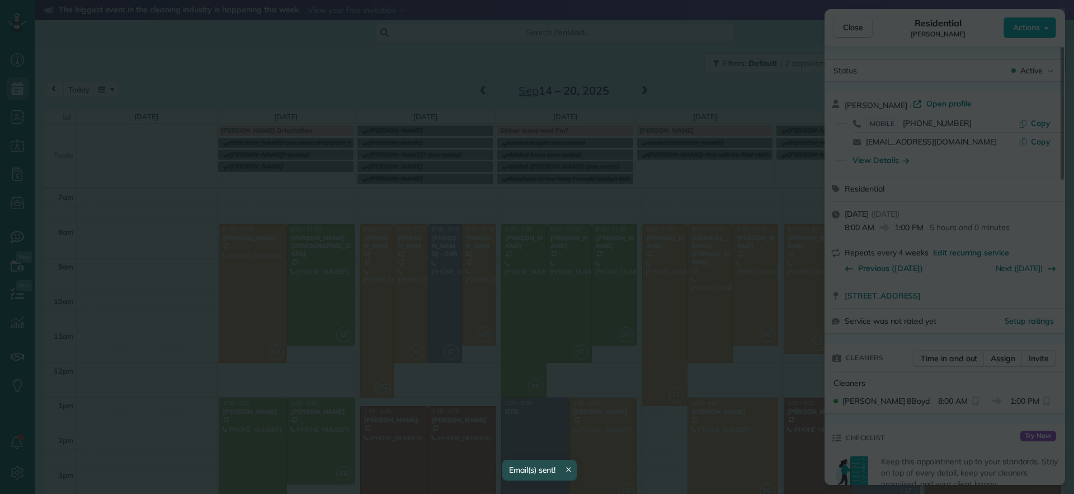
scroll to position [0, 0]
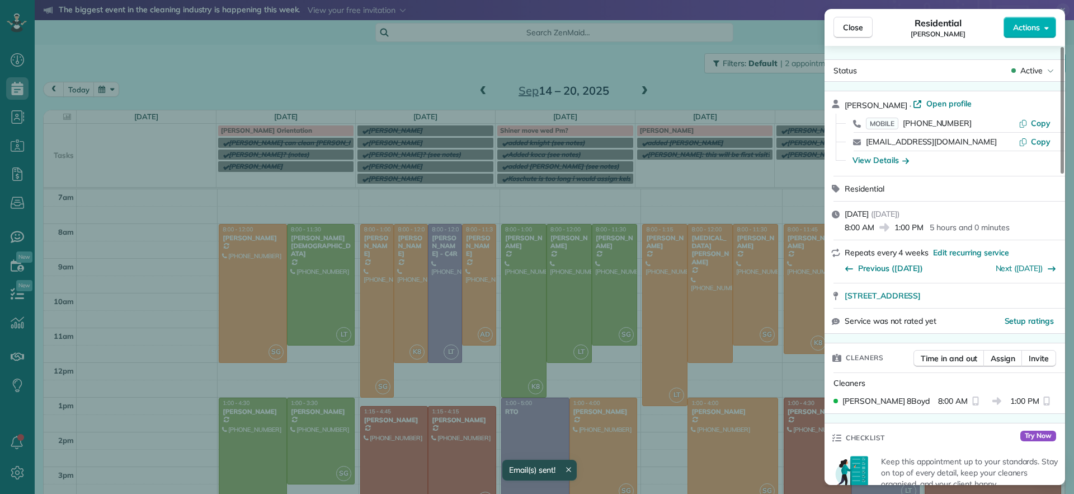
click at [559, 288] on div "Close Residential Kellie Koshute Actions Status Active Kellie Koshute · Open pr…" at bounding box center [537, 247] width 1074 height 494
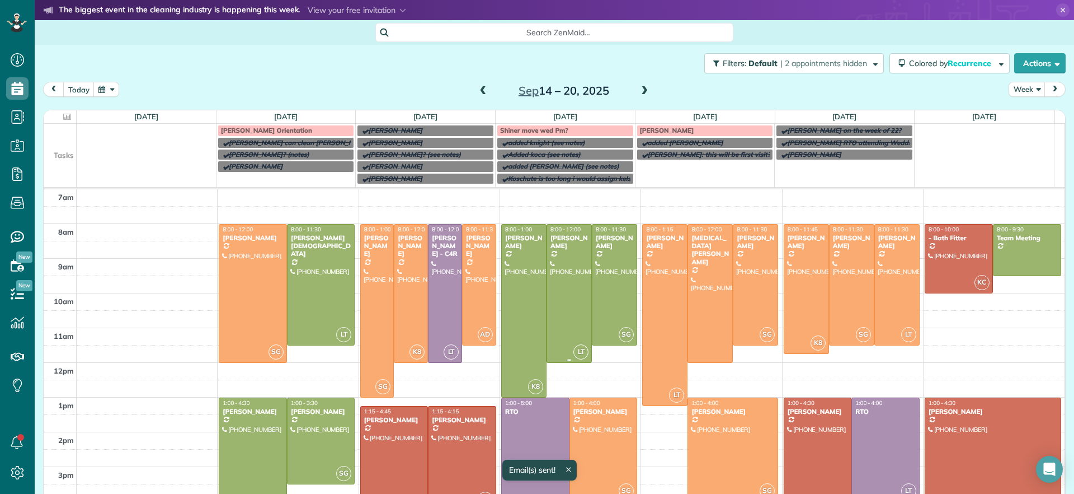
click at [559, 288] on div at bounding box center [569, 293] width 44 height 138
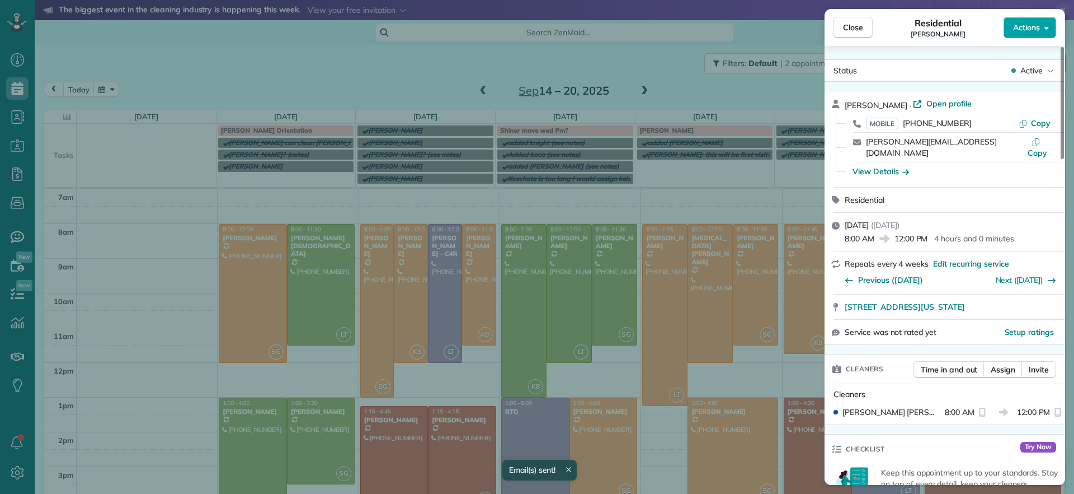
click at [1041, 19] on button "Actions" at bounding box center [1030, 27] width 53 height 21
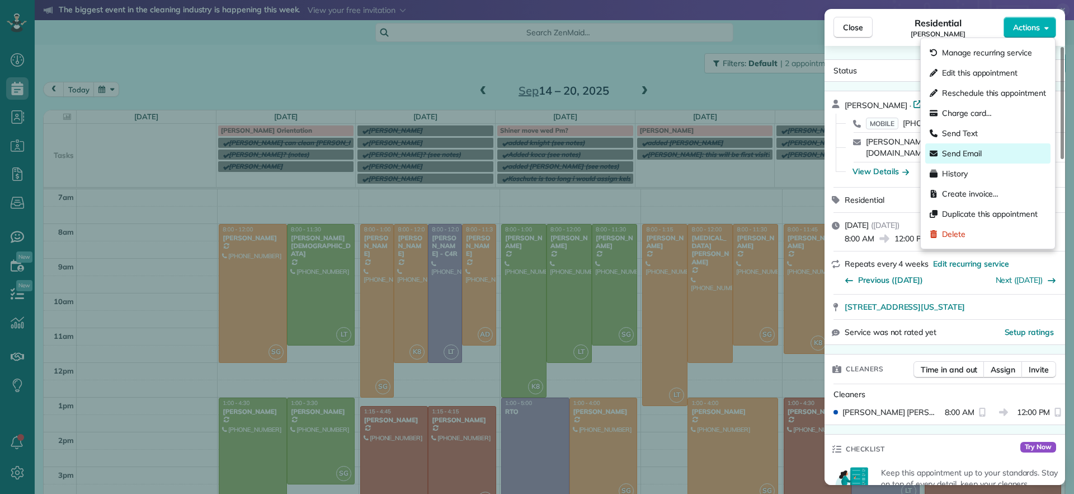
click at [961, 151] on span "Send Email" at bounding box center [962, 153] width 40 height 11
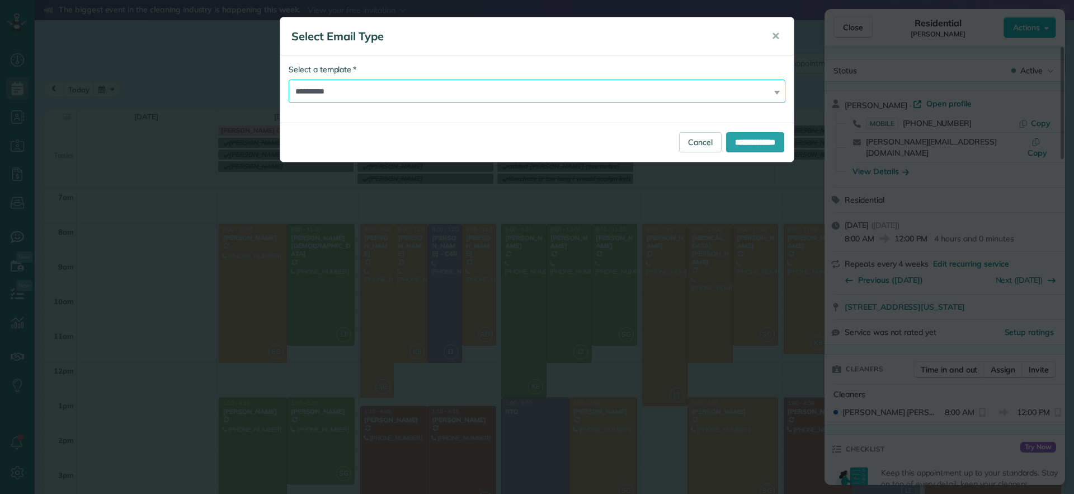
click at [726, 97] on select "**********" at bounding box center [537, 91] width 497 height 24
select select "****"
click at [289, 79] on select "**********" at bounding box center [537, 91] width 497 height 24
click at [745, 142] on input "**********" at bounding box center [755, 142] width 58 height 20
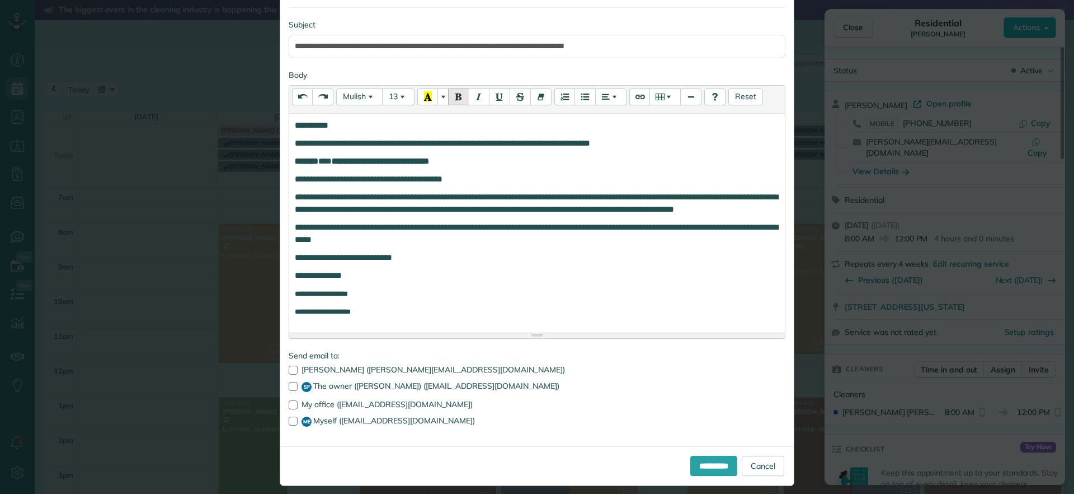
scroll to position [118, 0]
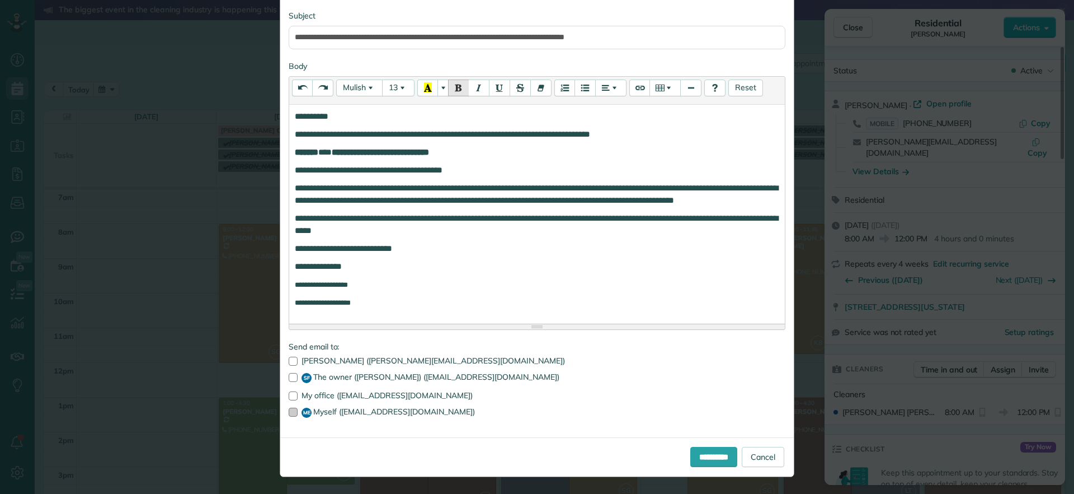
click at [293, 409] on label "ME Myself (maeenriquez1994@gmail.com)" at bounding box center [537, 412] width 497 height 10
click at [293, 377] on label "SF The owner (Stephanie Floyd) (sfloyd@cleaningrva.com)" at bounding box center [537, 378] width 497 height 10
click at [711, 459] on input "**********" at bounding box center [714, 457] width 47 height 20
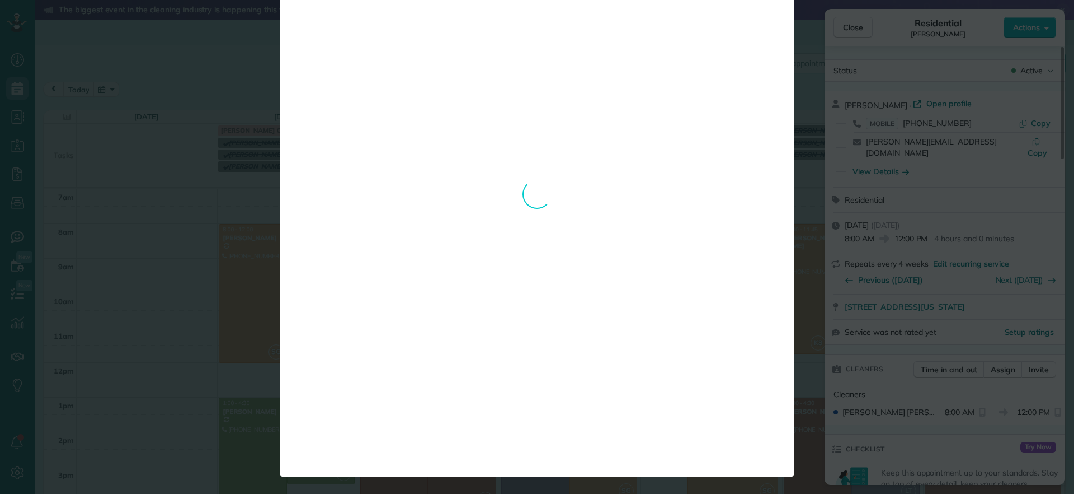
scroll to position [0, 0]
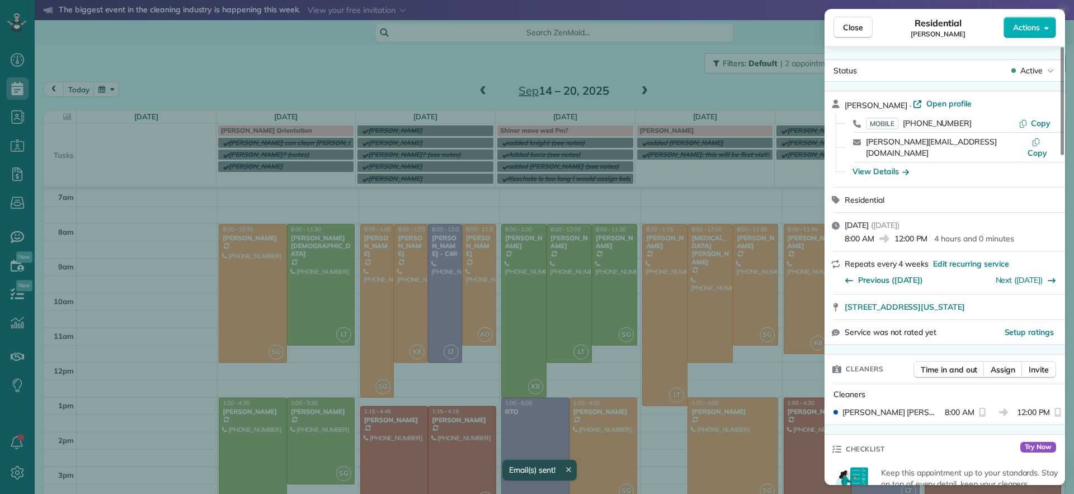
click at [621, 310] on div "Close Residential Hannah Koca Actions Status Active Hannah Koca · Open profile …" at bounding box center [537, 247] width 1074 height 494
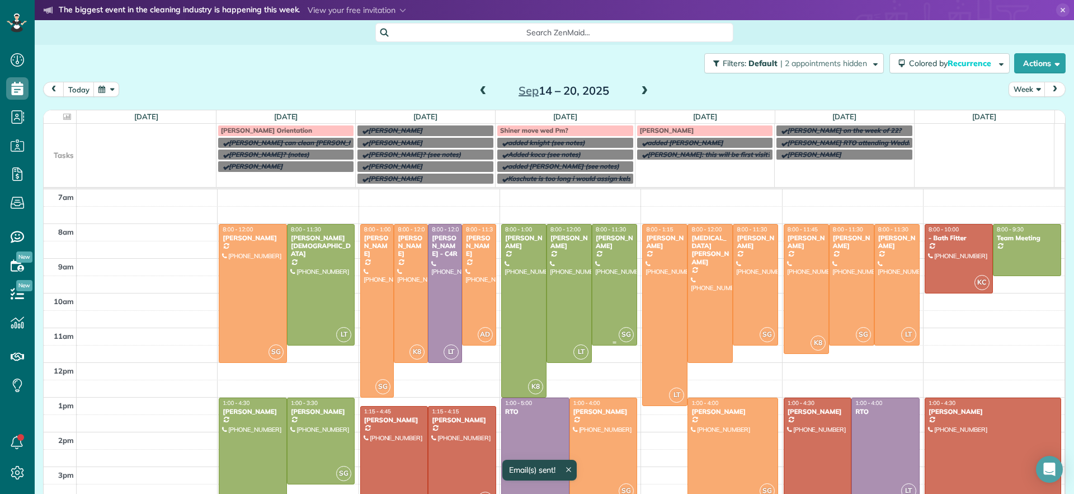
click at [608, 301] on div at bounding box center [615, 284] width 44 height 120
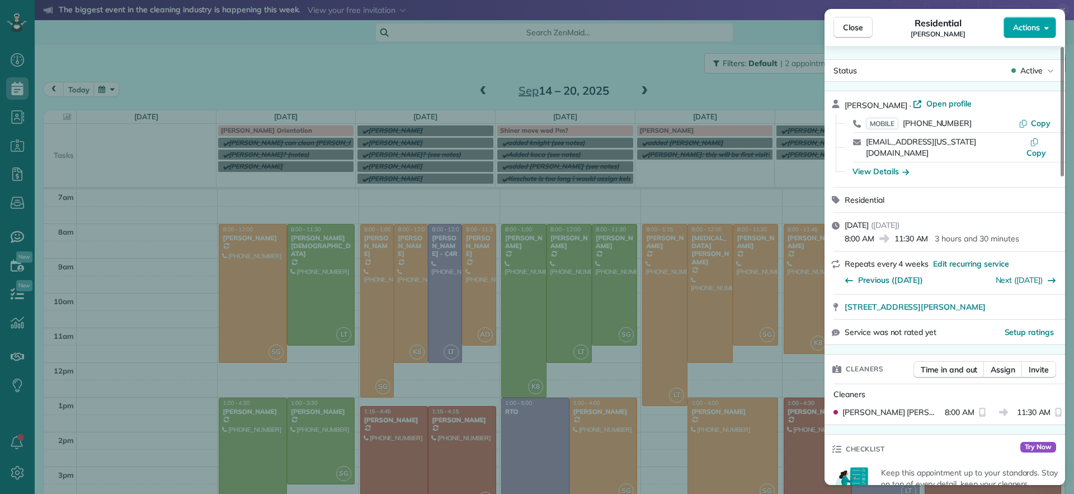
click at [1045, 24] on icon "button" at bounding box center [1047, 28] width 4 height 8
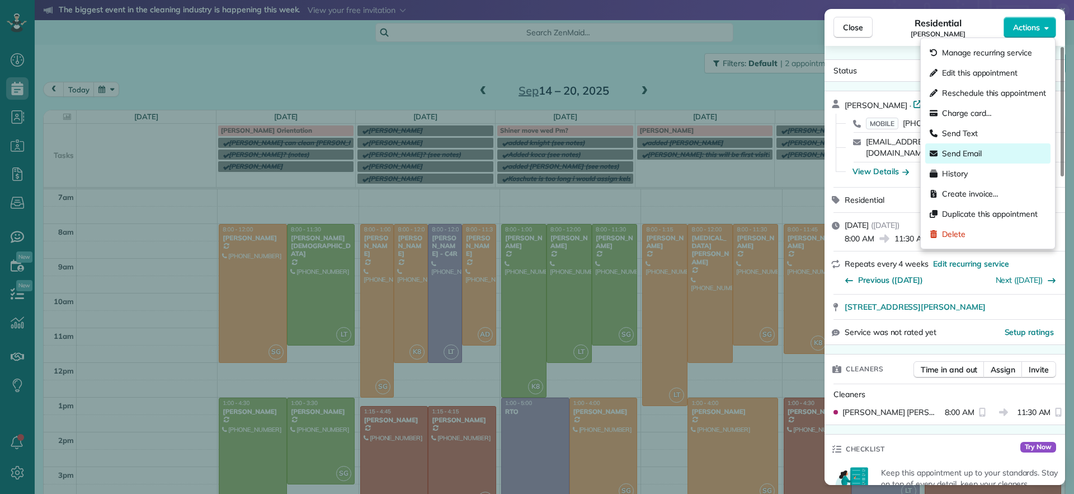
click at [955, 158] on span "Send Email" at bounding box center [962, 153] width 40 height 11
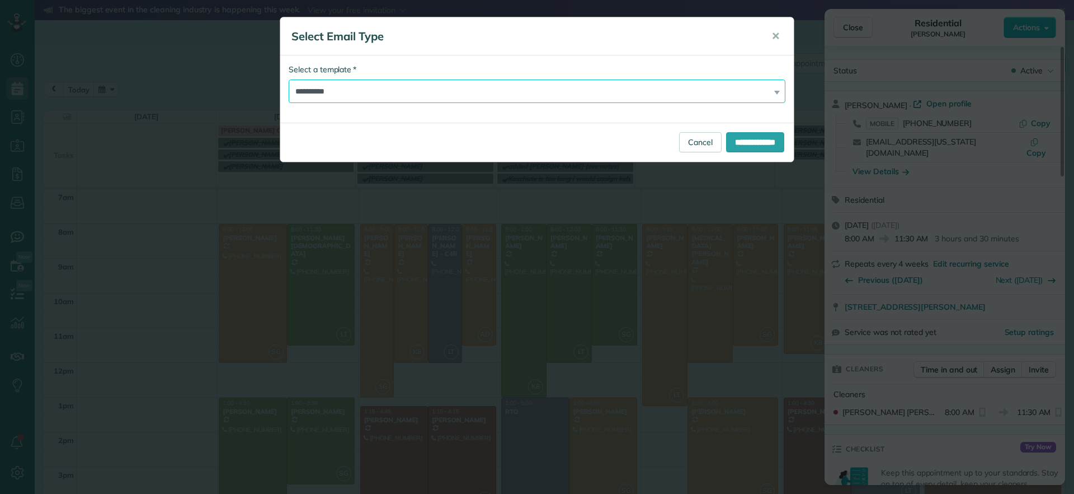
click at [541, 90] on select "**********" at bounding box center [537, 91] width 497 height 24
select select "****"
click at [289, 79] on select "**********" at bounding box center [537, 91] width 497 height 24
click at [732, 140] on input "**********" at bounding box center [755, 142] width 58 height 20
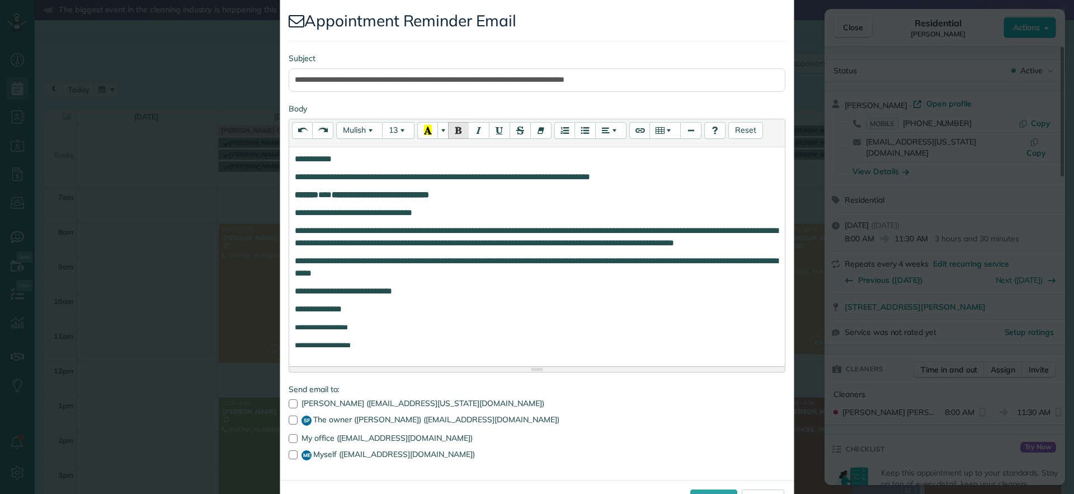
scroll to position [118, 0]
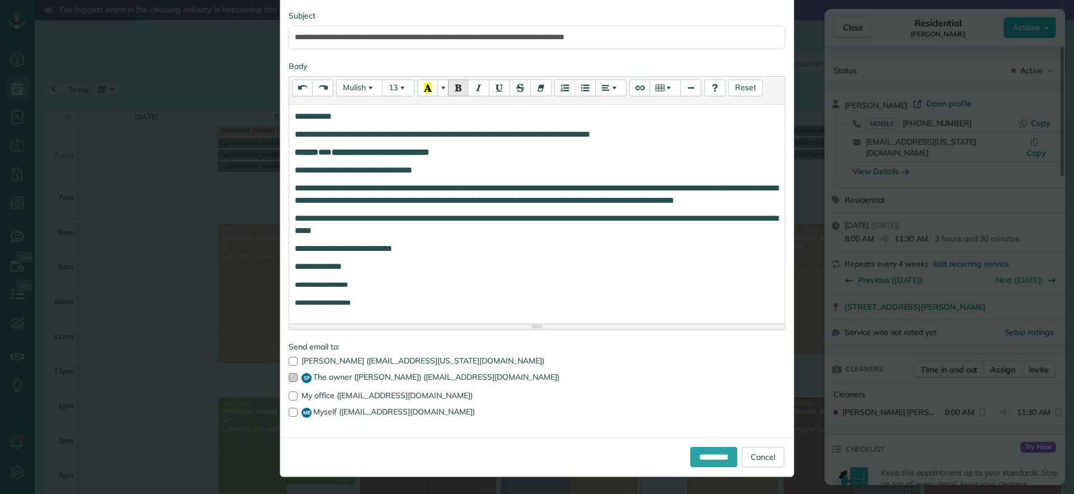
click at [294, 375] on label "SF The owner (Stephanie Floyd) (sfloyd@cleaningrva.com)" at bounding box center [537, 378] width 497 height 10
click at [292, 414] on div at bounding box center [293, 411] width 9 height 9
click at [691, 459] on input "**********" at bounding box center [714, 457] width 47 height 20
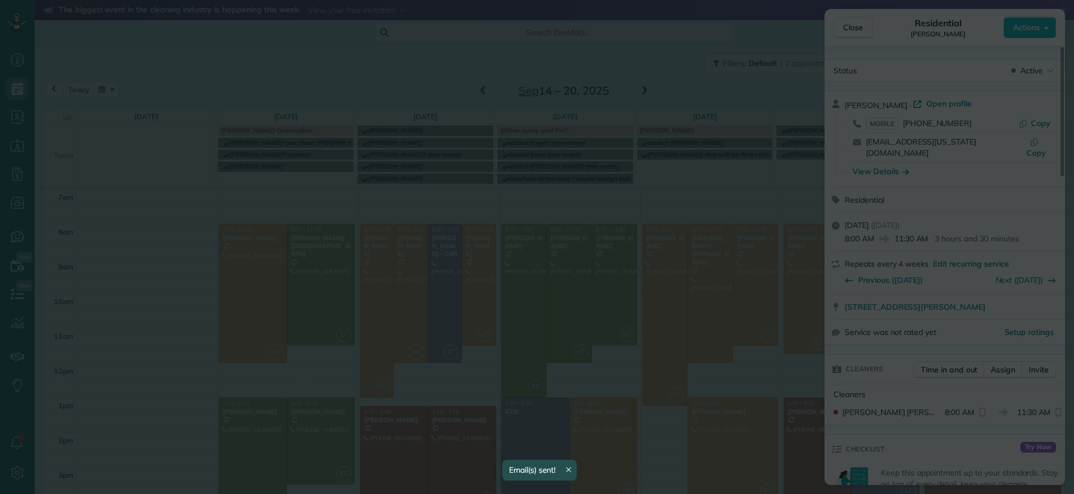
scroll to position [0, 0]
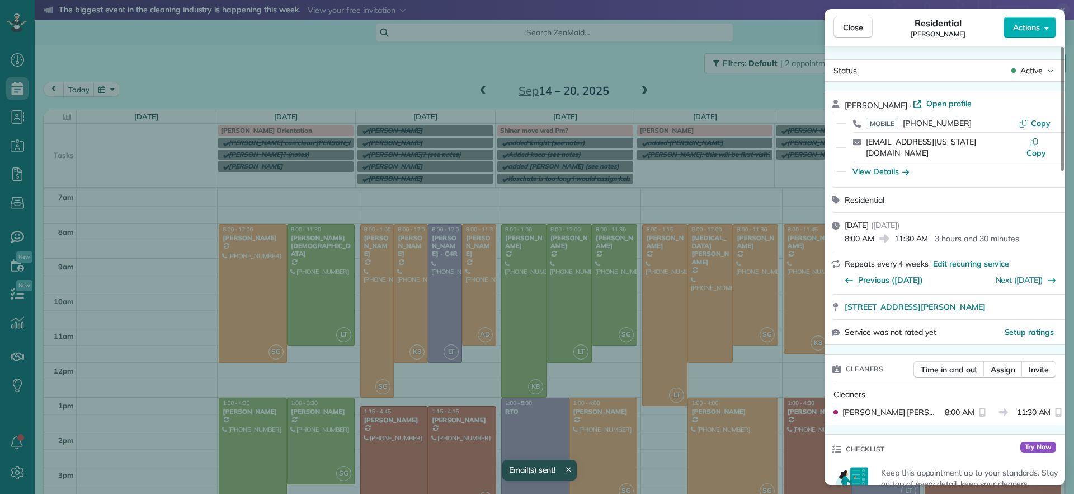
drag, startPoint x: 849, startPoint y: 27, endPoint x: 857, endPoint y: 44, distance: 18.5
click at [849, 27] on span "Close" at bounding box center [853, 27] width 20 height 11
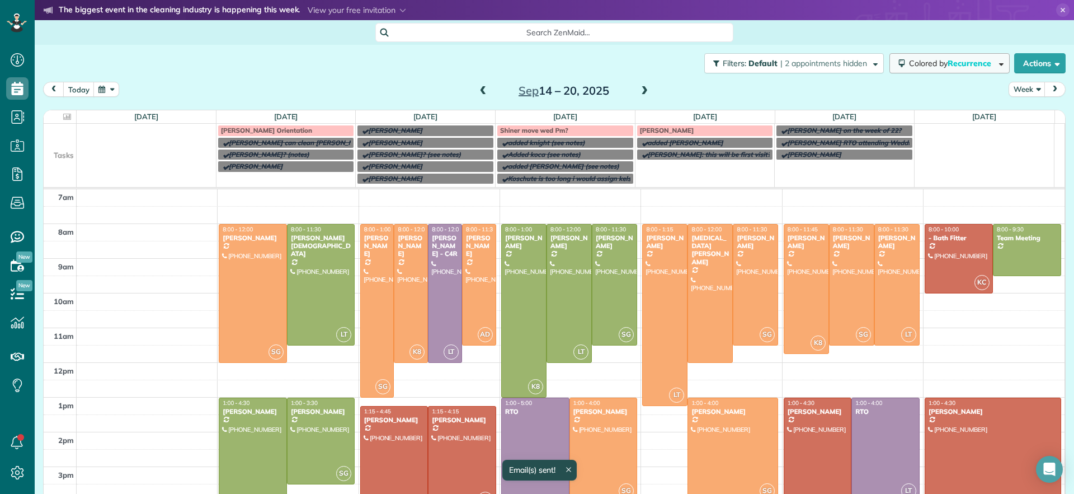
click at [913, 60] on span "Colored by Recurrence" at bounding box center [952, 63] width 86 height 10
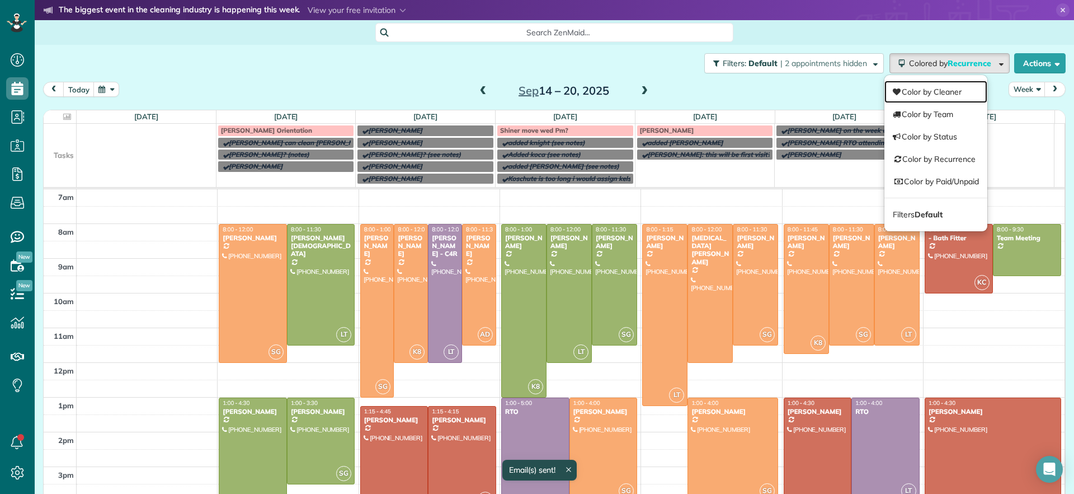
click at [918, 89] on link "Color by Cleaner" at bounding box center [936, 92] width 103 height 22
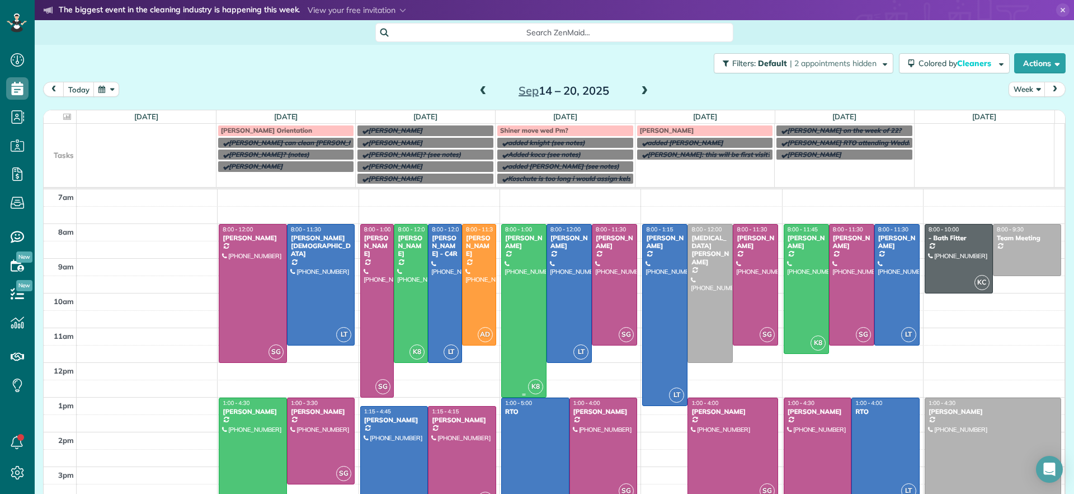
scroll to position [53, 0]
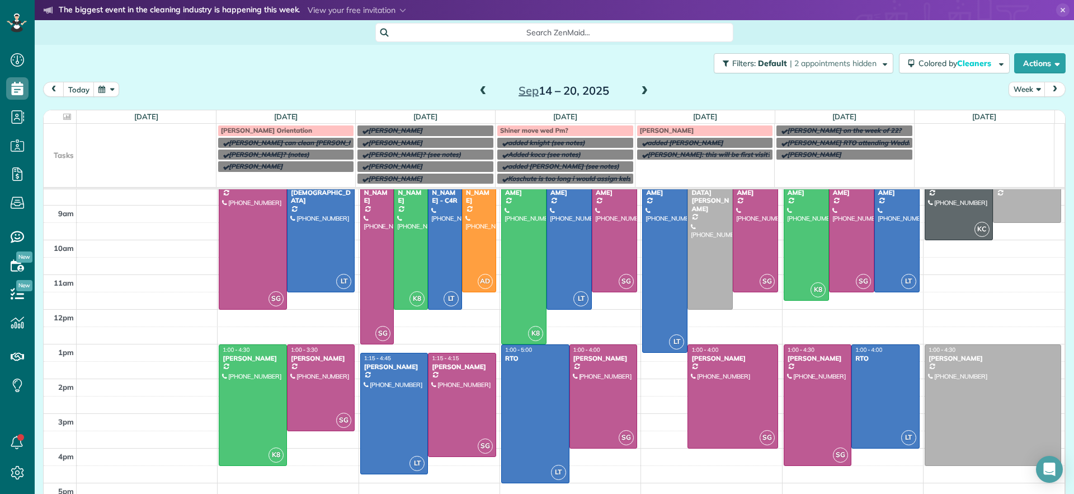
click at [631, 90] on div "Sep 14 – 20, 2025" at bounding box center [564, 91] width 179 height 18
click at [641, 92] on span at bounding box center [645, 91] width 12 height 10
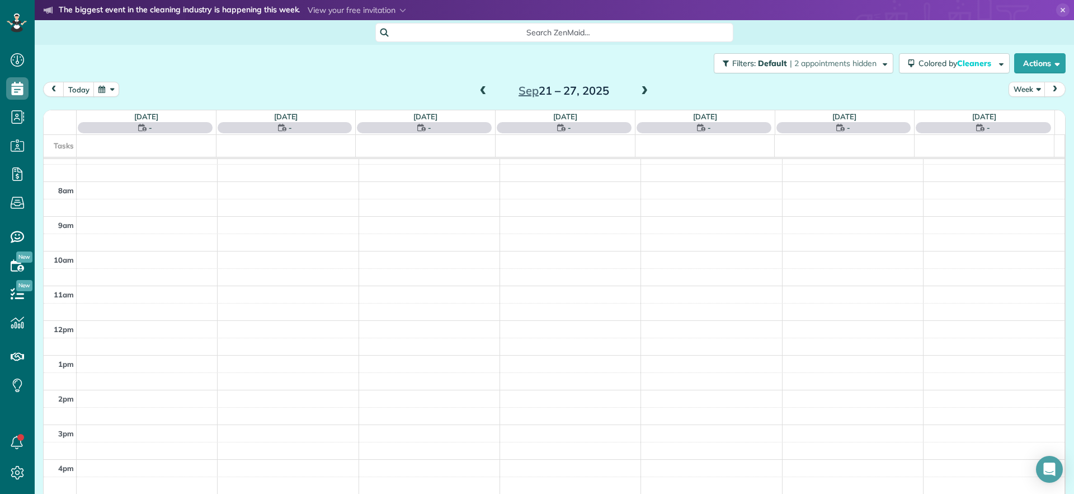
scroll to position [0, 0]
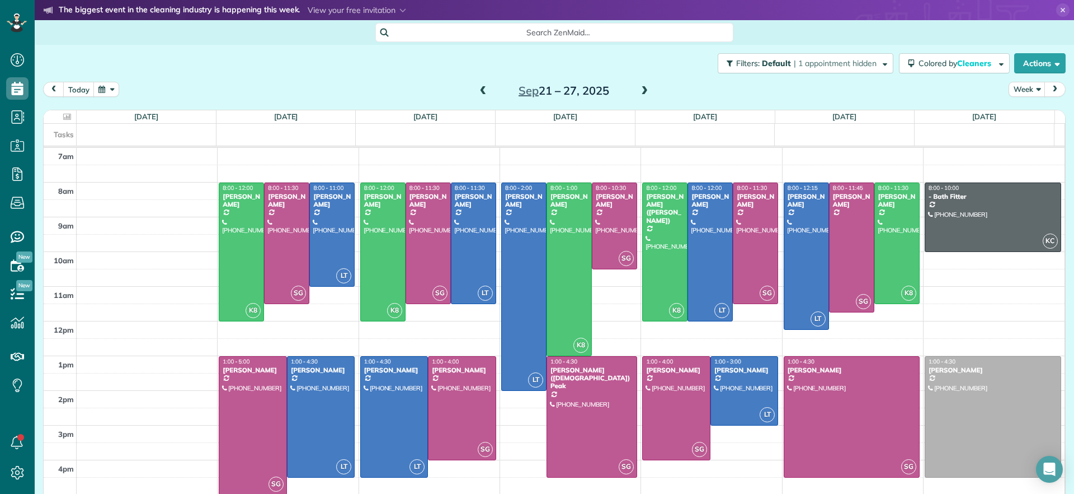
click at [646, 88] on div "today Week Sep 21 – 27, 2025" at bounding box center [554, 92] width 1023 height 21
click at [639, 88] on span at bounding box center [645, 91] width 12 height 10
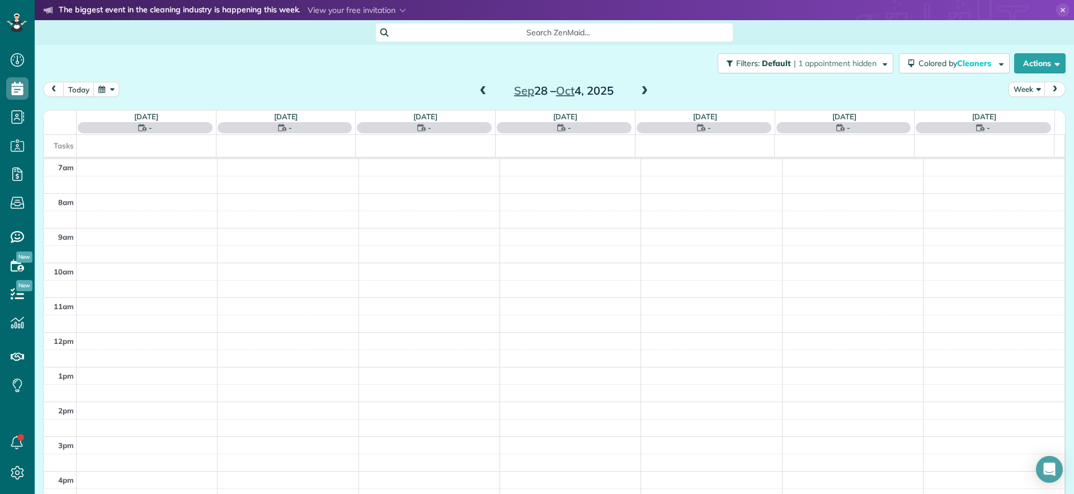
click at [639, 88] on span at bounding box center [645, 91] width 12 height 10
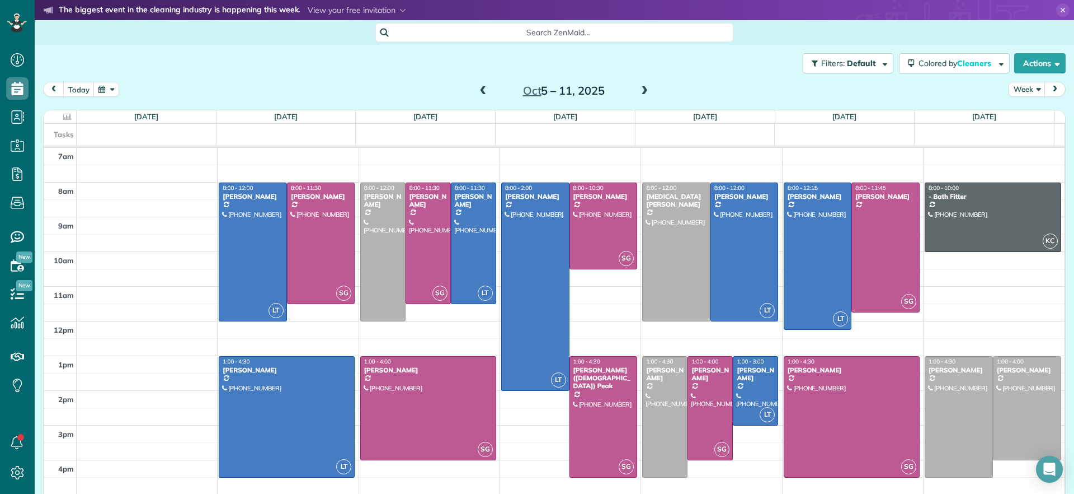
click at [639, 88] on span at bounding box center [645, 91] width 12 height 10
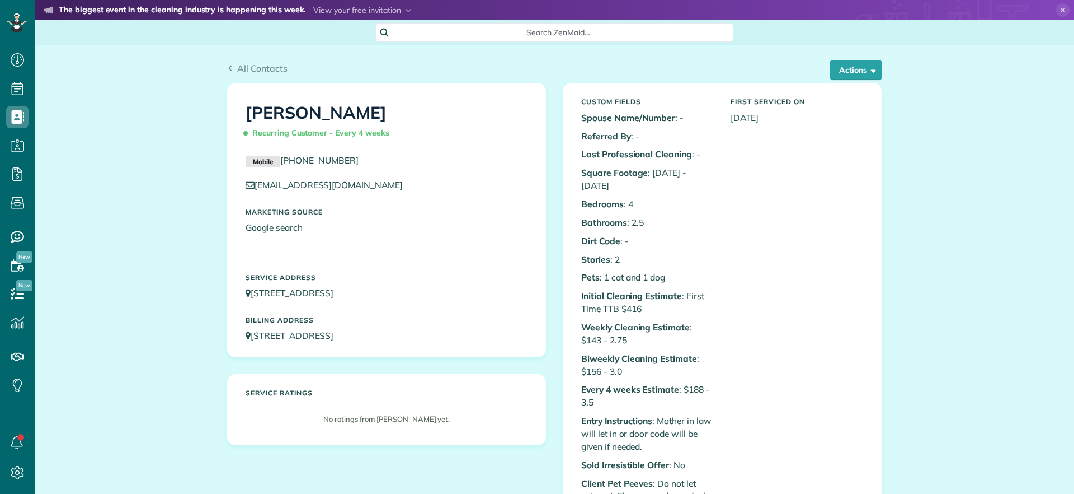
click at [853, 68] on button "Actions" at bounding box center [855, 70] width 51 height 20
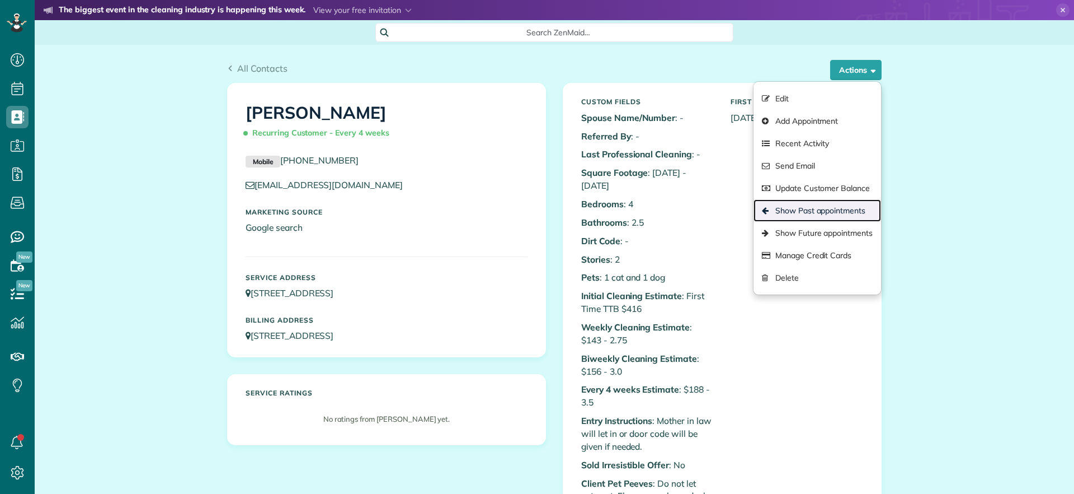
click at [806, 208] on link "Show Past appointments" at bounding box center [818, 210] width 128 height 22
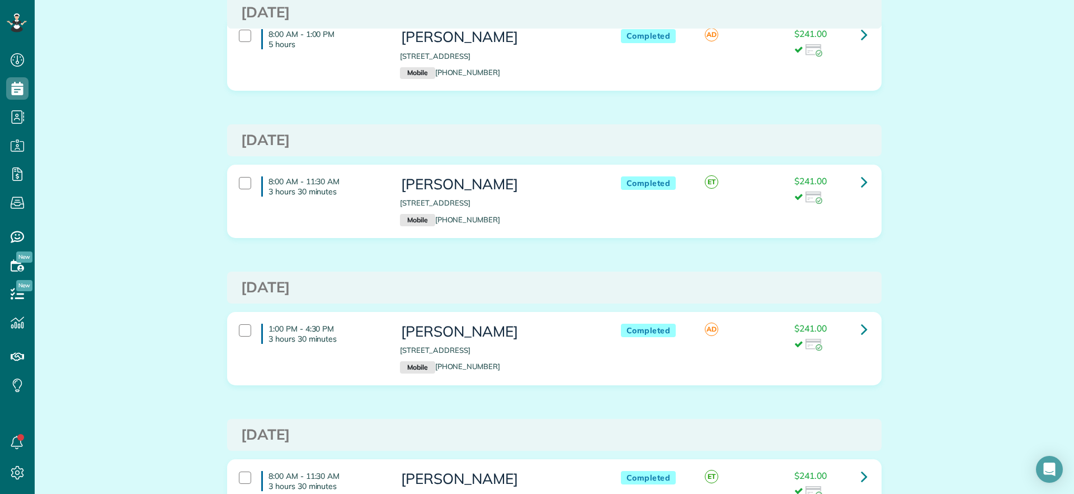
scroll to position [909, 0]
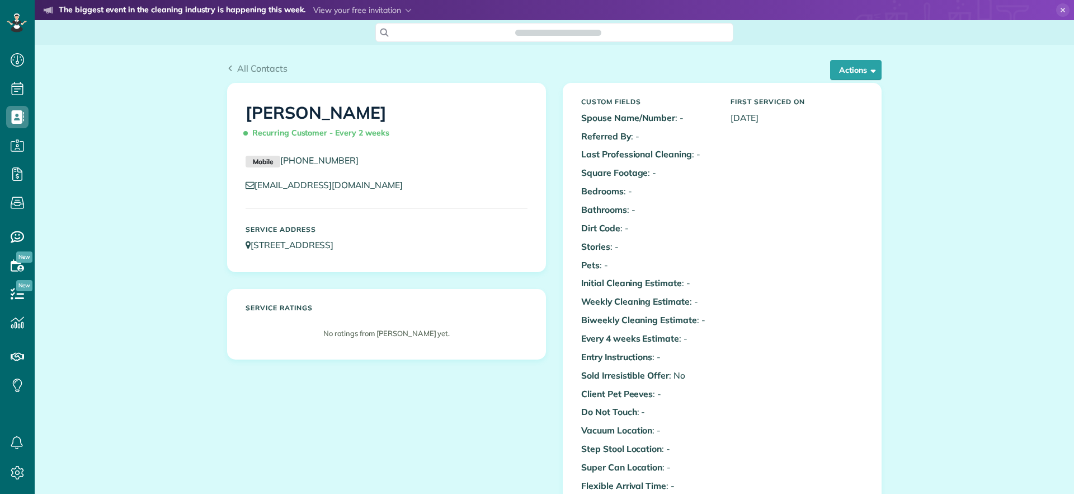
scroll to position [494, 35]
click at [832, 77] on button "Actions" at bounding box center [855, 70] width 51 height 20
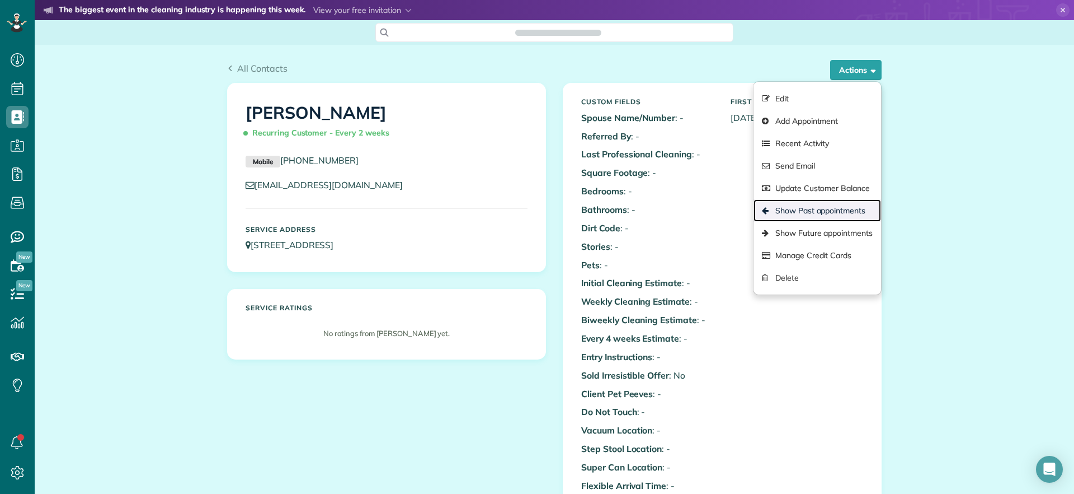
click at [793, 203] on link "Show Past appointments" at bounding box center [818, 210] width 128 height 22
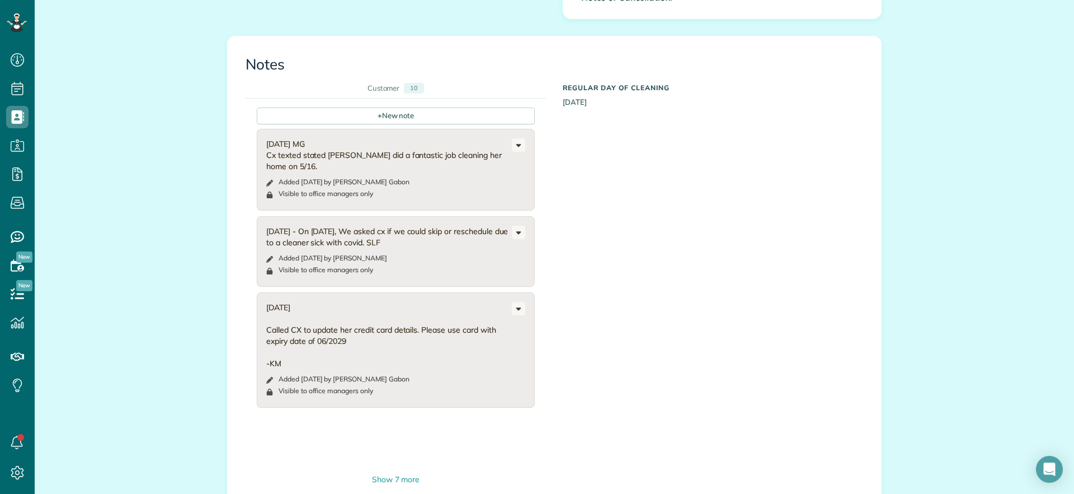
scroll to position [370, 0]
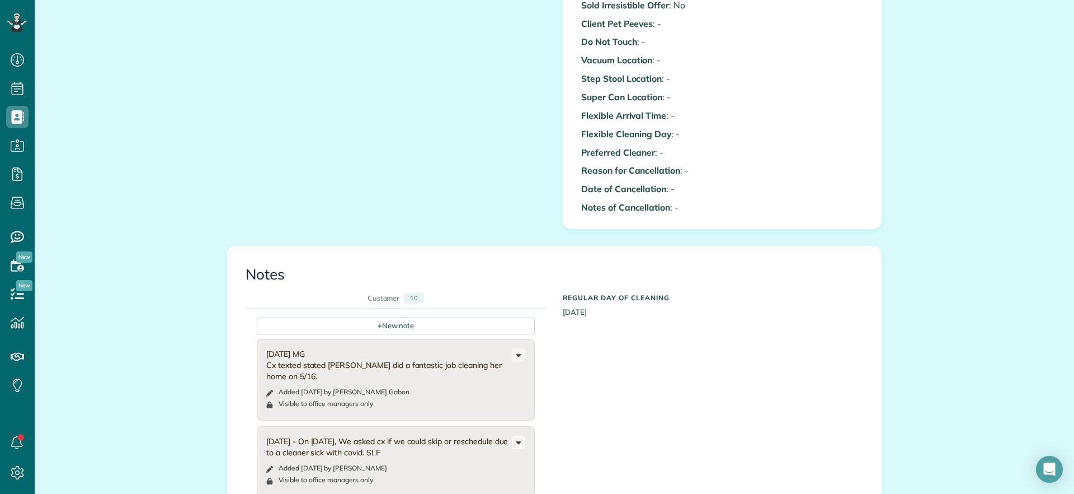
drag, startPoint x: 439, startPoint y: 149, endPoint x: 416, endPoint y: 134, distance: 27.5
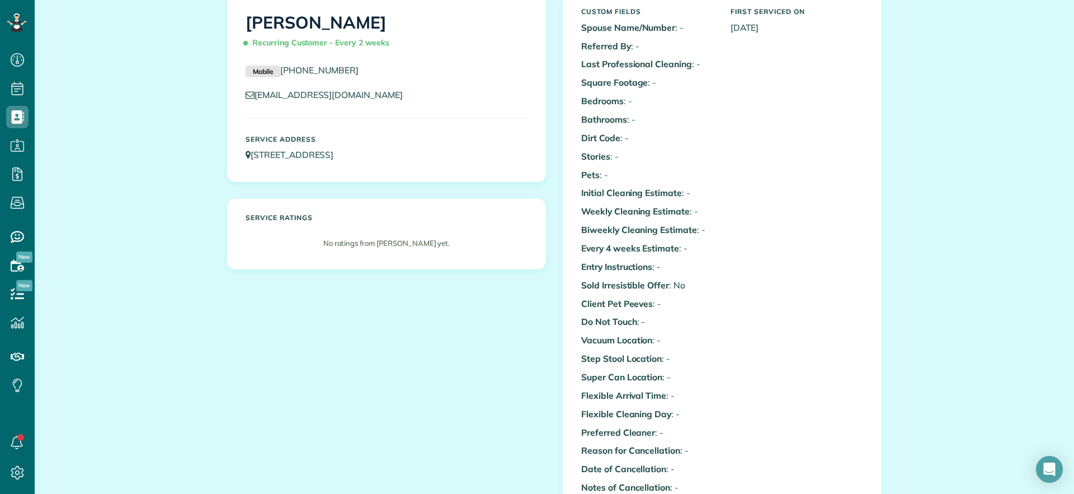
scroll to position [0, 0]
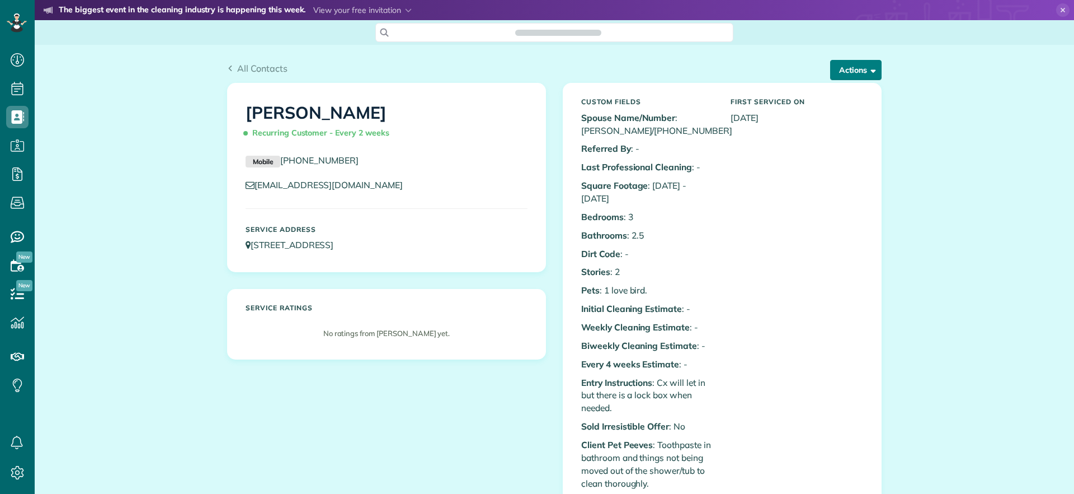
scroll to position [5, 5]
click at [847, 73] on button "Actions" at bounding box center [855, 70] width 51 height 20
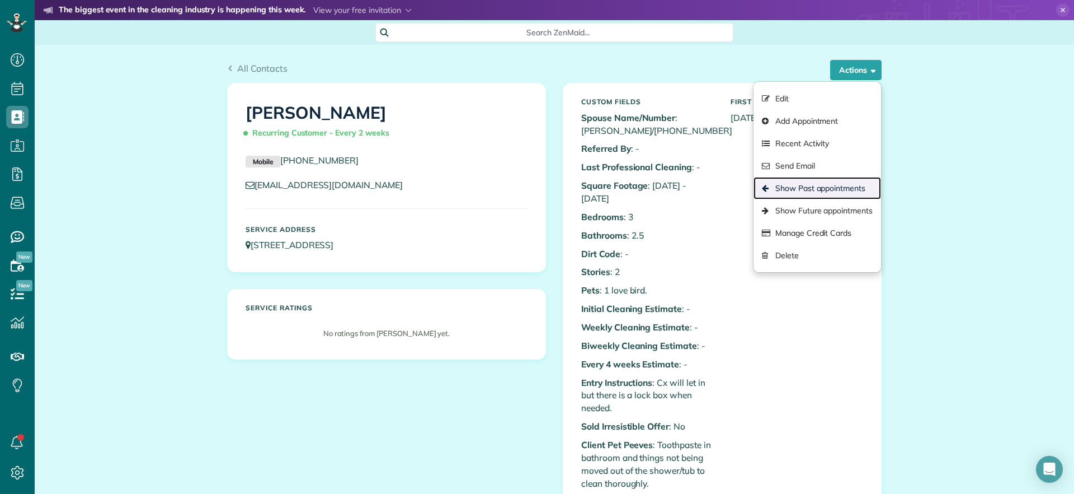
click at [821, 191] on link "Show Past appointments" at bounding box center [818, 188] width 128 height 22
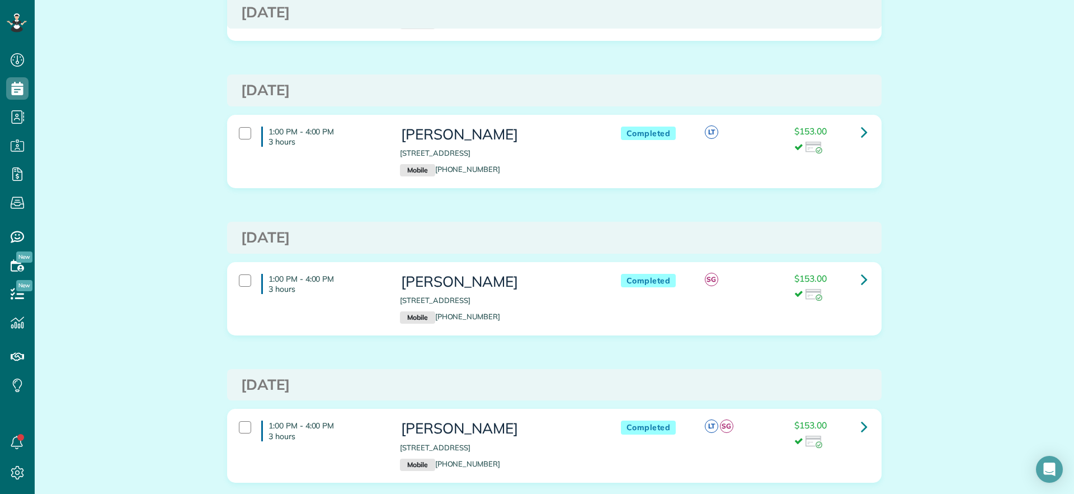
scroll to position [979, 0]
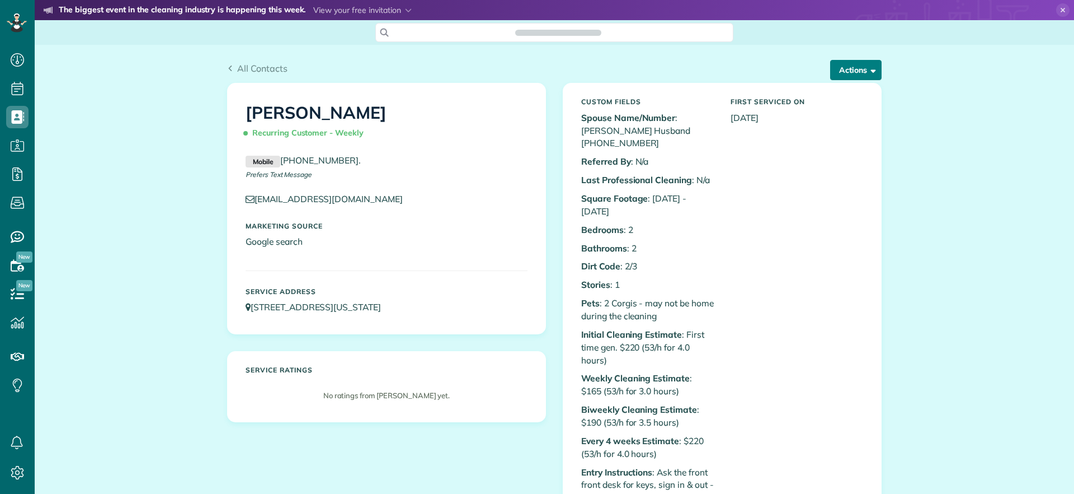
click at [870, 74] on button "Actions" at bounding box center [855, 70] width 51 height 20
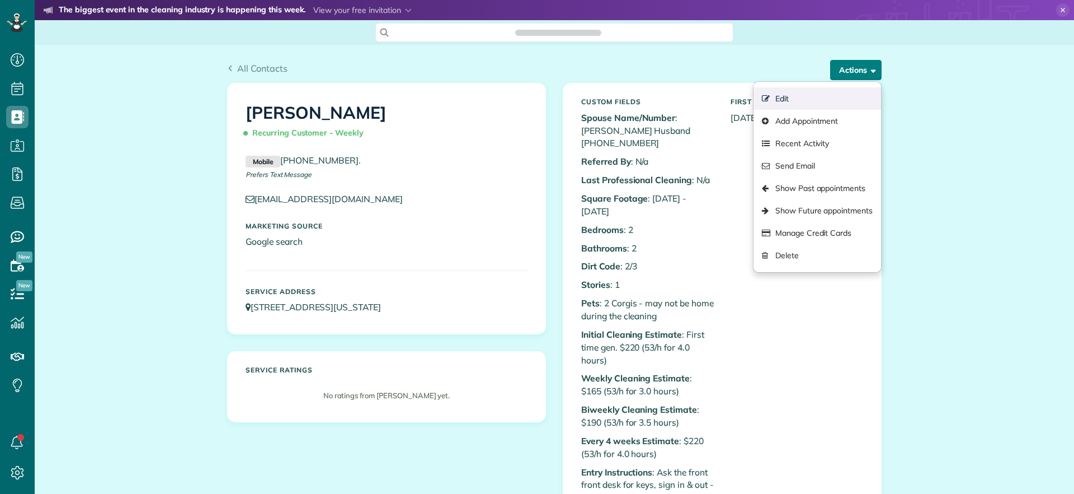
scroll to position [5, 5]
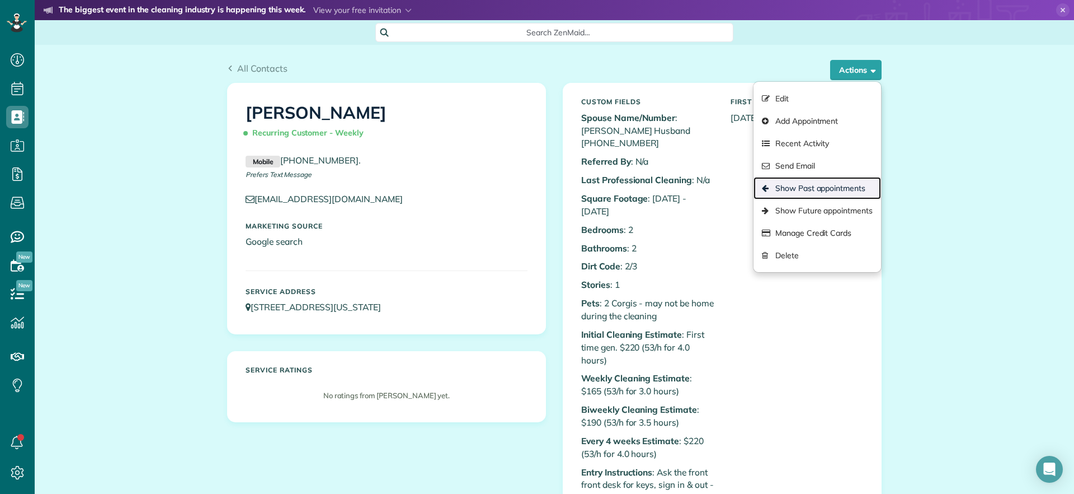
click at [791, 194] on link "Show Past appointments" at bounding box center [818, 188] width 128 height 22
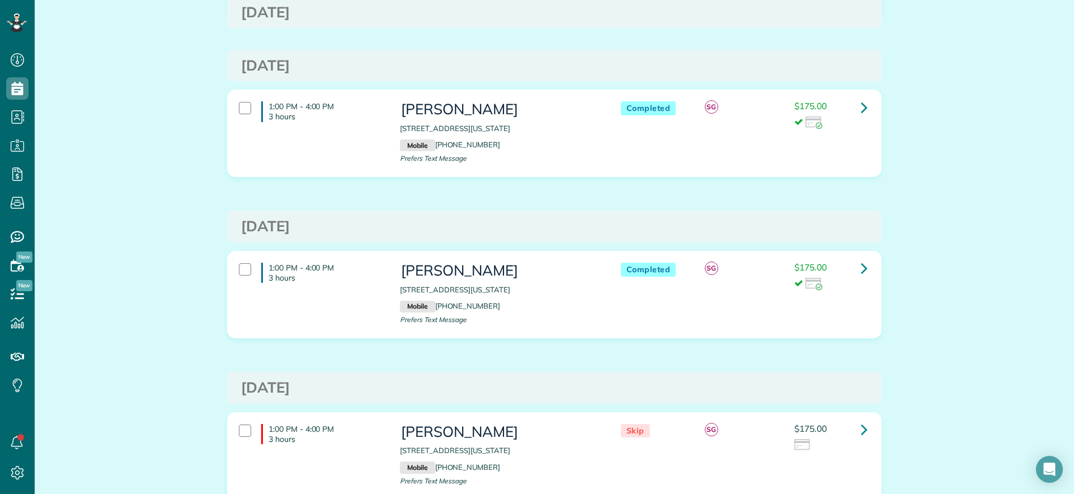
scroll to position [630, 0]
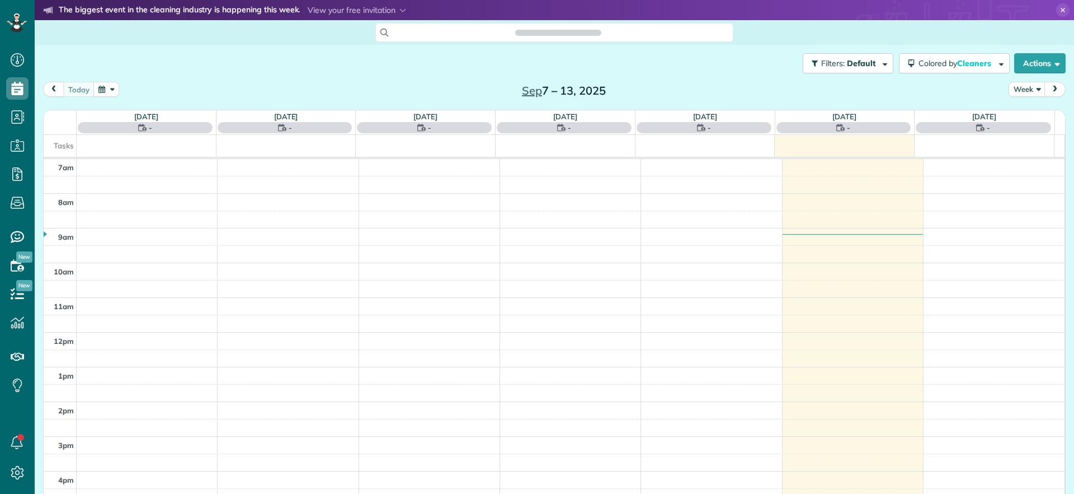
scroll to position [5, 5]
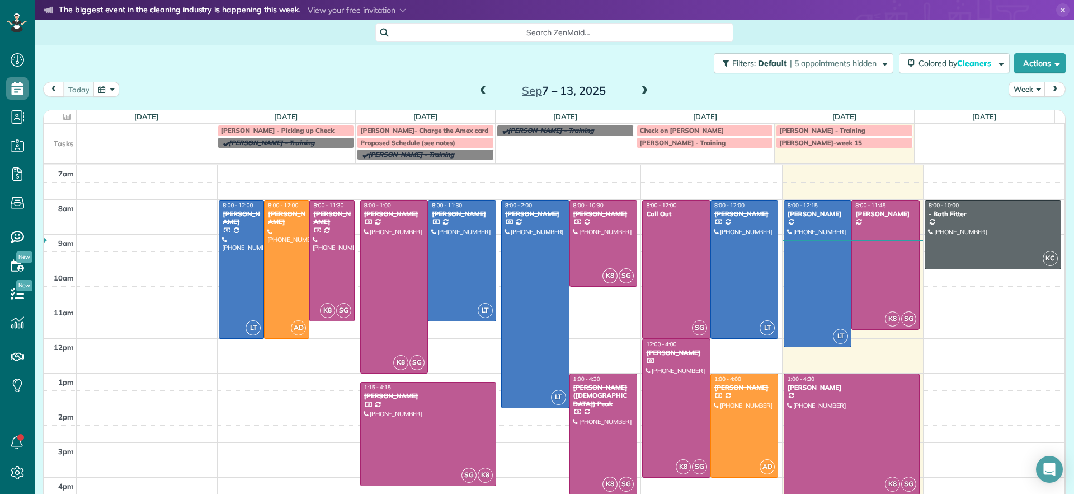
click at [478, 88] on span at bounding box center [483, 91] width 12 height 10
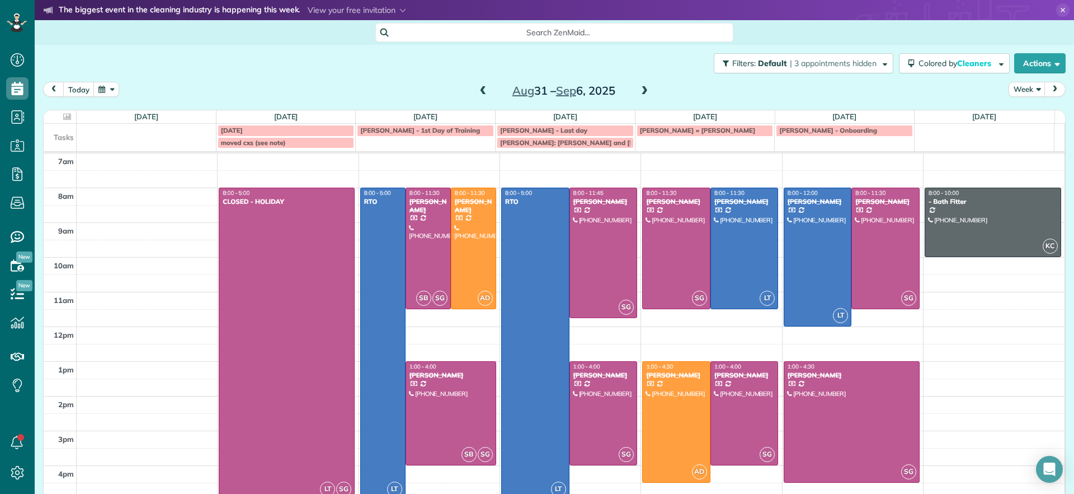
click at [639, 92] on span at bounding box center [645, 91] width 12 height 10
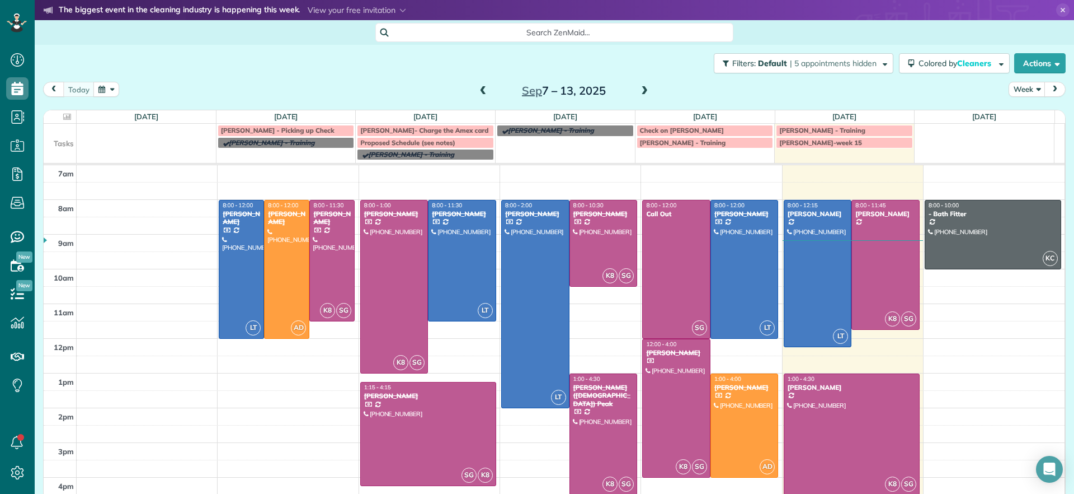
click at [644, 94] on span at bounding box center [645, 91] width 12 height 10
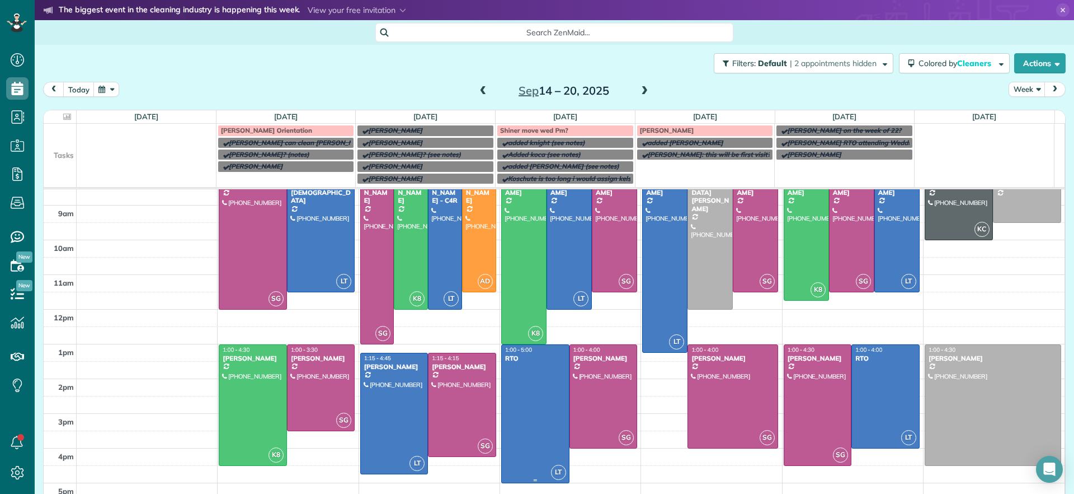
scroll to position [0, 0]
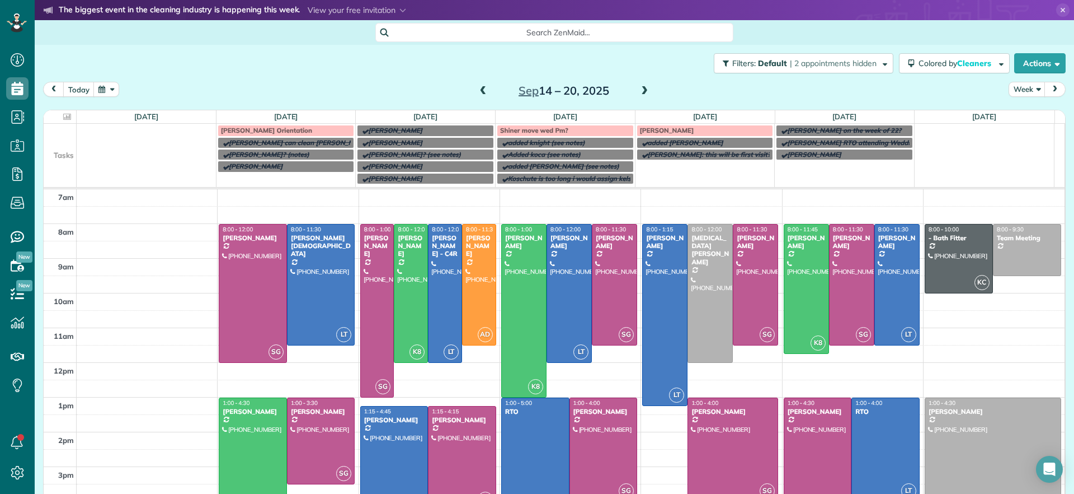
click at [477, 92] on span at bounding box center [483, 91] width 12 height 10
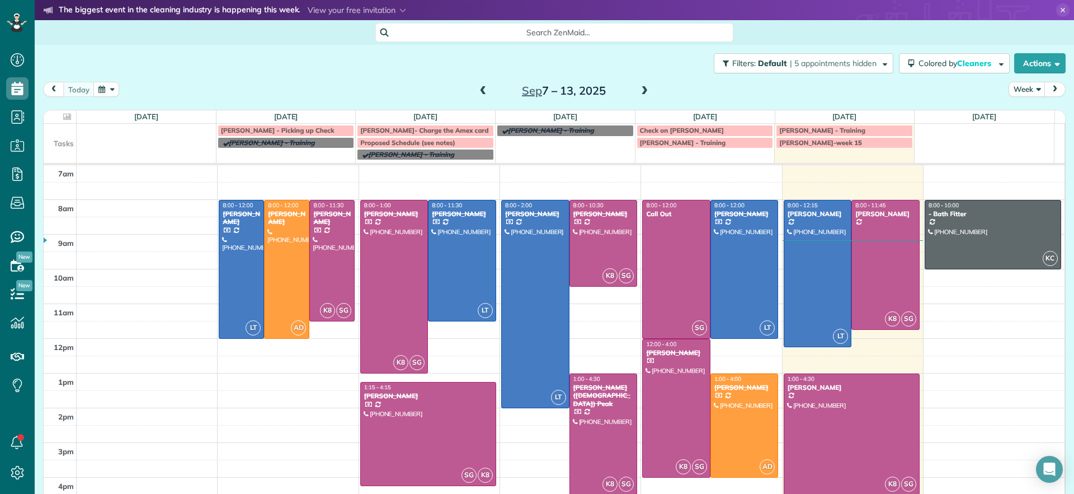
click at [477, 92] on span at bounding box center [483, 91] width 12 height 10
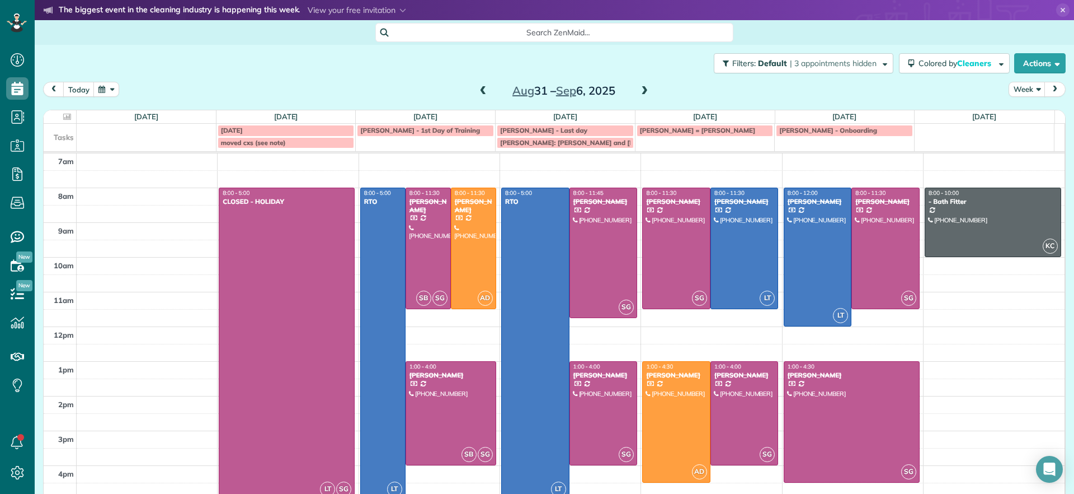
click at [639, 90] on span at bounding box center [645, 91] width 12 height 10
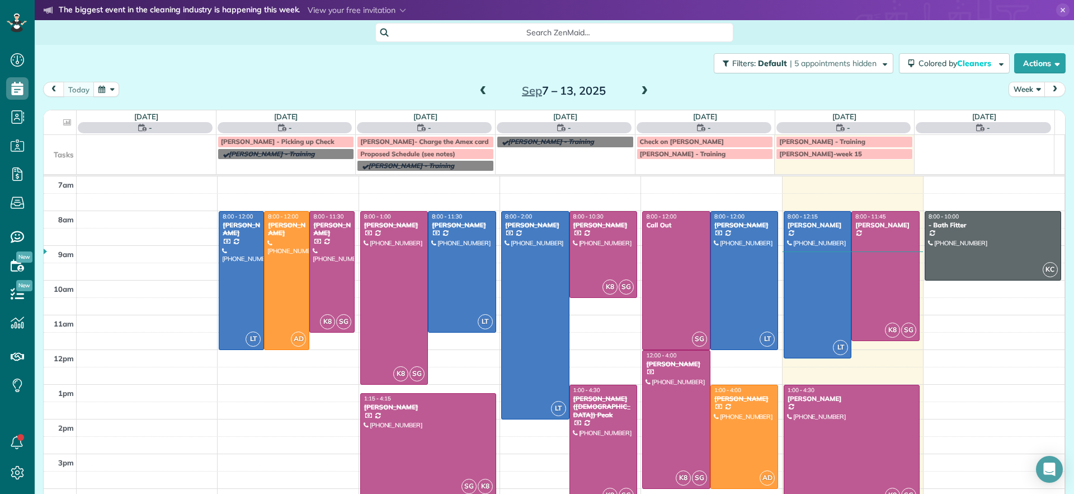
click at [639, 90] on span at bounding box center [645, 91] width 12 height 10
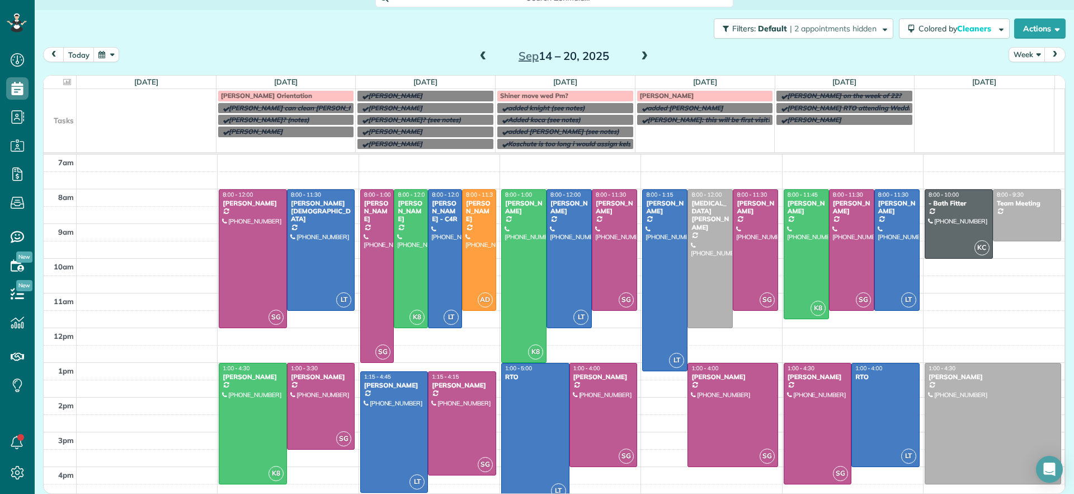
click at [644, 54] on span at bounding box center [645, 56] width 12 height 10
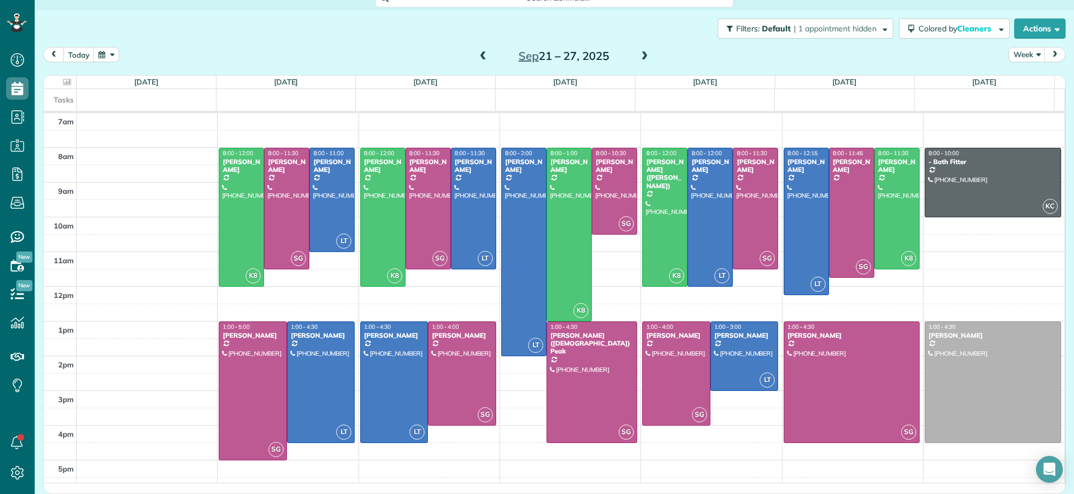
click at [641, 60] on span at bounding box center [645, 56] width 12 height 10
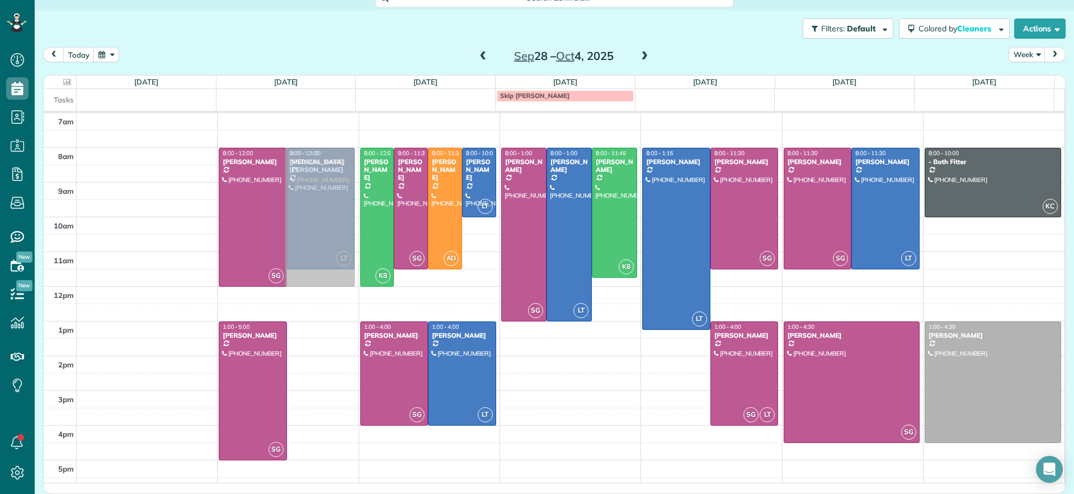
drag, startPoint x: 310, startPoint y: 432, endPoint x: 312, endPoint y: 260, distance: 171.8
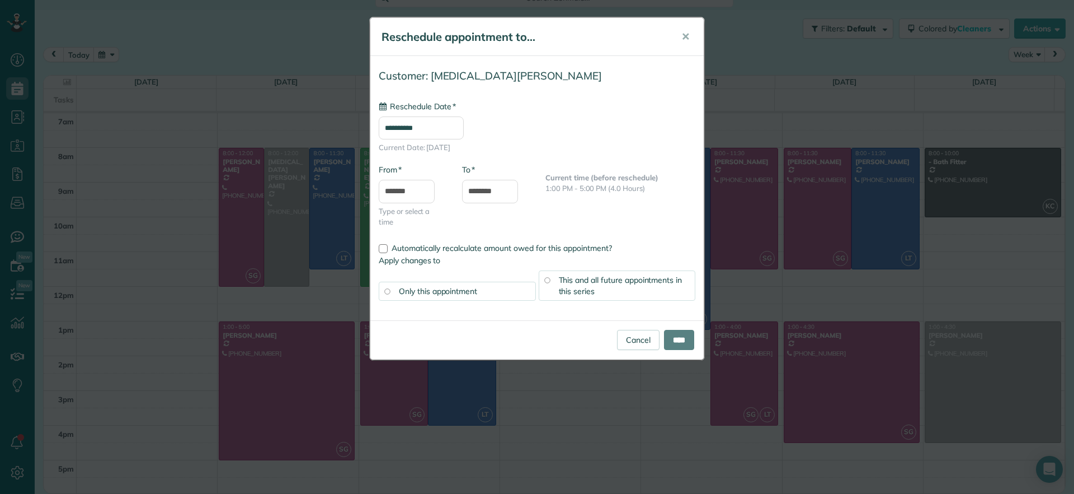
type input "**********"
click at [687, 34] on span "✕" at bounding box center [686, 36] width 8 height 13
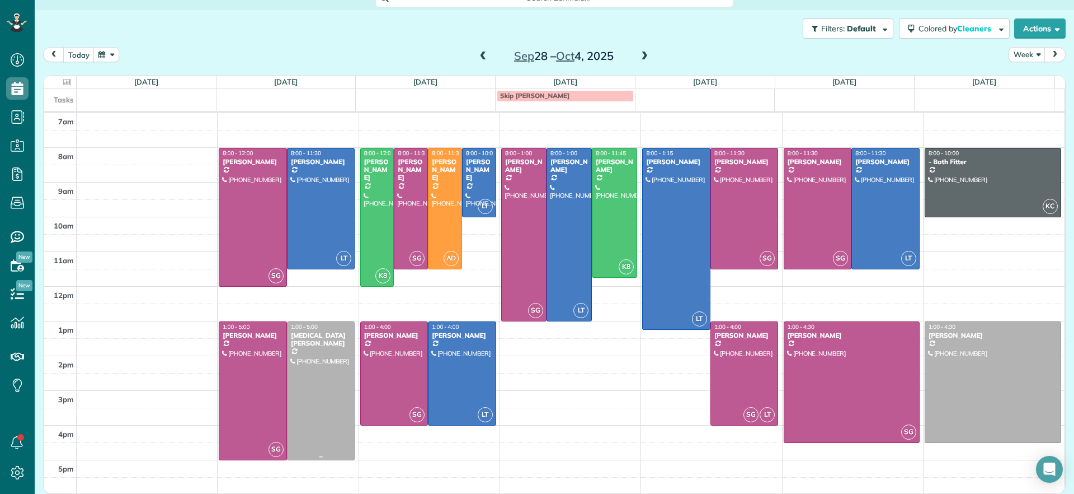
click at [323, 383] on div at bounding box center [321, 391] width 67 height 138
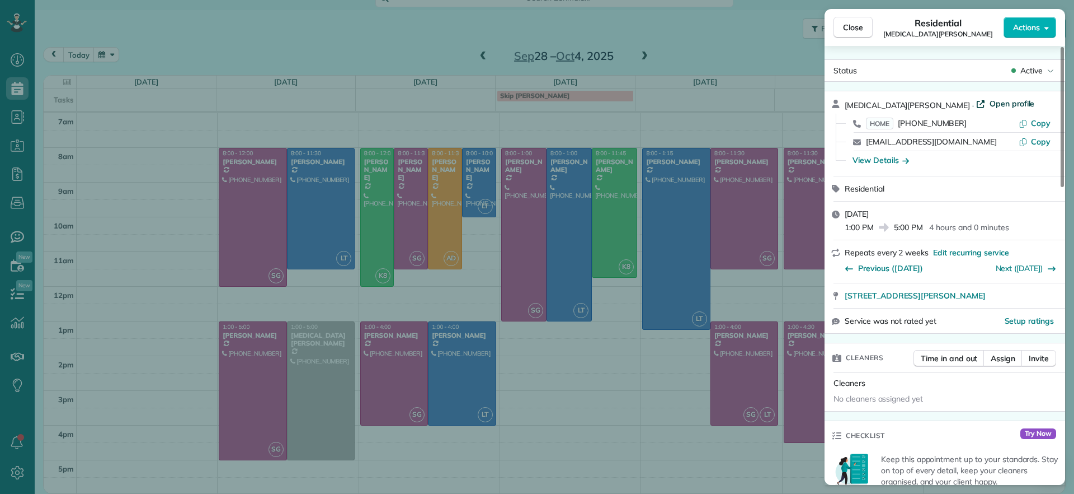
click at [990, 100] on span "Open profile" at bounding box center [1012, 103] width 45 height 11
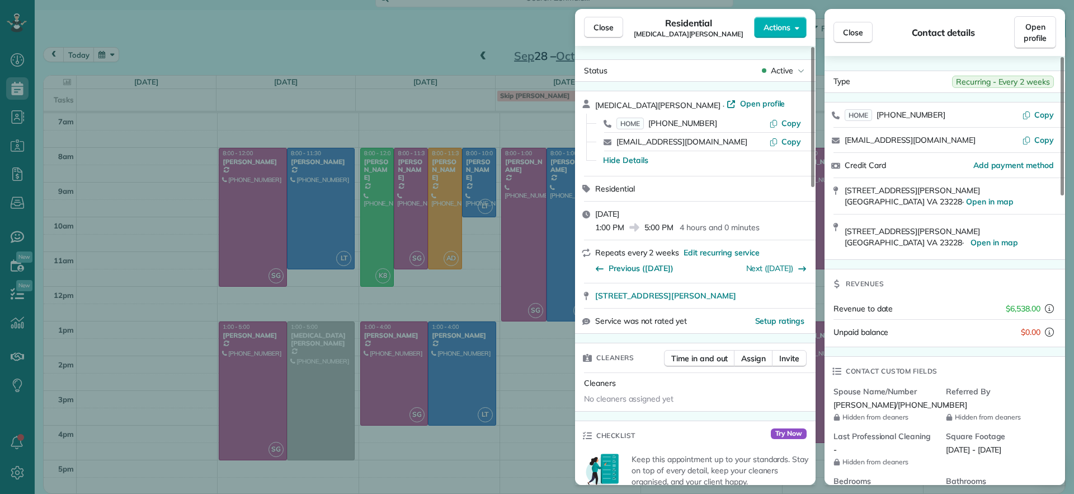
drag, startPoint x: 180, startPoint y: 282, endPoint x: 365, endPoint y: 104, distance: 256.9
click at [180, 279] on div "Close Residential Alli Robbins Actions Status Active Alli Robbins · Open profil…" at bounding box center [537, 247] width 1074 height 494
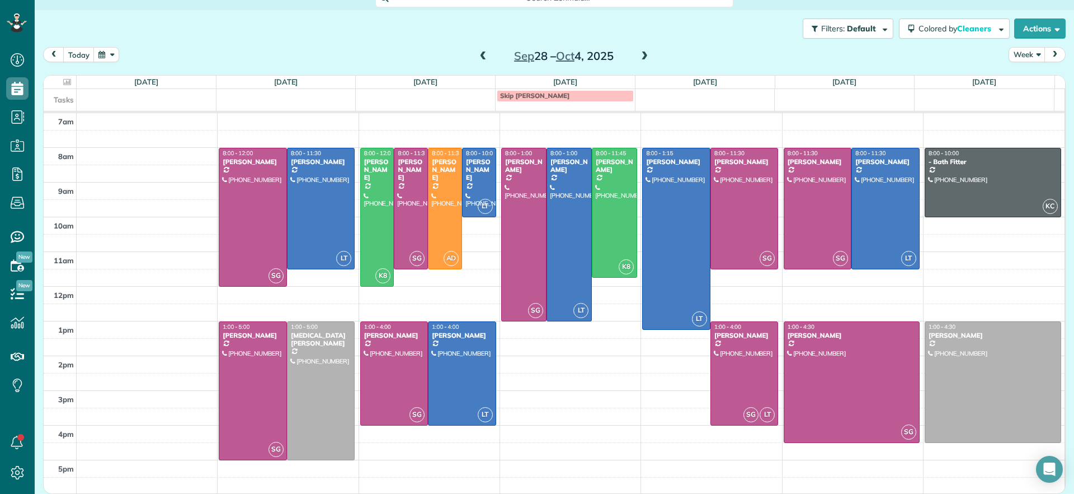
click at [481, 56] on span at bounding box center [483, 56] width 12 height 10
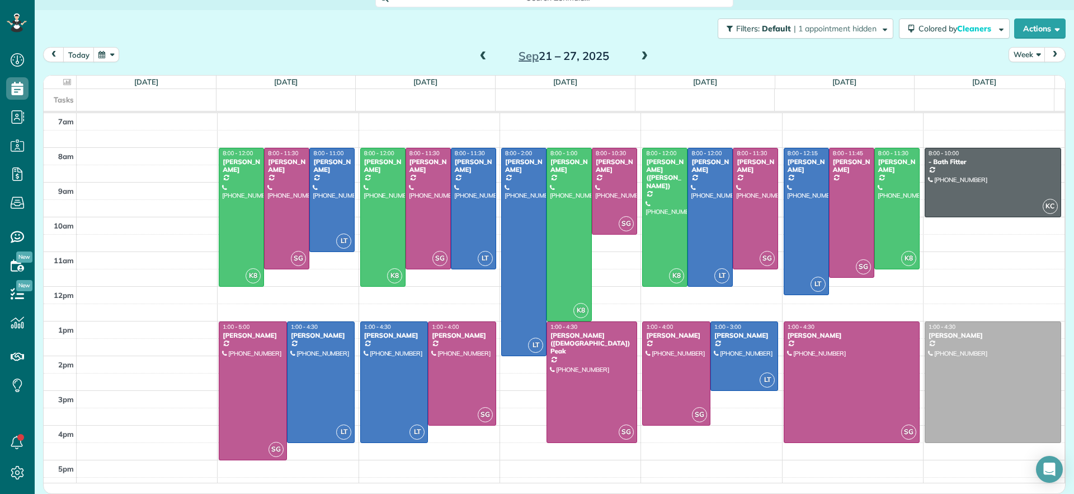
click at [644, 55] on span at bounding box center [645, 56] width 12 height 10
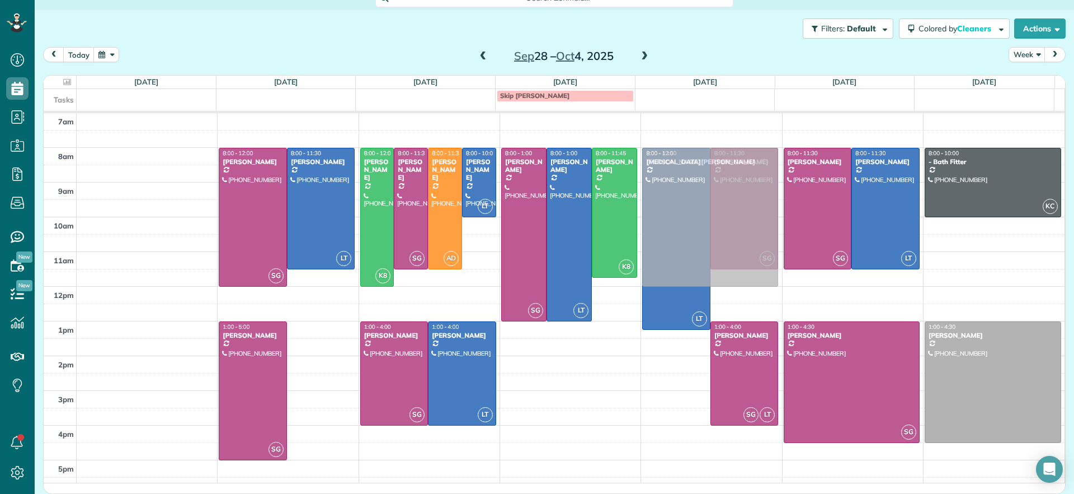
drag, startPoint x: 318, startPoint y: 400, endPoint x: 710, endPoint y: 225, distance: 428.9
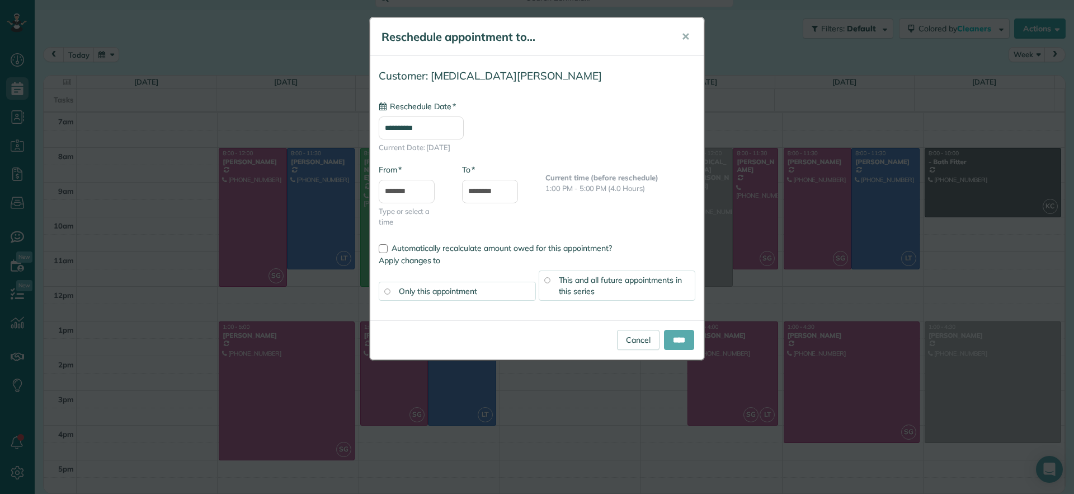
type input "**********"
click at [683, 336] on input "****" at bounding box center [679, 340] width 30 height 20
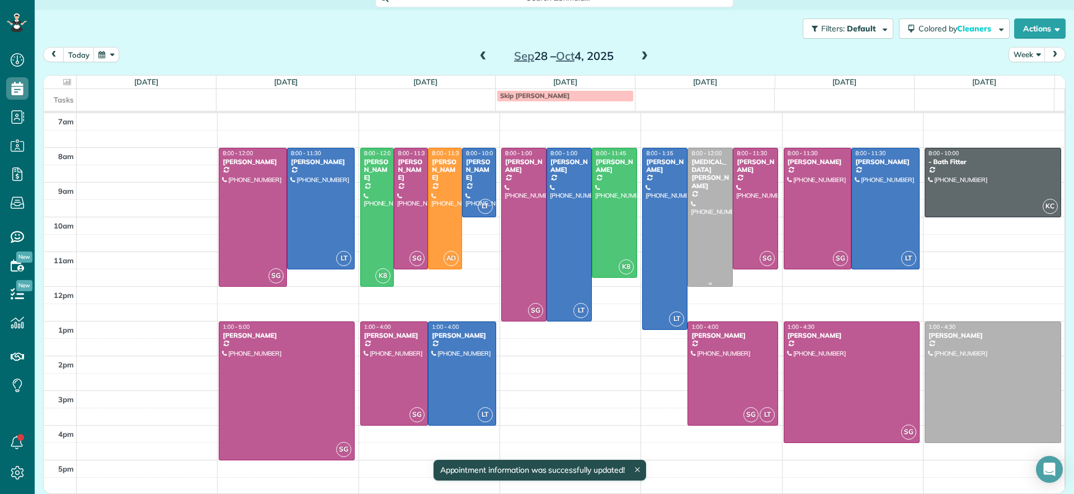
click at [697, 226] on div at bounding box center [710, 217] width 44 height 138
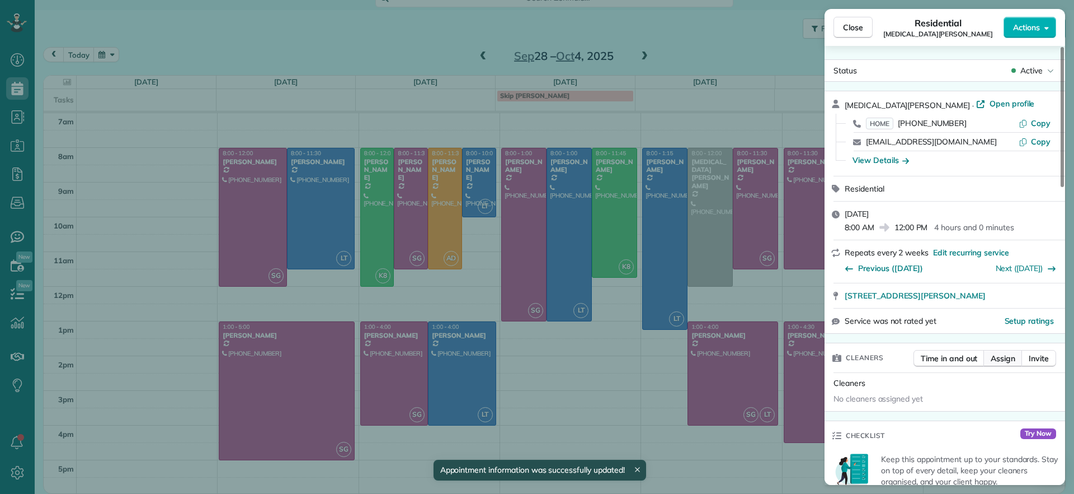
click at [1008, 353] on span "Assign" at bounding box center [1003, 358] width 25 height 11
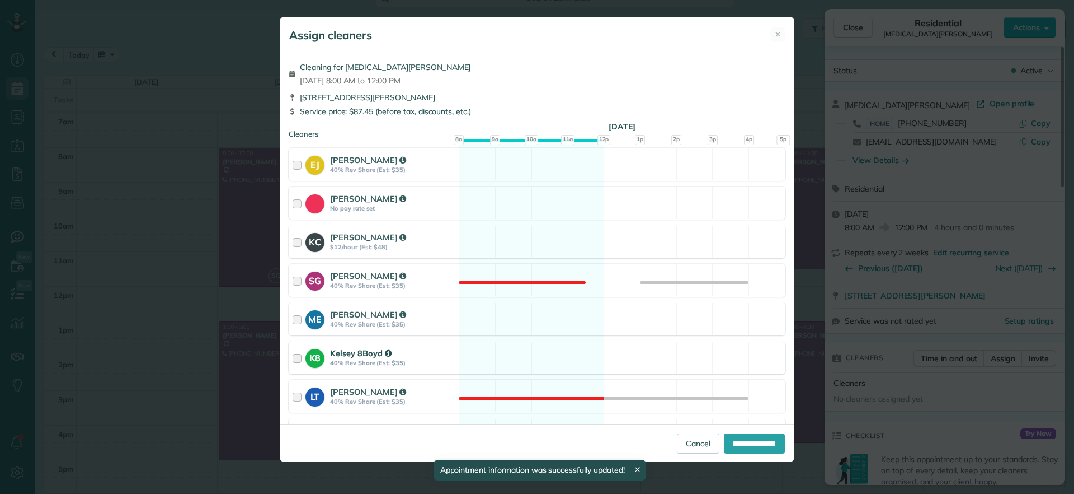
click at [508, 359] on div "K8 Kelsey 8Boyd 40% Rev Share (Est: $35) Available" at bounding box center [537, 357] width 497 height 33
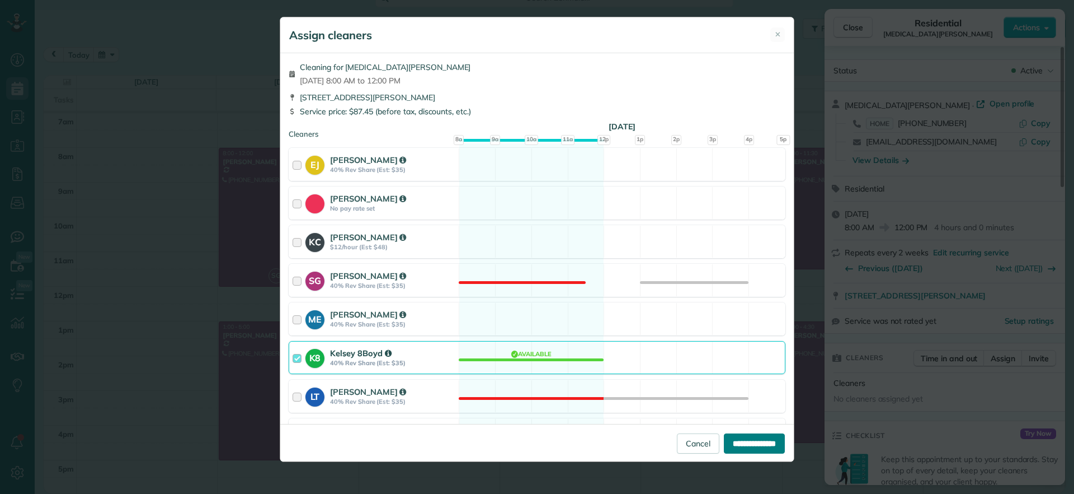
click at [735, 444] on input "**********" at bounding box center [754, 443] width 61 height 20
type input "**********"
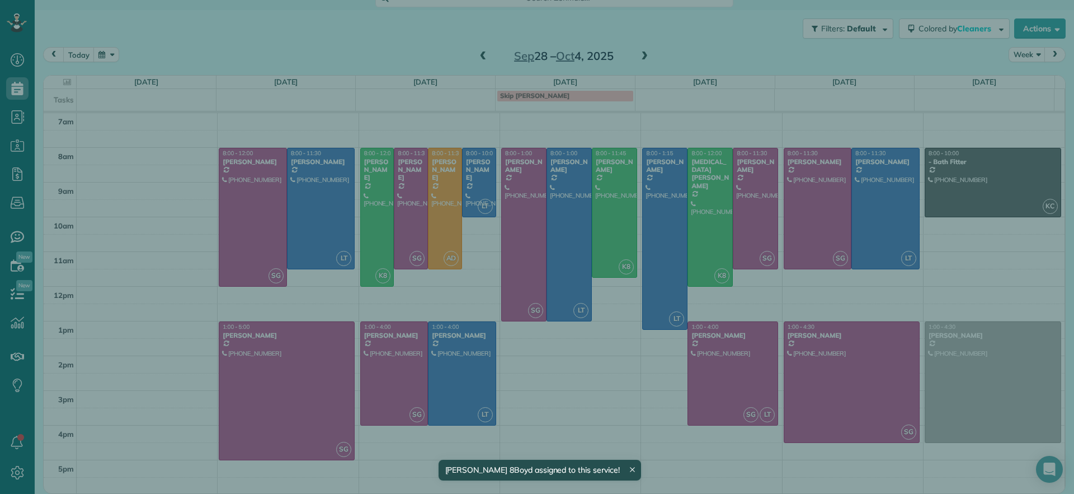
click at [573, 382] on div "Close Residential Alli Robbins Actions Status Active Alli Robbins · Open profil…" at bounding box center [537, 247] width 1074 height 494
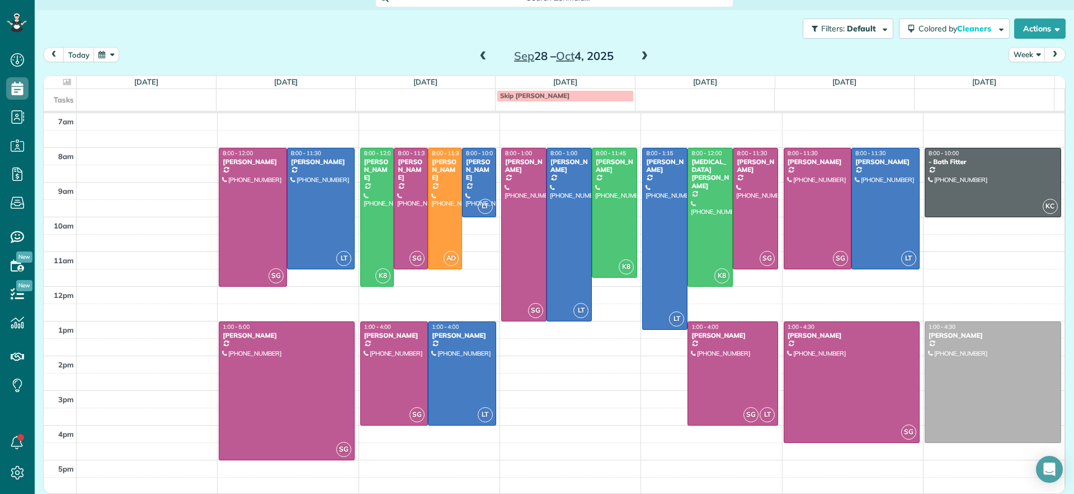
click at [477, 59] on span at bounding box center [483, 56] width 12 height 10
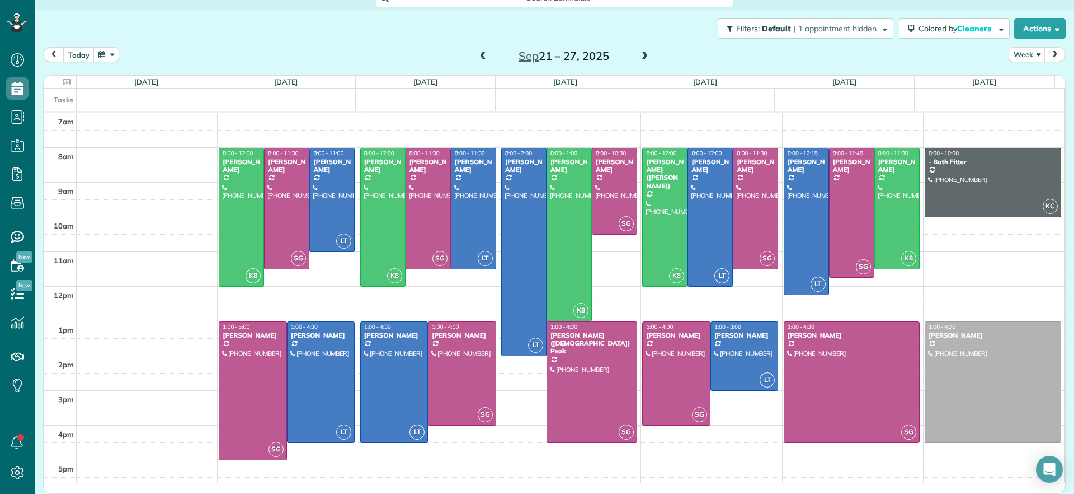
click at [477, 57] on span at bounding box center [483, 56] width 12 height 10
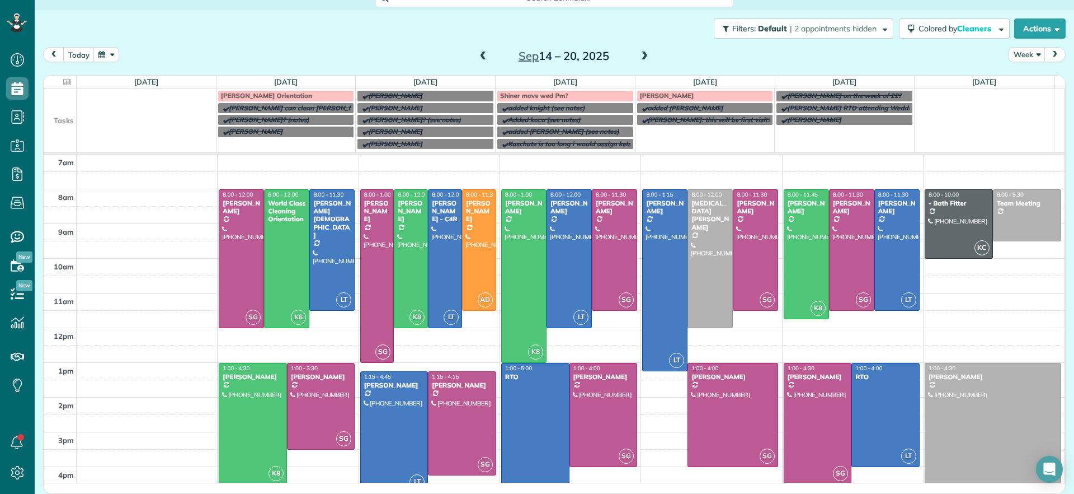
click at [477, 57] on span at bounding box center [483, 56] width 12 height 10
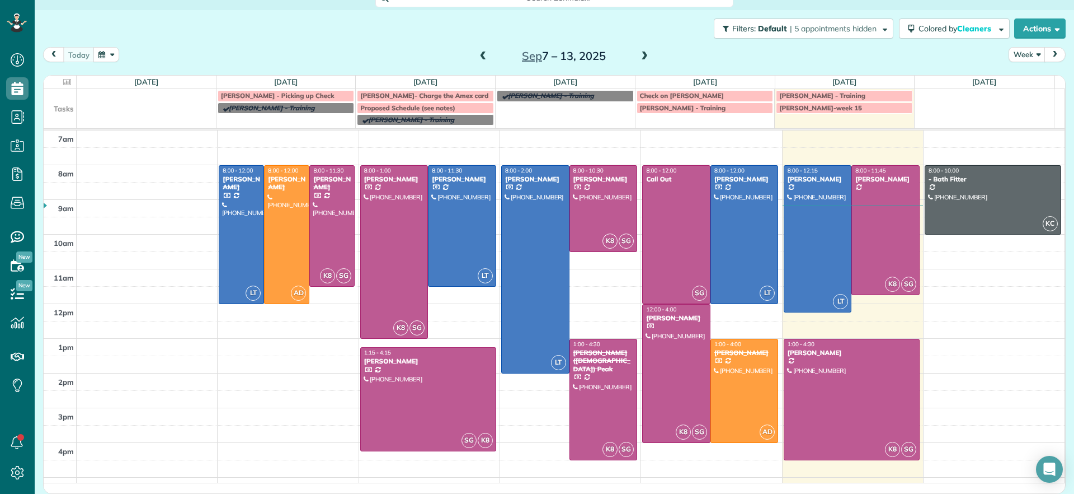
click at [641, 60] on span at bounding box center [645, 56] width 12 height 10
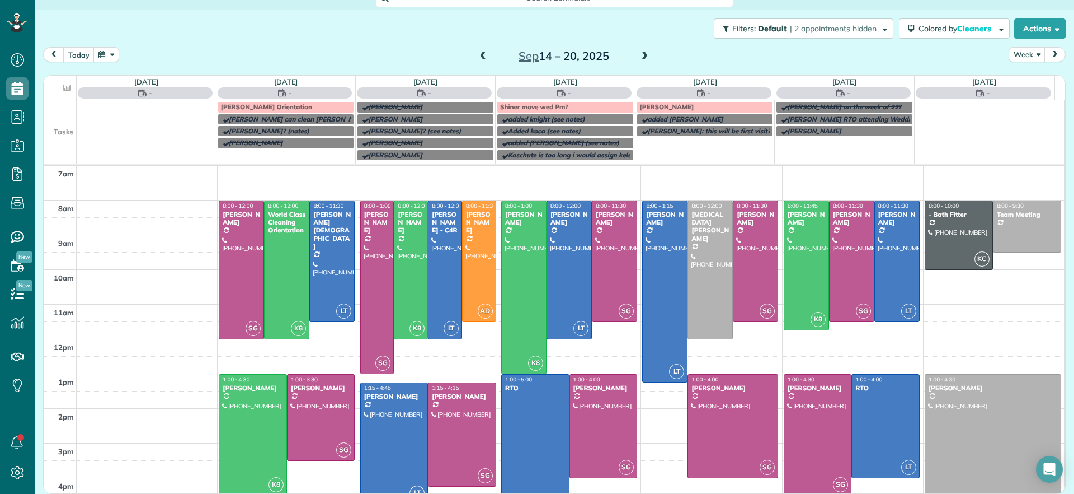
click at [641, 60] on span at bounding box center [645, 56] width 12 height 10
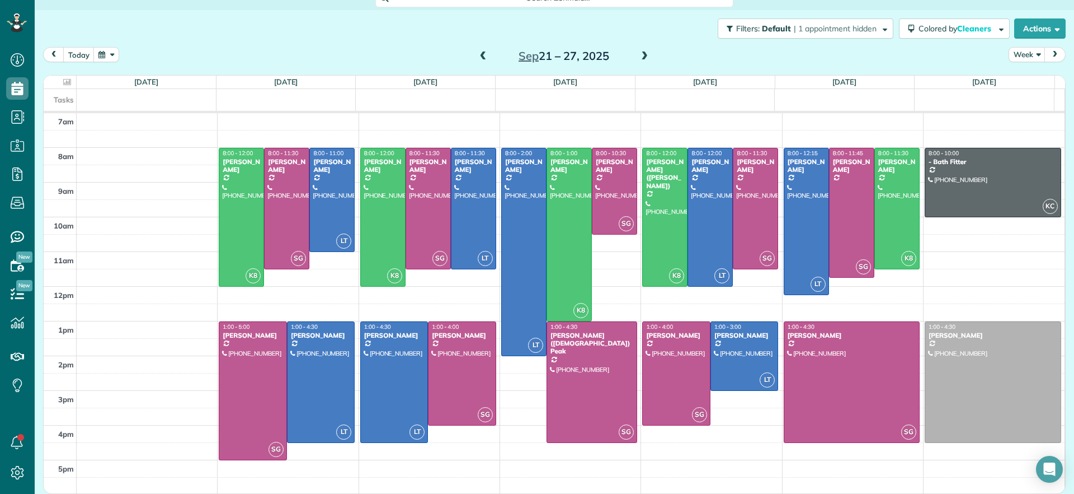
click at [482, 62] on span at bounding box center [483, 56] width 12 height 17
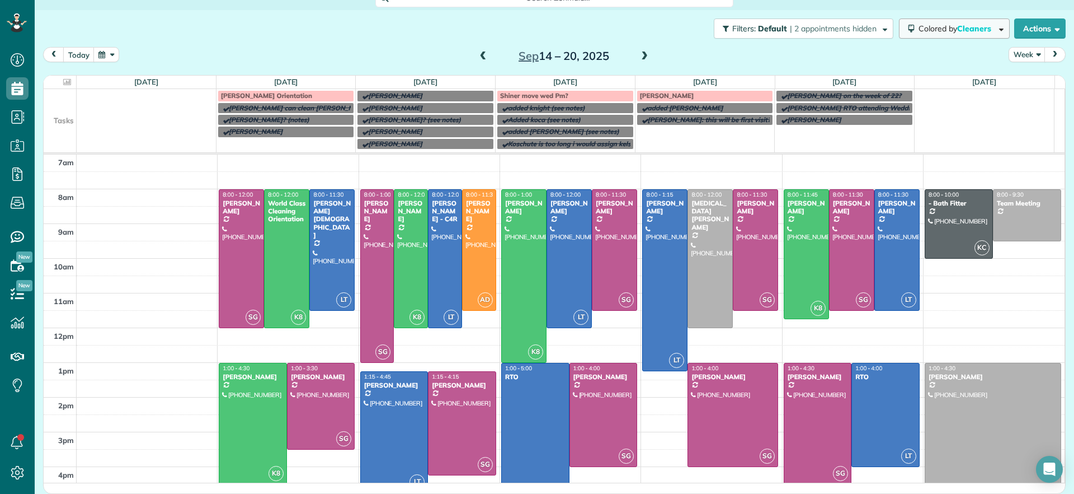
click at [996, 29] on span "button" at bounding box center [1000, 28] width 8 height 8
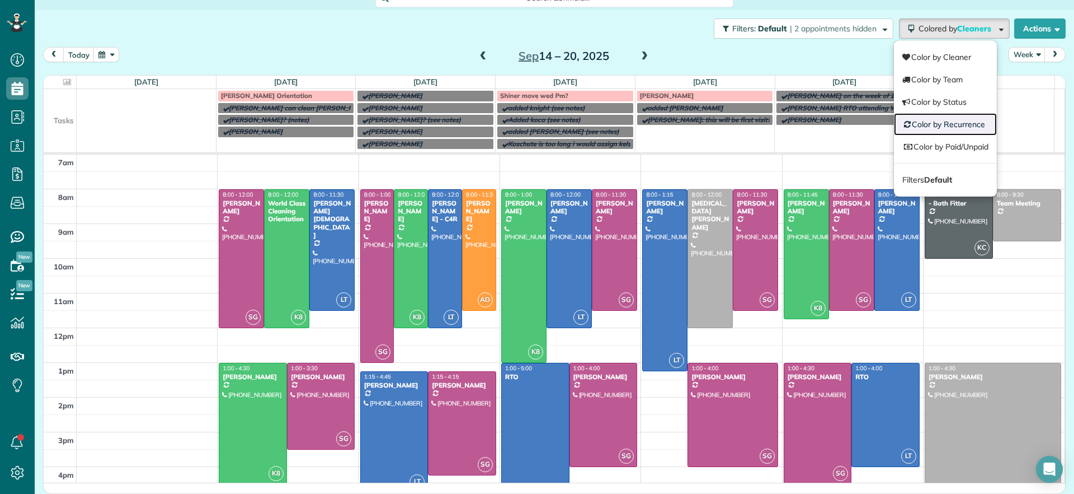
click at [941, 120] on link "Color by Recurrence" at bounding box center [945, 124] width 103 height 22
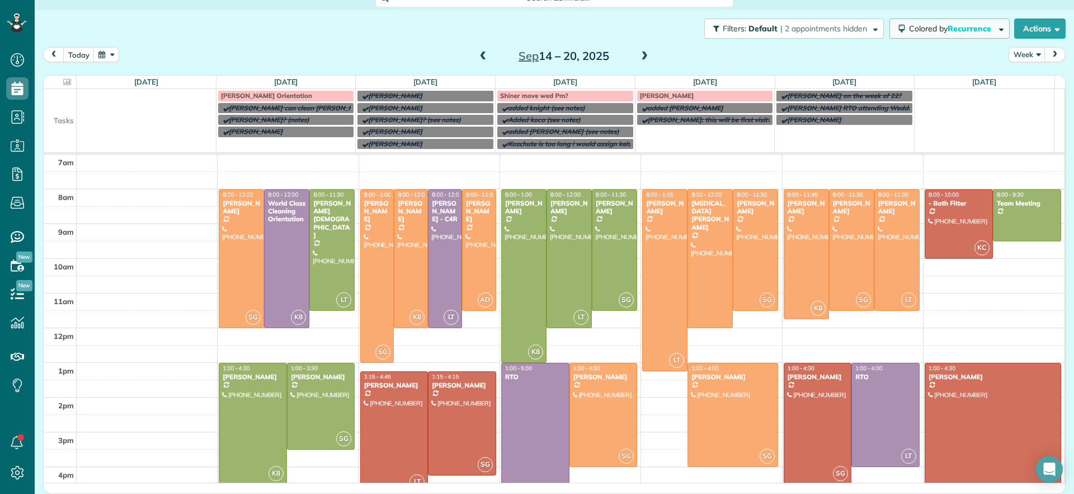
click at [972, 34] on button "Colored by Recurrence" at bounding box center [950, 28] width 120 height 20
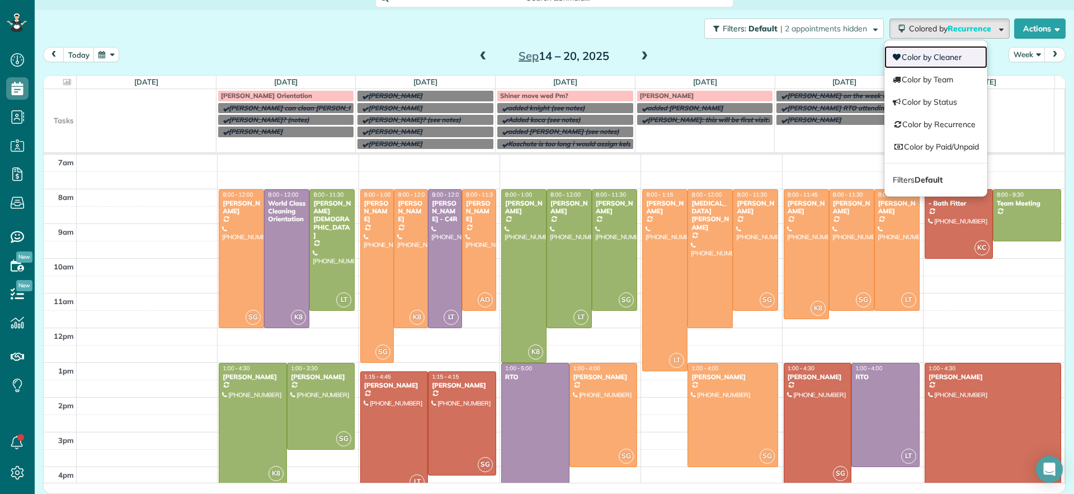
click at [944, 51] on link "Color by Cleaner" at bounding box center [936, 57] width 103 height 22
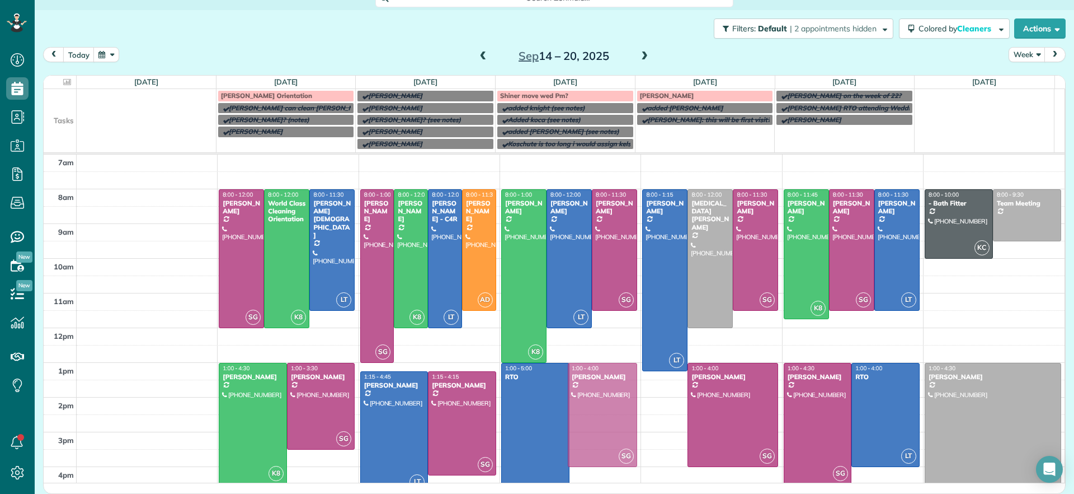
drag, startPoint x: 598, startPoint y: 402, endPoint x: 563, endPoint y: 402, distance: 35.3
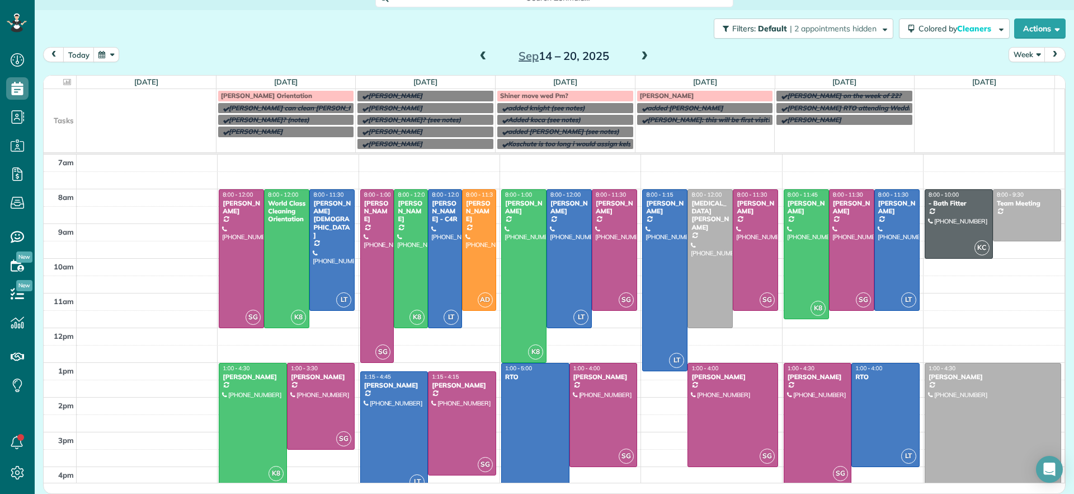
click at [640, 54] on span at bounding box center [645, 56] width 12 height 10
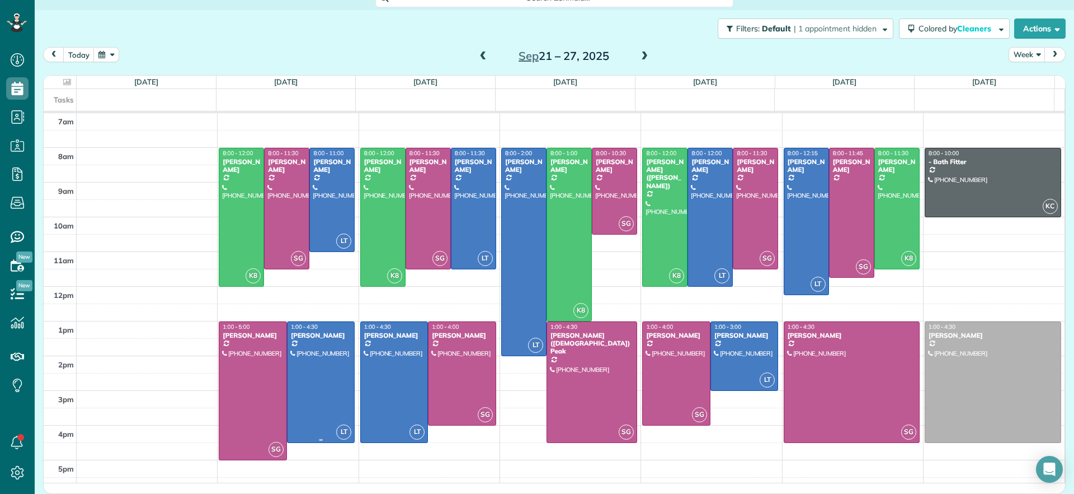
click at [309, 395] on div at bounding box center [321, 382] width 67 height 120
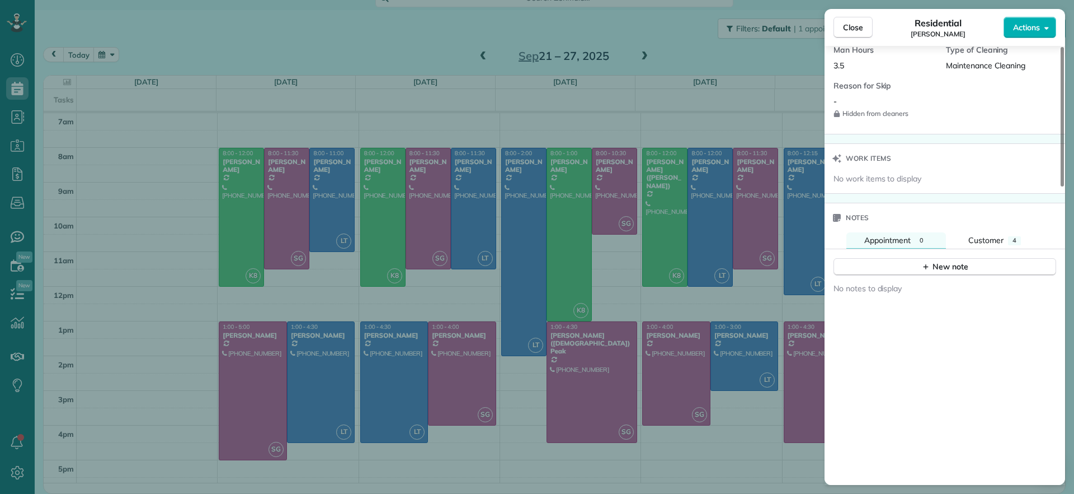
scroll to position [842, 0]
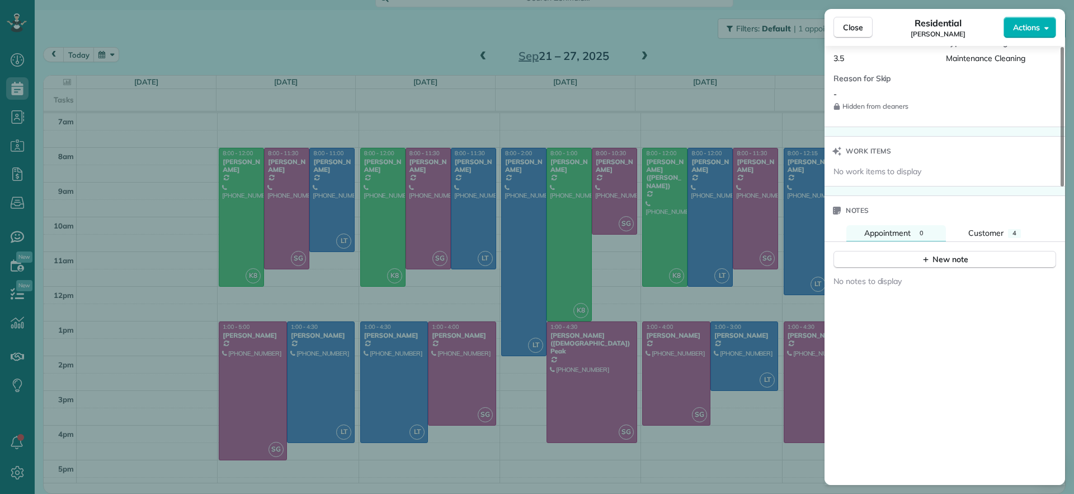
click at [445, 45] on div "Close Residential Gary Murphree Actions Status Active Gary Murphree · Open prof…" at bounding box center [537, 247] width 1074 height 494
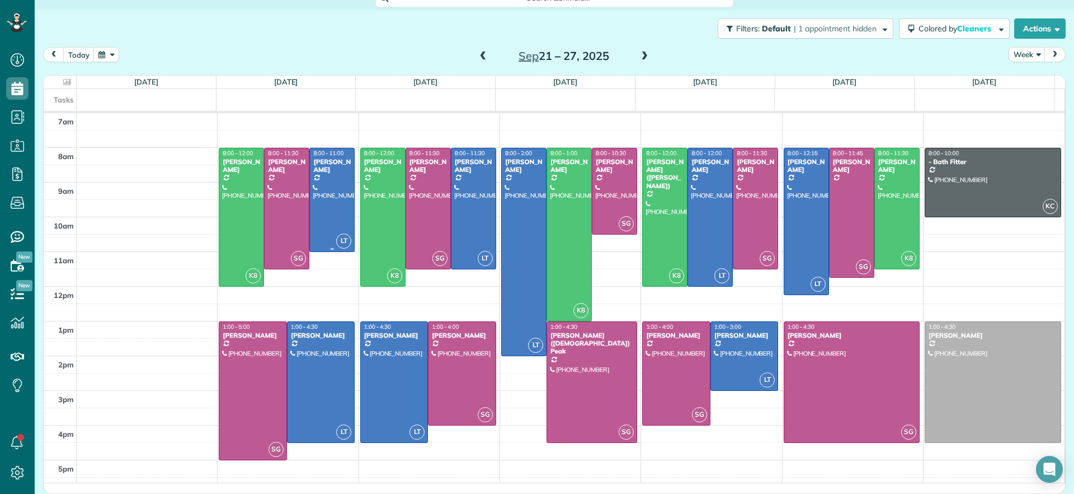
click at [321, 189] on div at bounding box center [332, 199] width 44 height 103
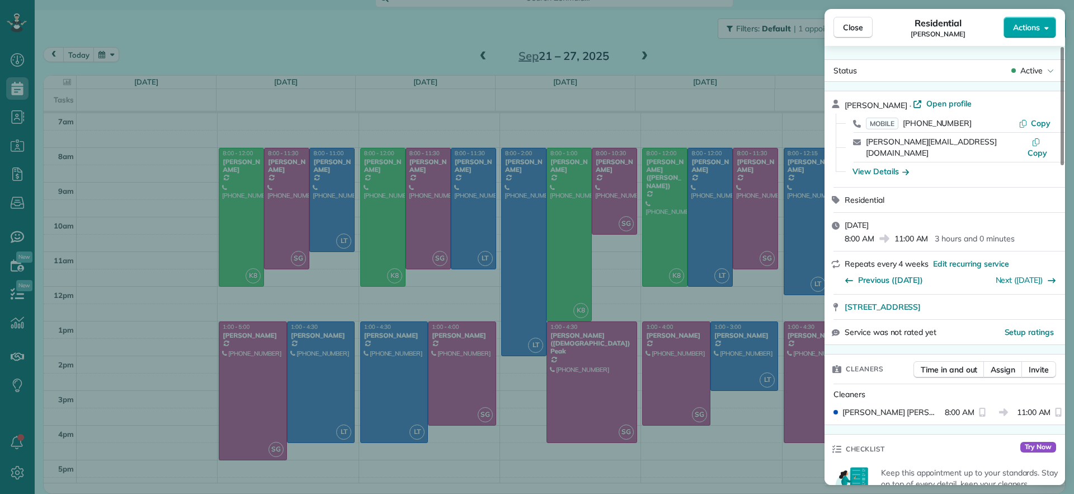
click at [1034, 33] on button "Actions" at bounding box center [1030, 27] width 53 height 21
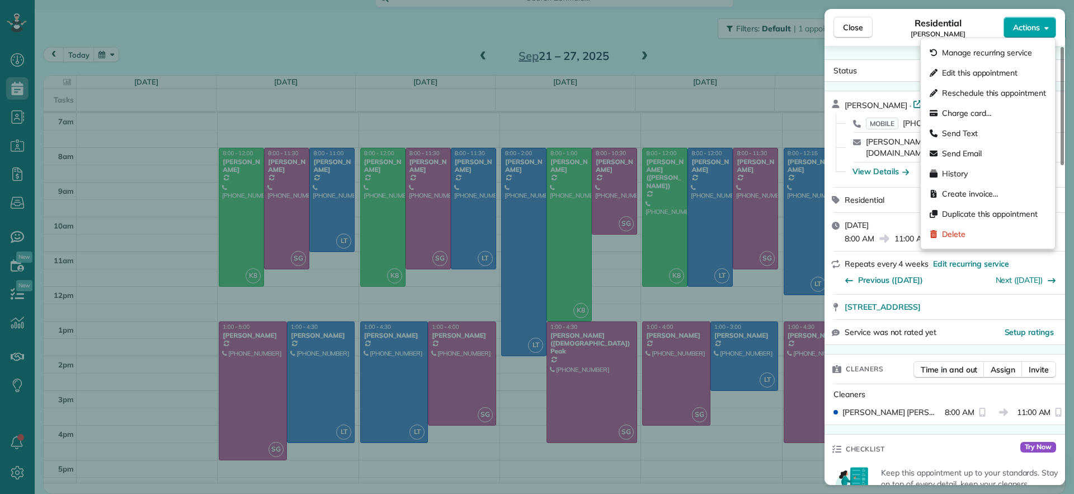
click at [1034, 33] on button "Actions" at bounding box center [1030, 27] width 53 height 21
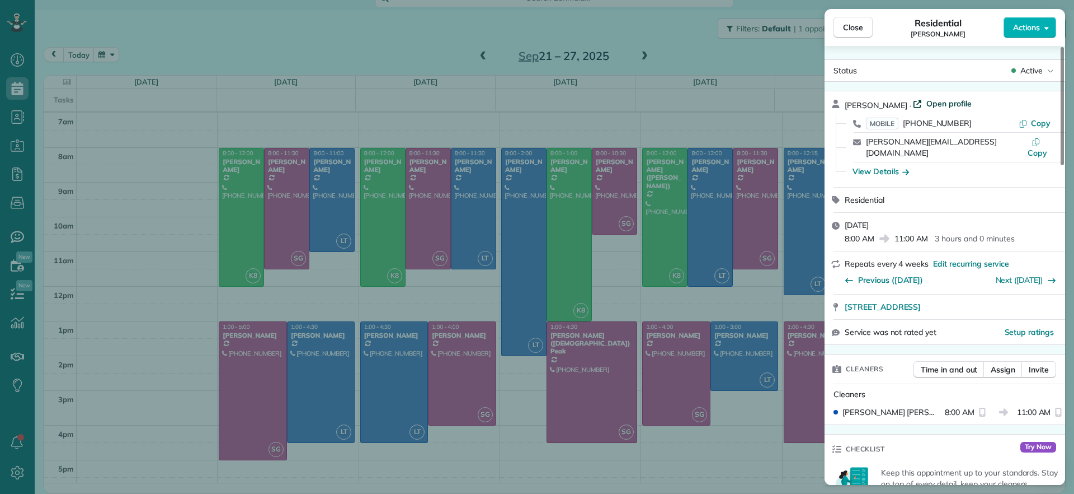
click at [950, 102] on span "Open profile" at bounding box center [949, 103] width 45 height 11
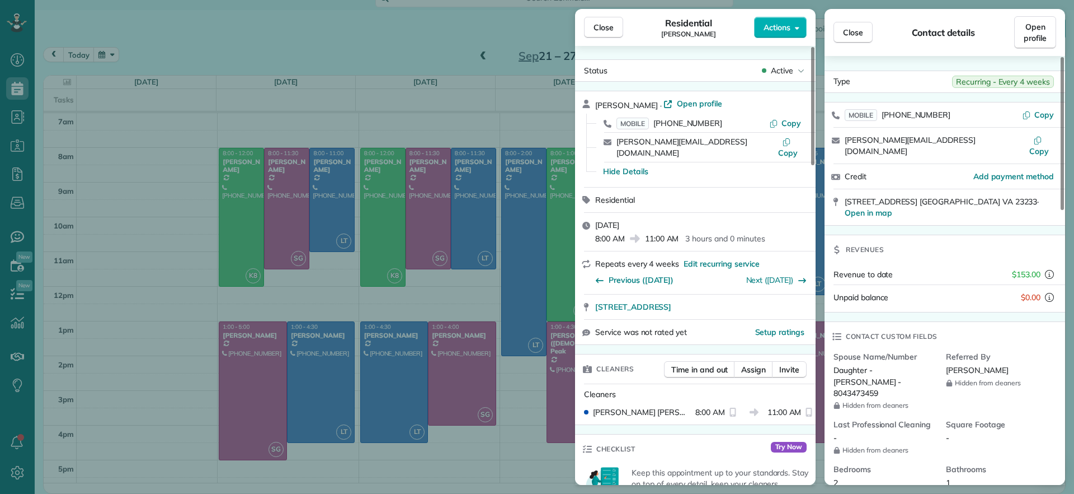
click at [323, 60] on div "Close Residential Peggy Partridge Actions Status Active Peggy Partridge · Open …" at bounding box center [537, 247] width 1074 height 494
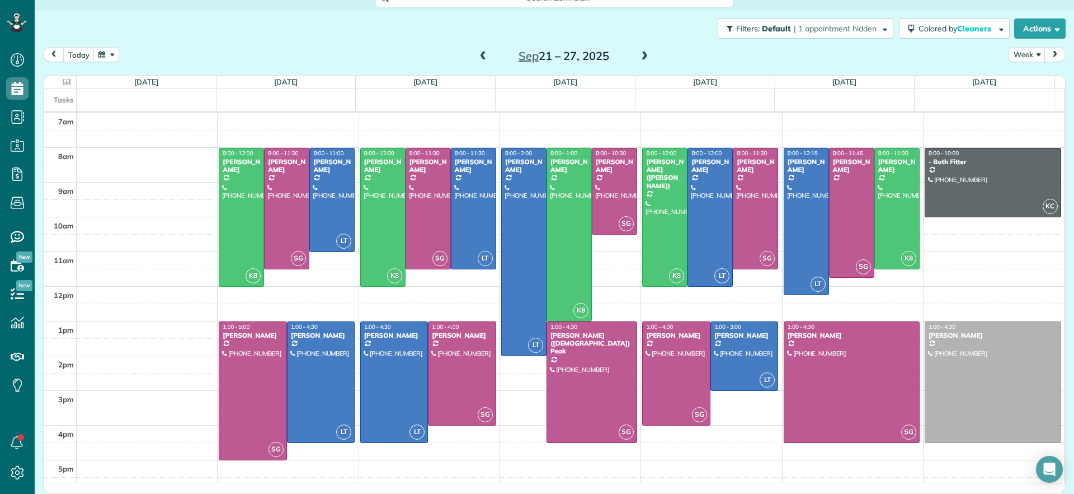
click at [478, 55] on span at bounding box center [483, 56] width 12 height 10
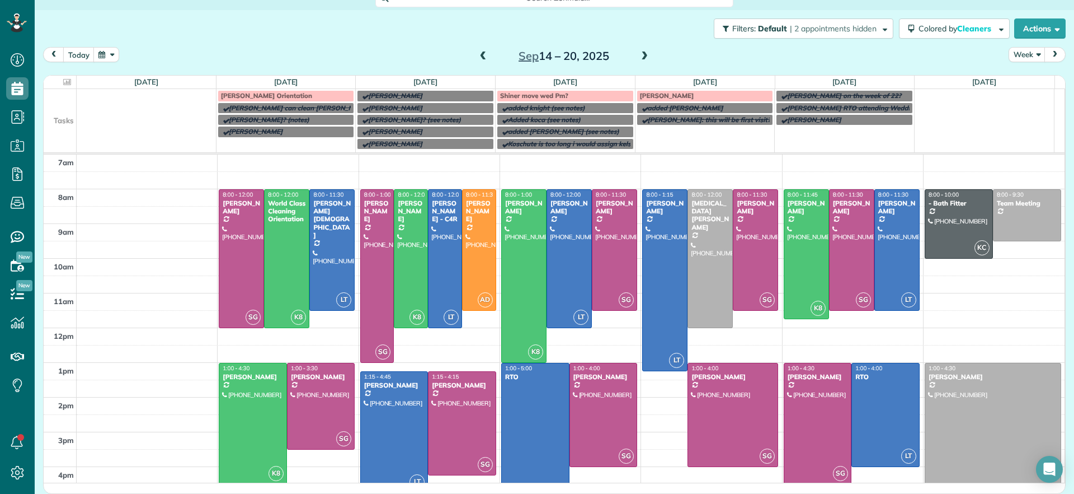
click at [372, 412] on div at bounding box center [394, 432] width 67 height 120
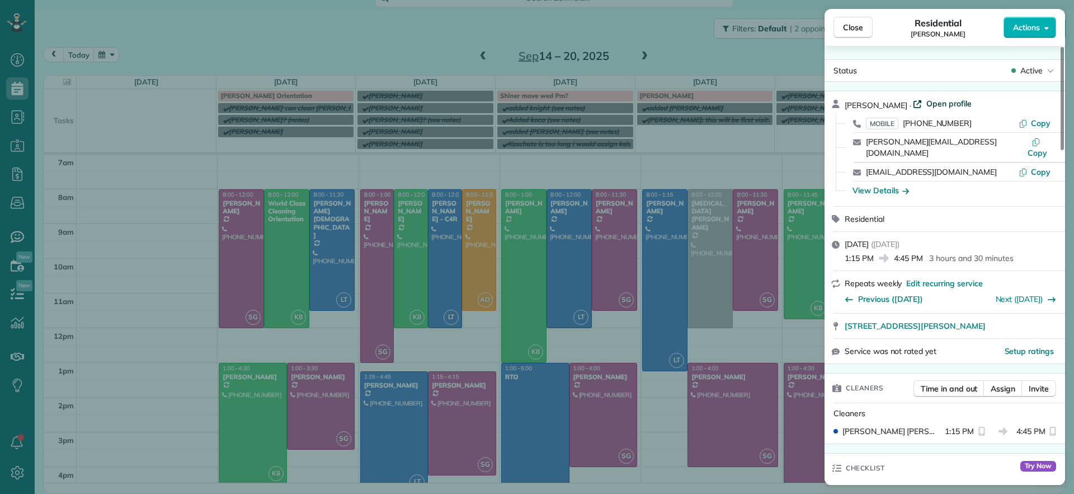
click at [965, 103] on span "Open profile" at bounding box center [949, 103] width 45 height 11
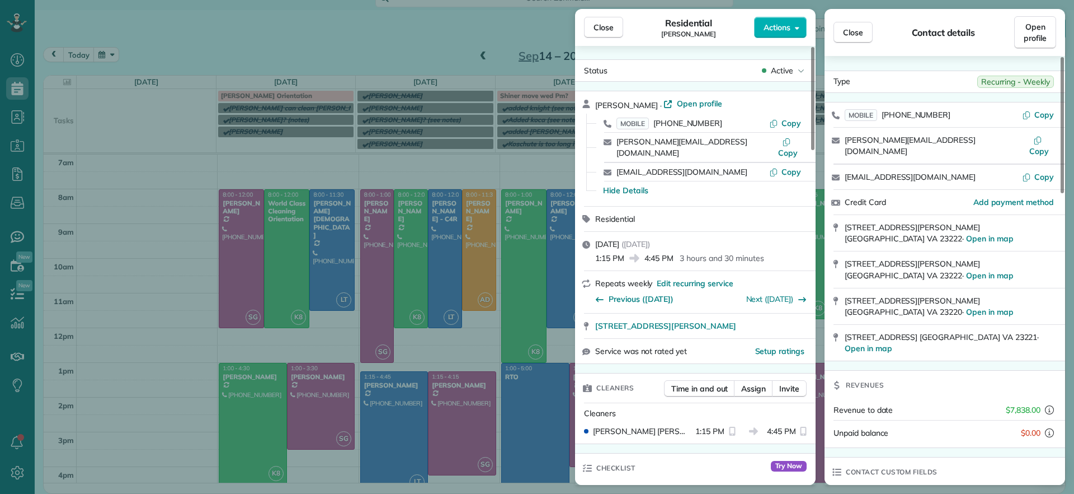
click at [352, 20] on div "Close Residential James Crenshaw Actions Status Active James Crenshaw · Open pr…" at bounding box center [537, 247] width 1074 height 494
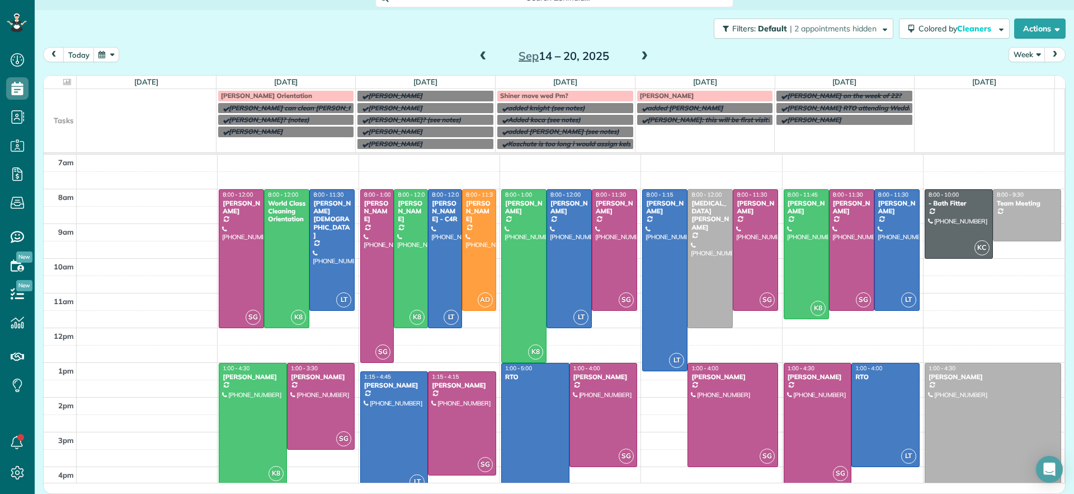
click at [477, 59] on span at bounding box center [483, 56] width 12 height 10
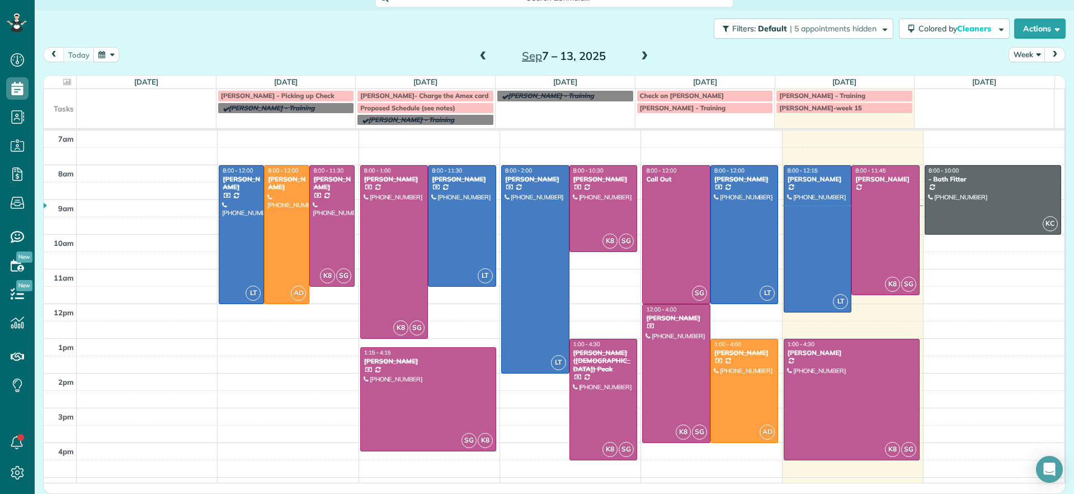
click at [640, 56] on span at bounding box center [645, 56] width 12 height 10
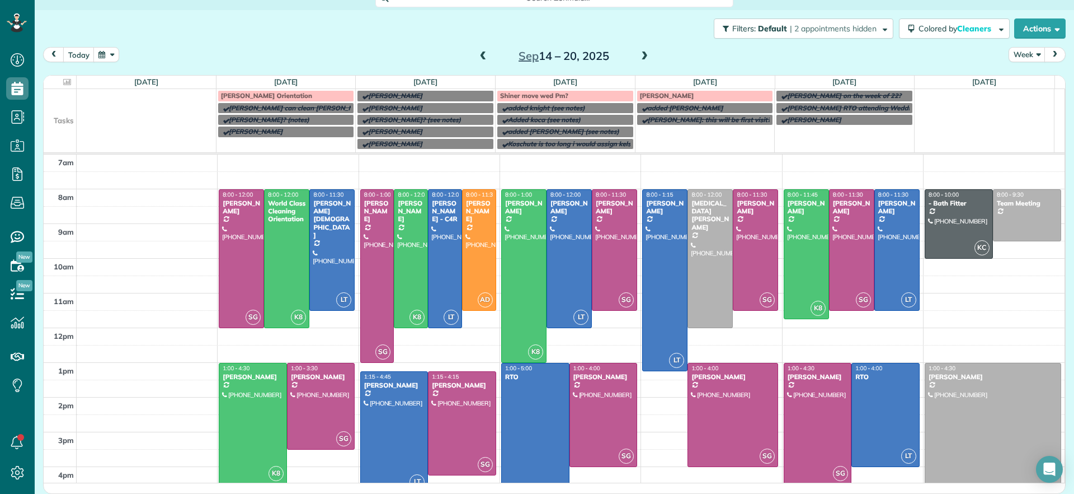
click at [480, 57] on span at bounding box center [483, 56] width 12 height 10
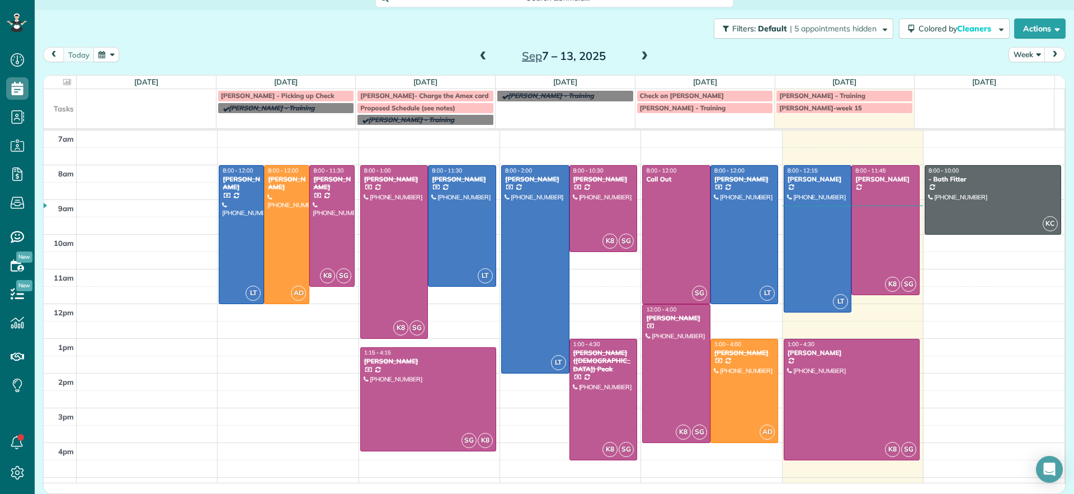
click at [641, 58] on span at bounding box center [645, 56] width 12 height 10
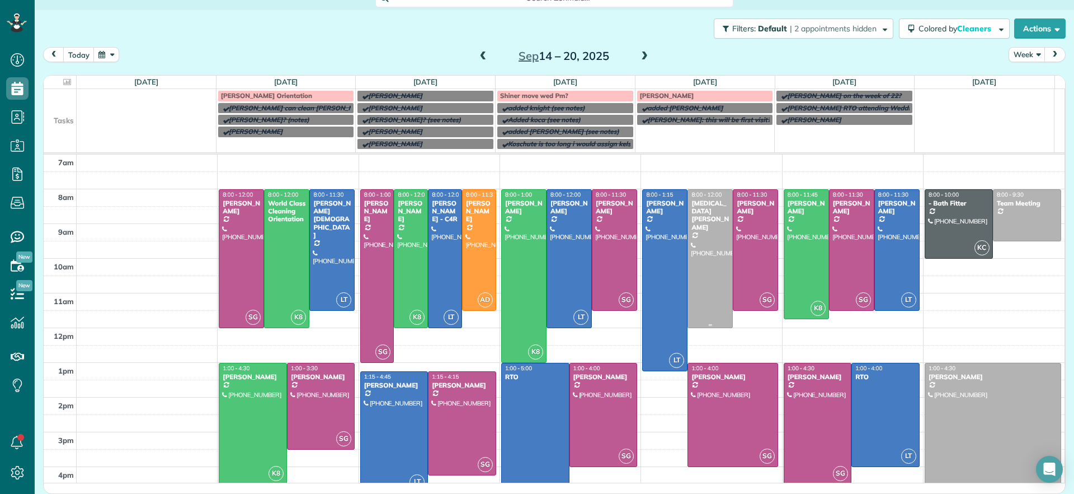
click at [692, 280] on div at bounding box center [710, 259] width 44 height 138
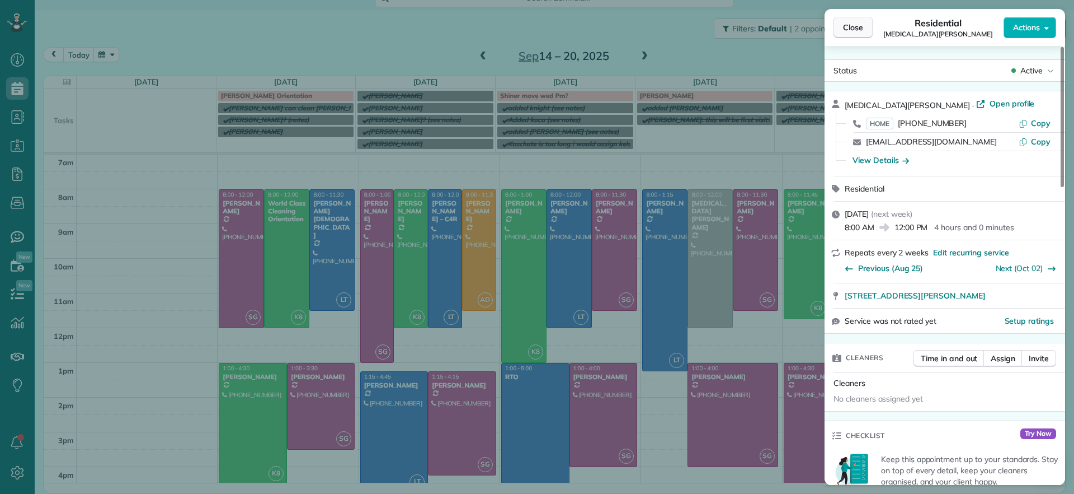
click at [839, 29] on button "Close" at bounding box center [853, 27] width 39 height 21
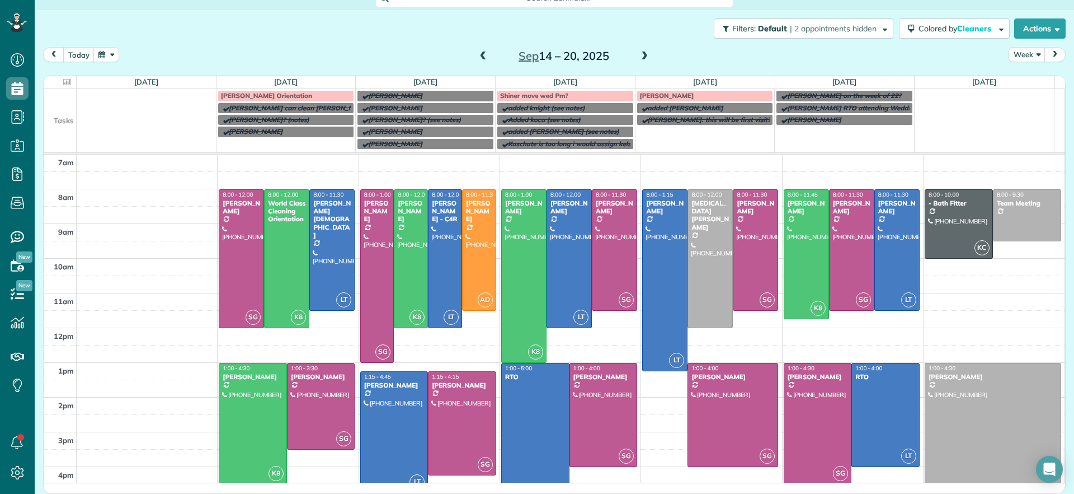
click at [410, 422] on div at bounding box center [394, 432] width 67 height 120
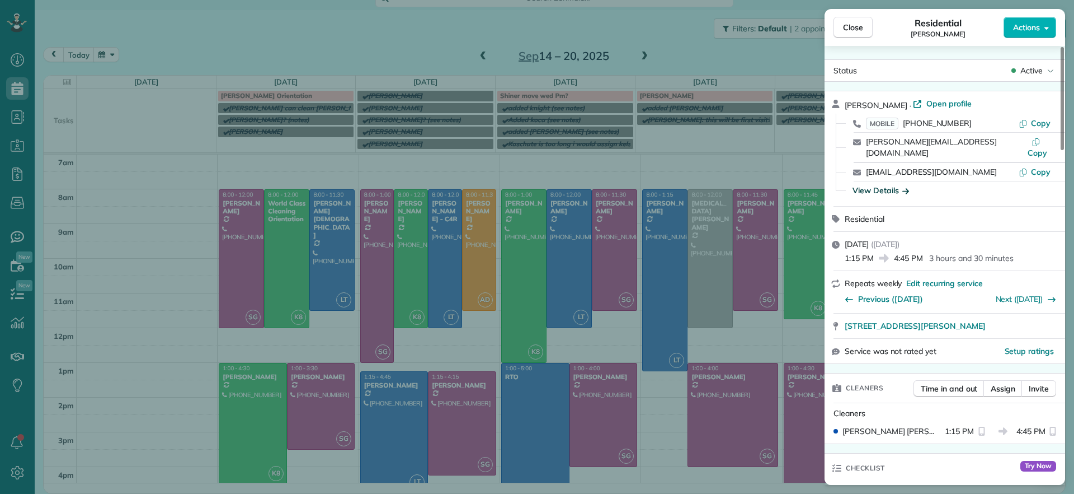
click at [899, 185] on div "View Details" at bounding box center [881, 190] width 57 height 11
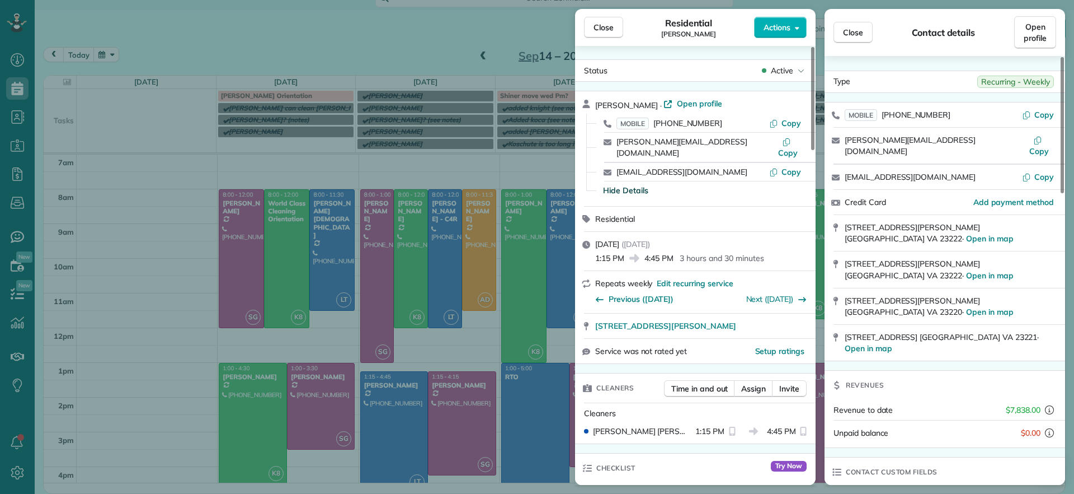
drag, startPoint x: 609, startPoint y: 31, endPoint x: 778, endPoint y: 133, distance: 197.0
click at [609, 31] on span "Close" at bounding box center [604, 27] width 20 height 11
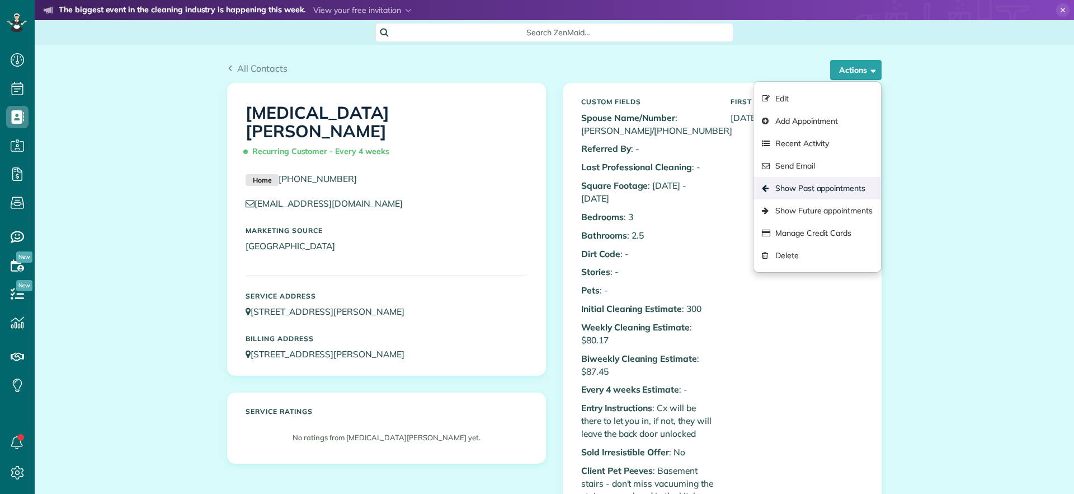
scroll to position [5, 5]
click at [858, 182] on link "Show Past appointments" at bounding box center [818, 188] width 128 height 22
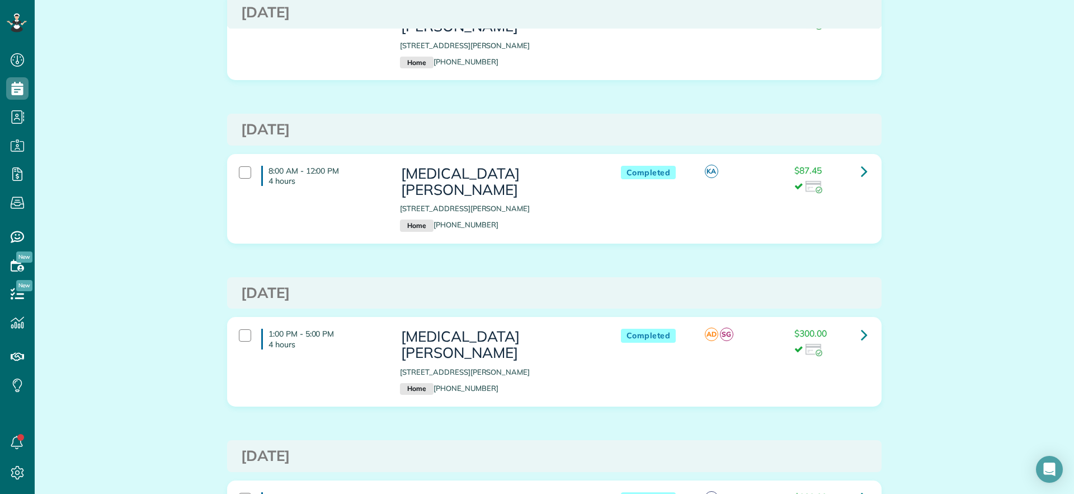
scroll to position [3428, 0]
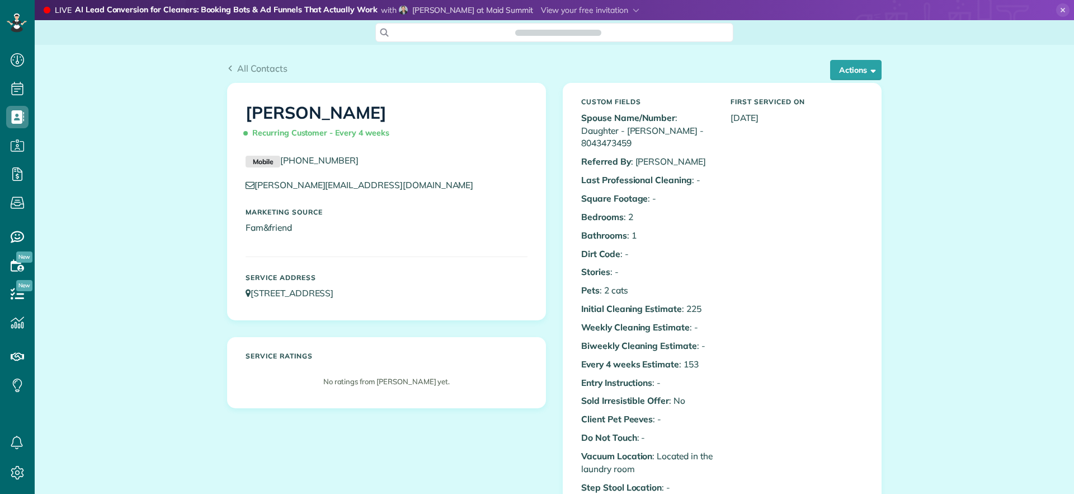
scroll to position [5, 5]
click at [860, 61] on button "Actions" at bounding box center [855, 70] width 51 height 20
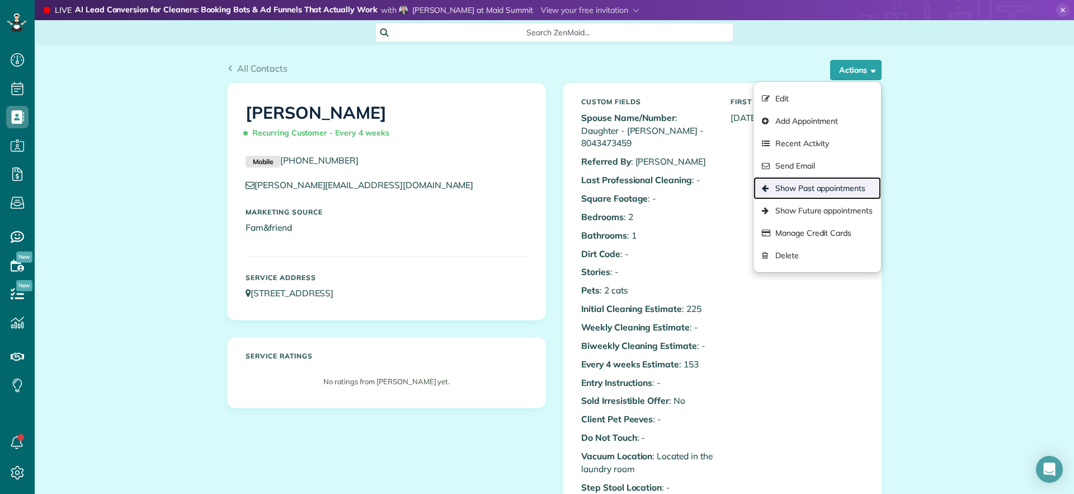
click at [808, 186] on link "Show Past appointments" at bounding box center [818, 188] width 128 height 22
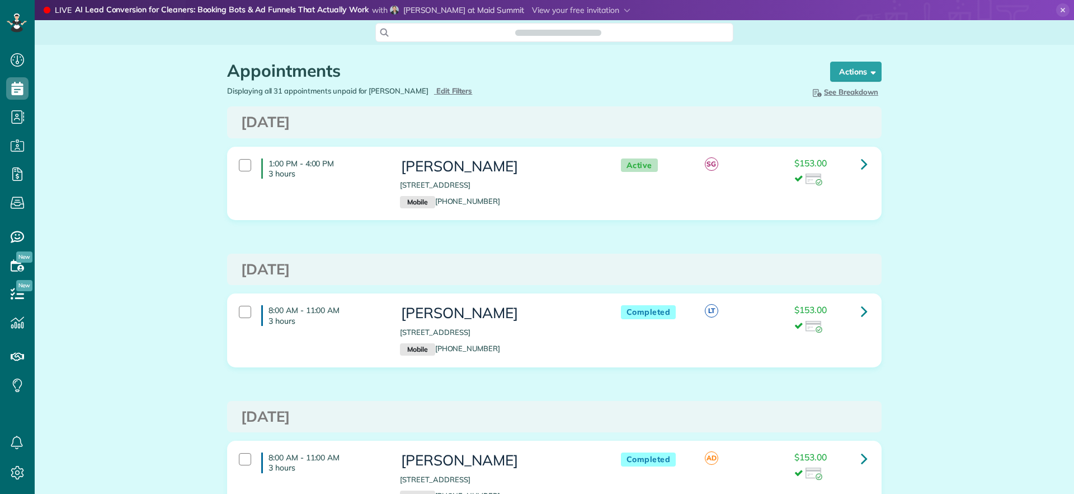
scroll to position [5, 5]
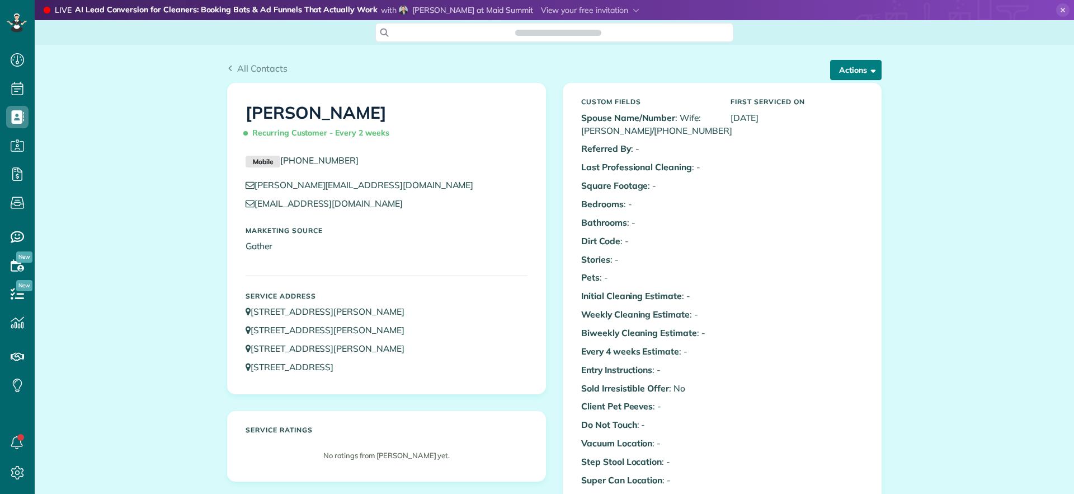
scroll to position [5, 5]
click at [852, 76] on button "Actions" at bounding box center [855, 70] width 51 height 20
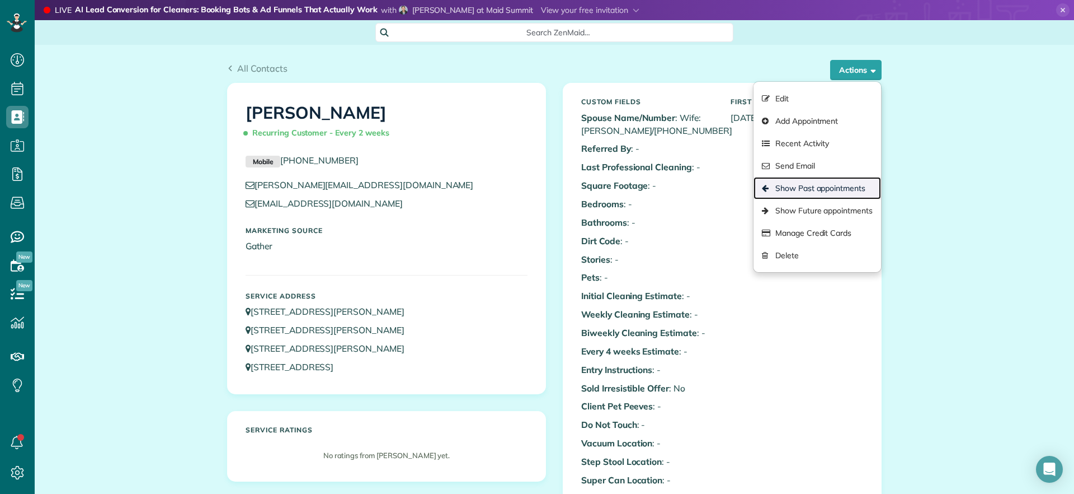
click at [833, 181] on link "Show Past appointments" at bounding box center [818, 188] width 128 height 22
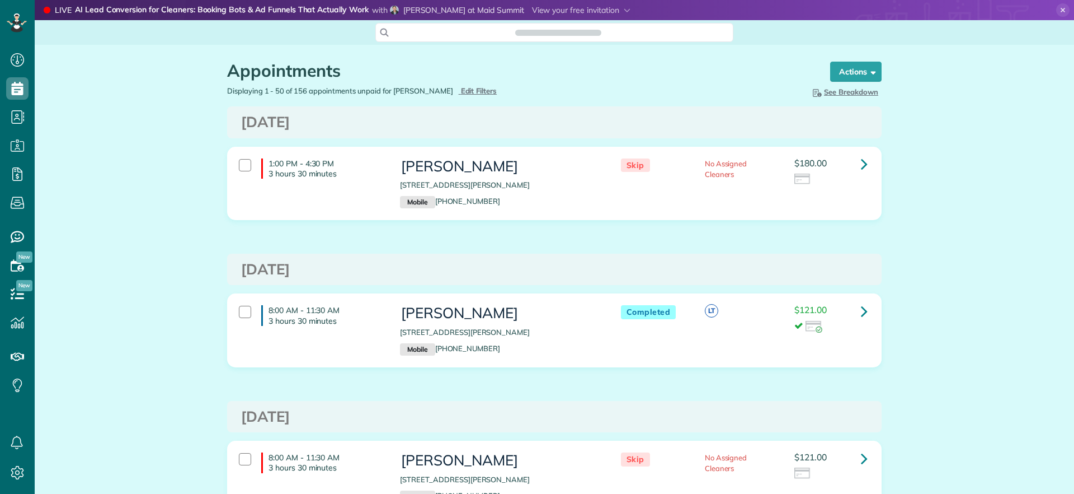
scroll to position [5, 5]
click at [877, 74] on div "Appointments the List View [2 min] Schedule Changes Actions Create Appointment …" at bounding box center [555, 65] width 672 height 41
click at [872, 74] on button "Actions" at bounding box center [855, 72] width 51 height 20
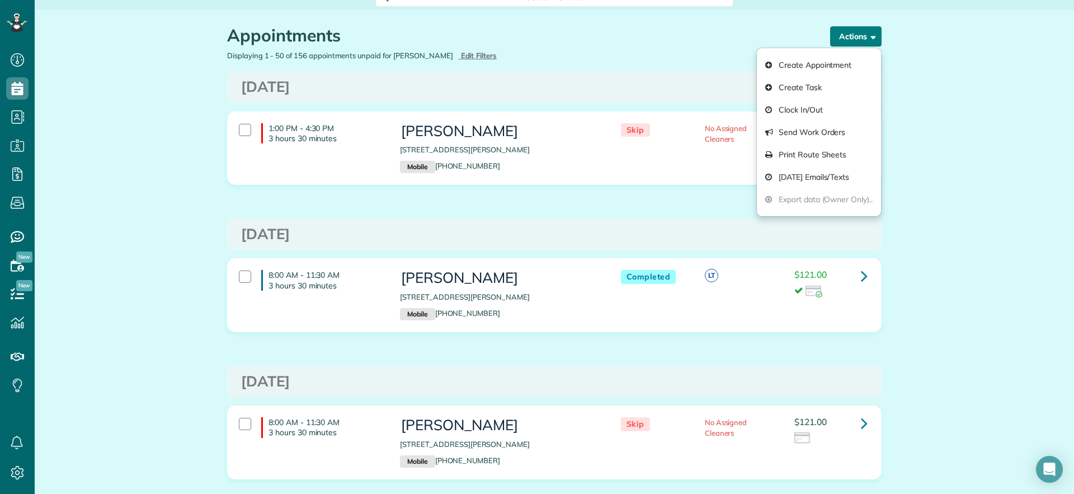
scroll to position [0, 0]
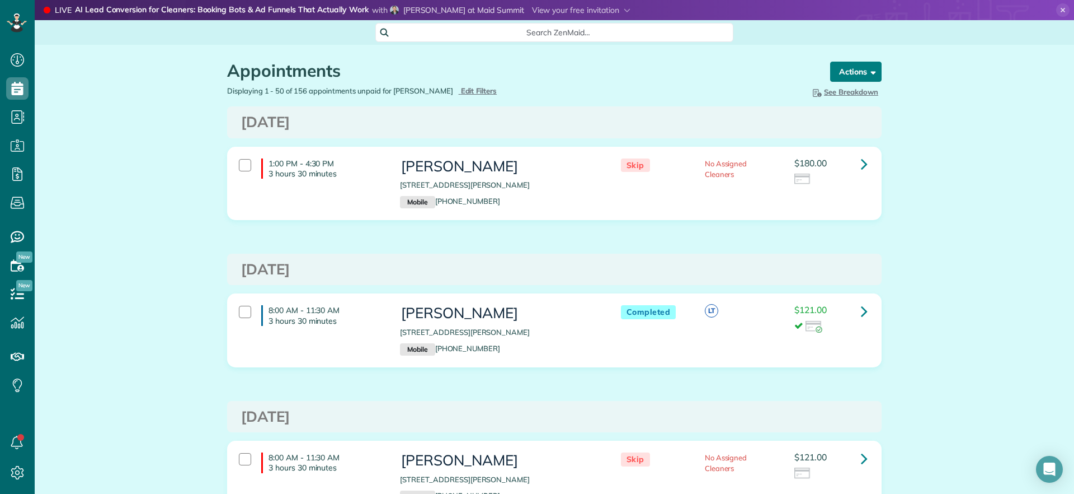
click at [867, 71] on span "button" at bounding box center [871, 71] width 8 height 8
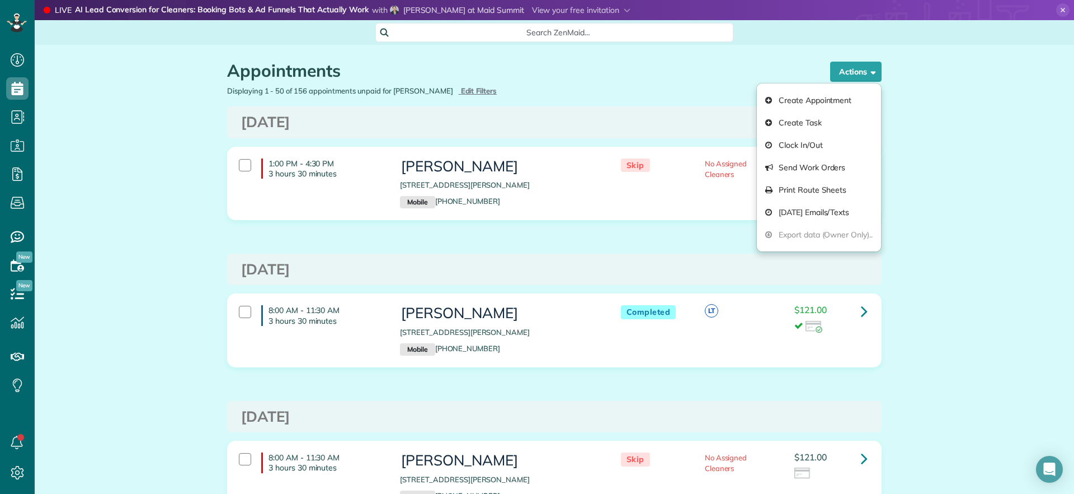
drag, startPoint x: 996, startPoint y: 107, endPoint x: 987, endPoint y: 109, distance: 9.1
